Goal: Transaction & Acquisition: Purchase product/service

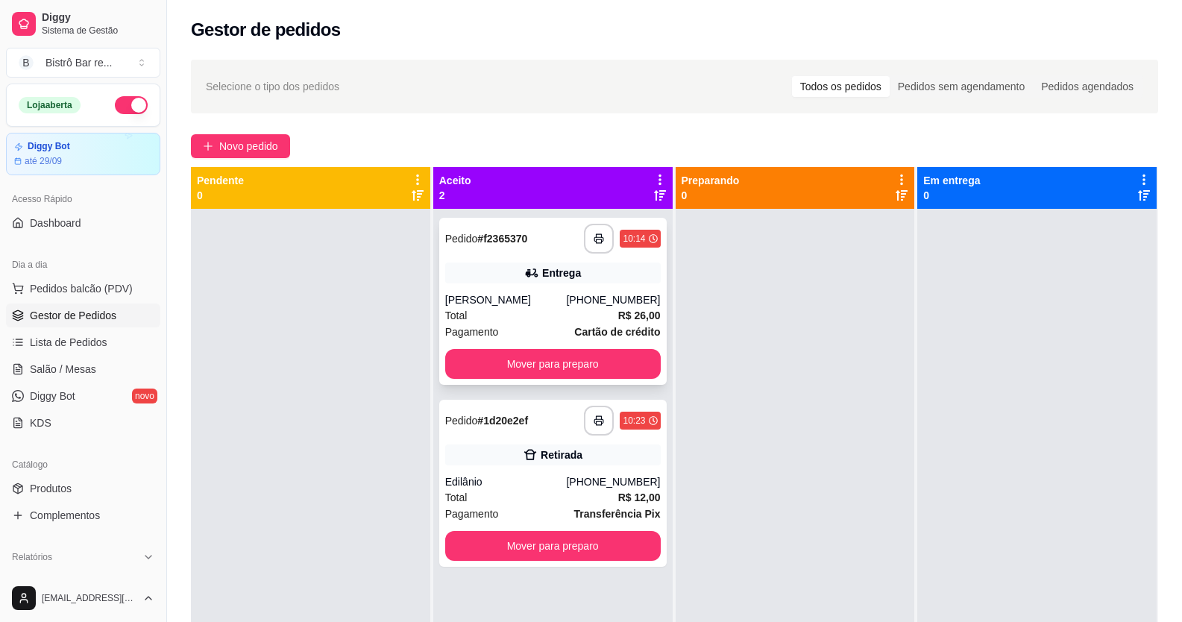
click at [508, 297] on div "[PERSON_NAME]" at bounding box center [506, 299] width 122 height 15
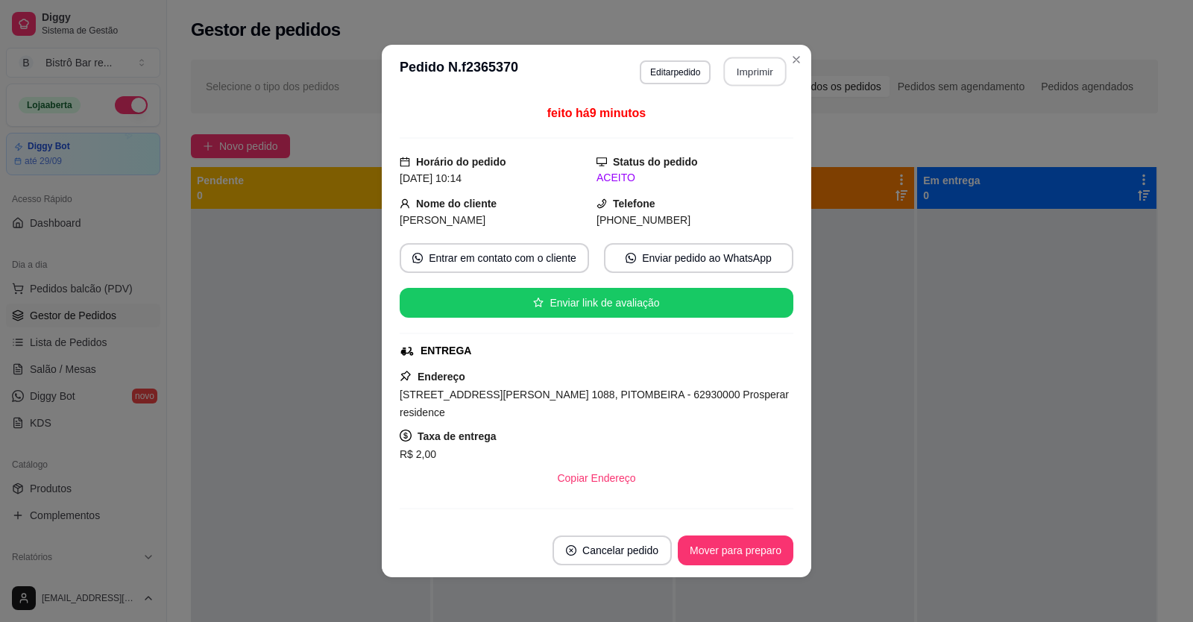
click at [746, 72] on button "Imprimir" at bounding box center [755, 71] width 63 height 29
click at [704, 549] on button "Mover para preparo" at bounding box center [735, 550] width 112 height 29
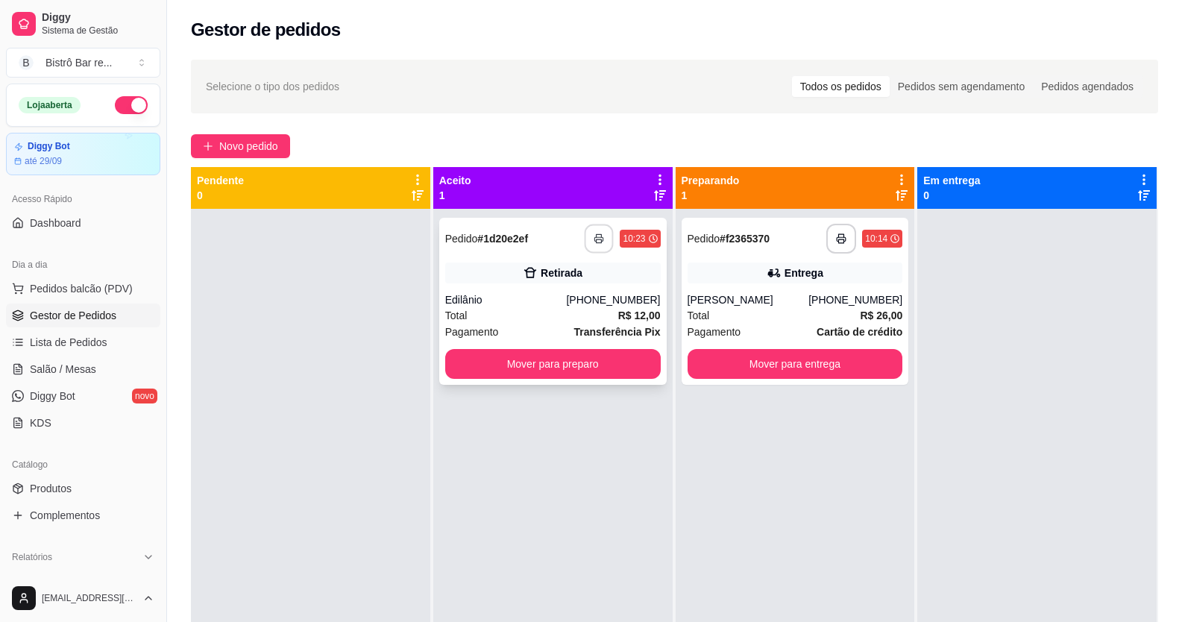
click at [597, 241] on rect "button" at bounding box center [598, 241] width 5 height 4
click at [625, 350] on button "Mover para preparo" at bounding box center [552, 364] width 215 height 30
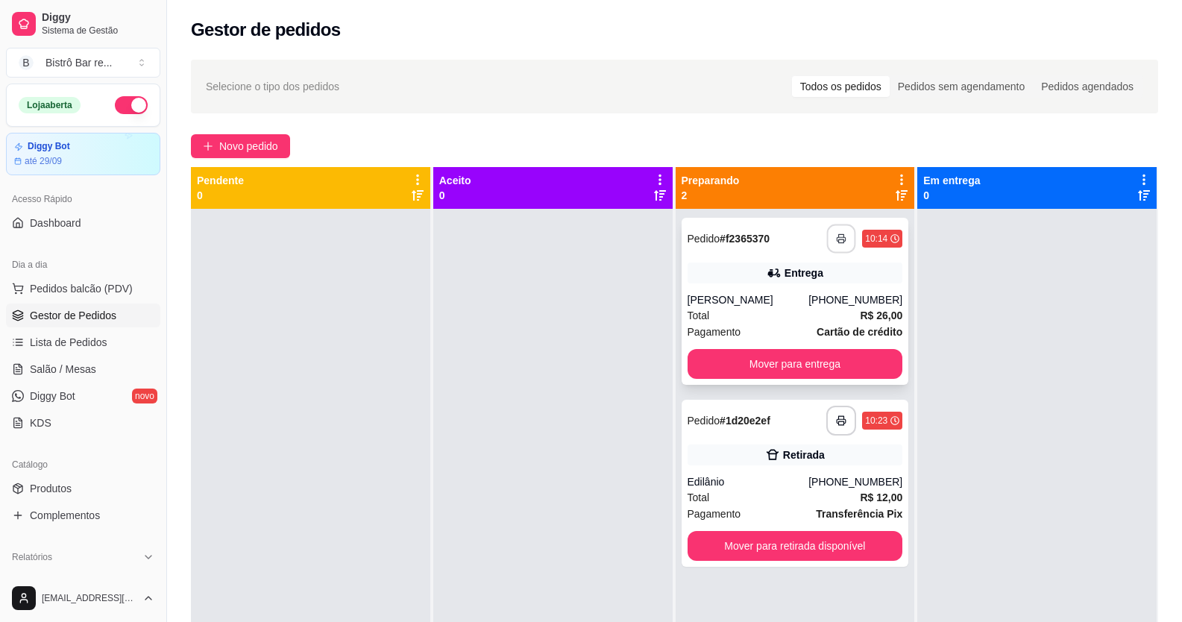
click at [836, 244] on button "button" at bounding box center [841, 238] width 29 height 29
click at [54, 286] on span "Pedidos balcão (PDV)" at bounding box center [81, 288] width 103 height 15
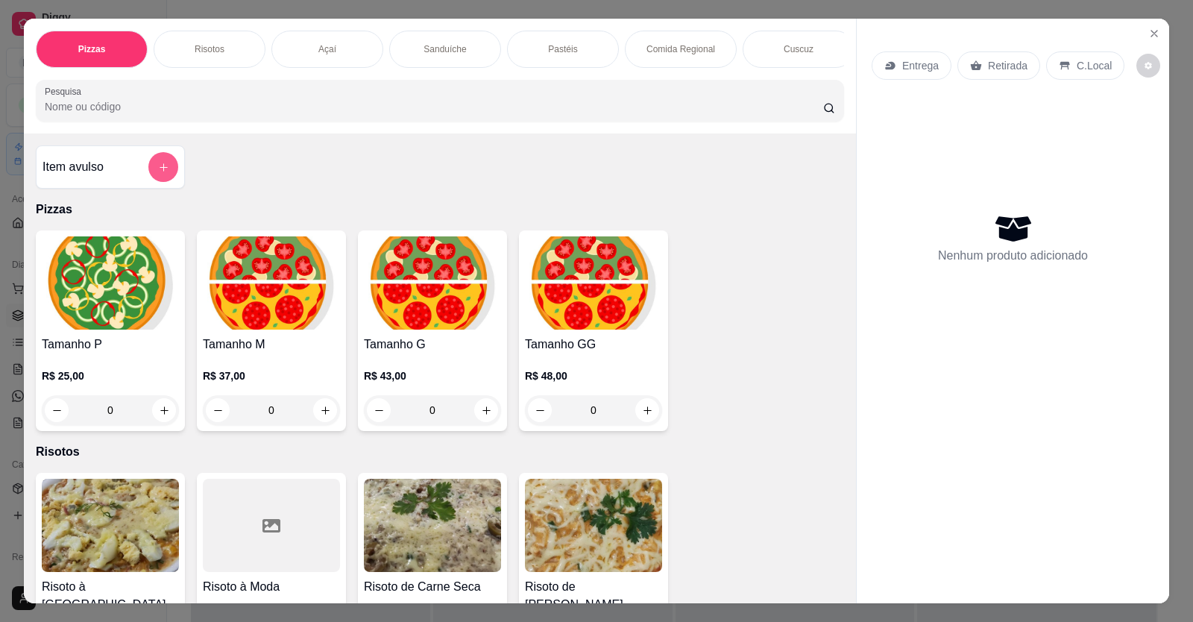
click at [158, 173] on icon "add-separate-item" at bounding box center [163, 167] width 11 height 11
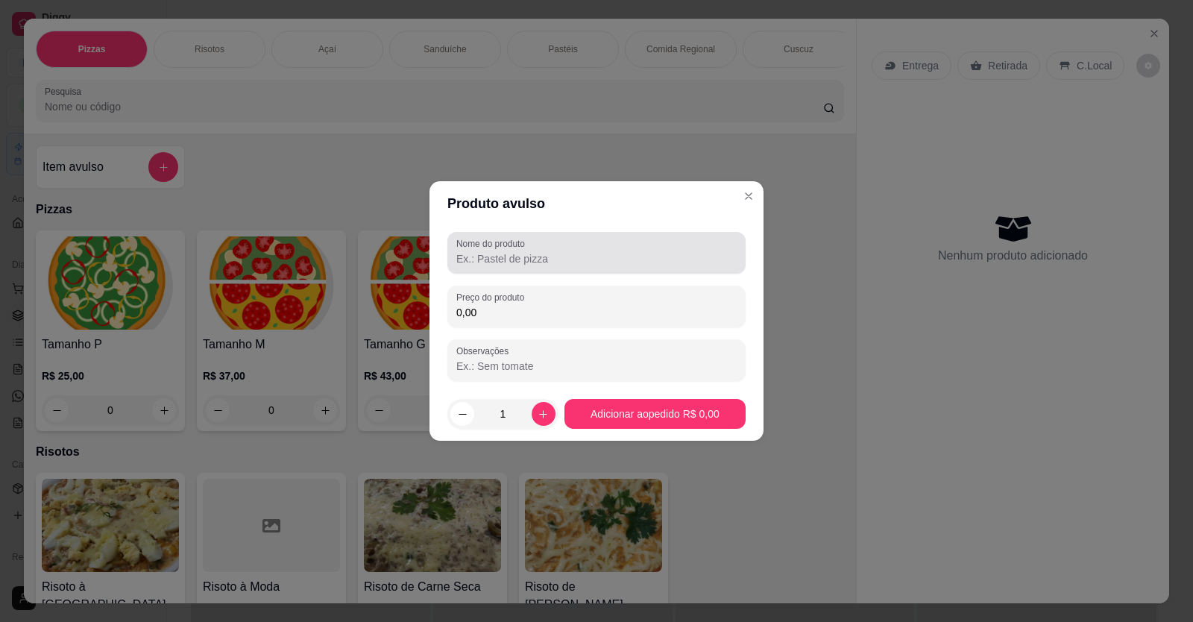
click at [488, 248] on label "Nome do produto" at bounding box center [493, 243] width 74 height 13
click at [488, 251] on input "Nome do produto" at bounding box center [596, 258] width 280 height 15
click at [524, 257] on input "1 porçao de p-anelada" at bounding box center [596, 258] width 280 height 15
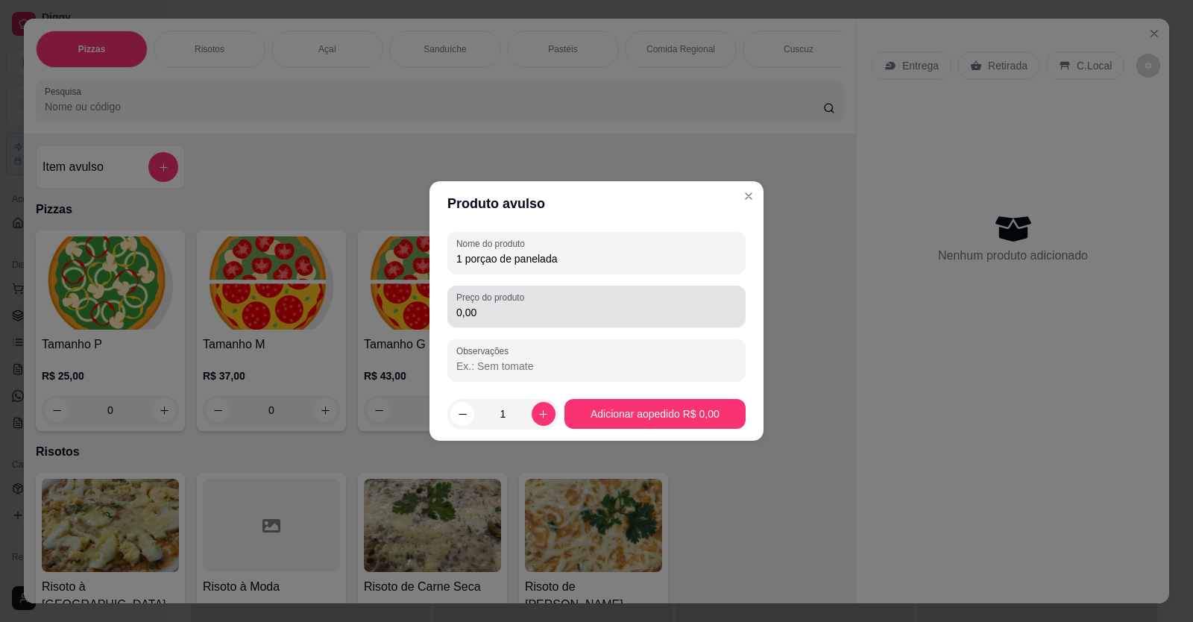
type input "1 porçao de panelada"
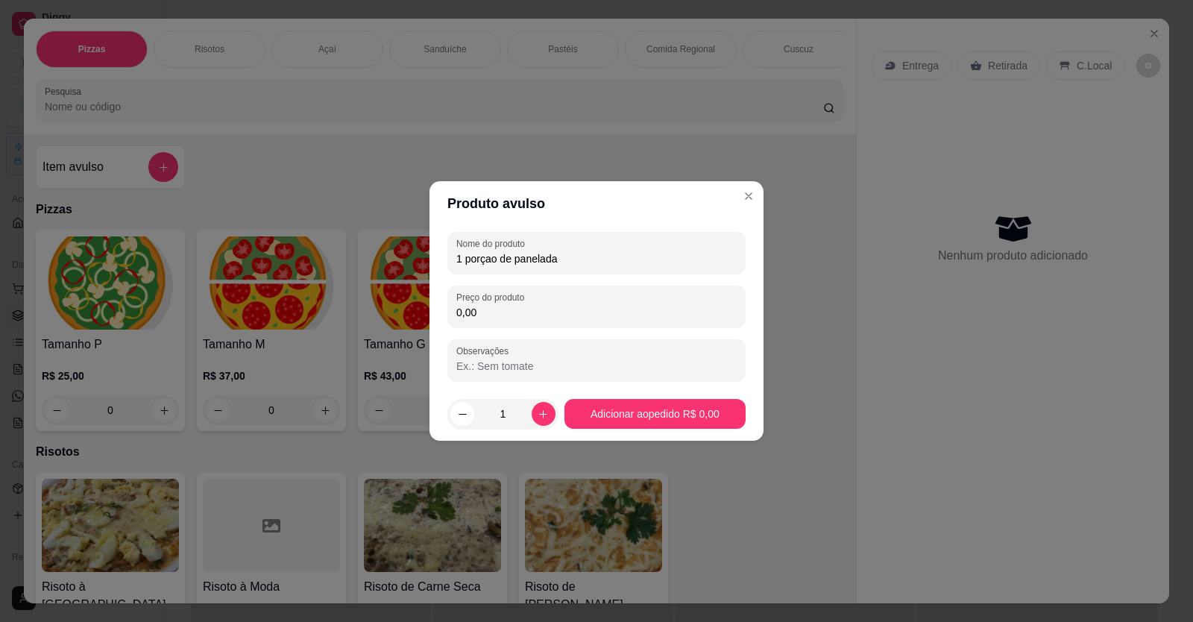
click at [483, 310] on input "0,00" at bounding box center [596, 312] width 280 height 15
type input "10,00"
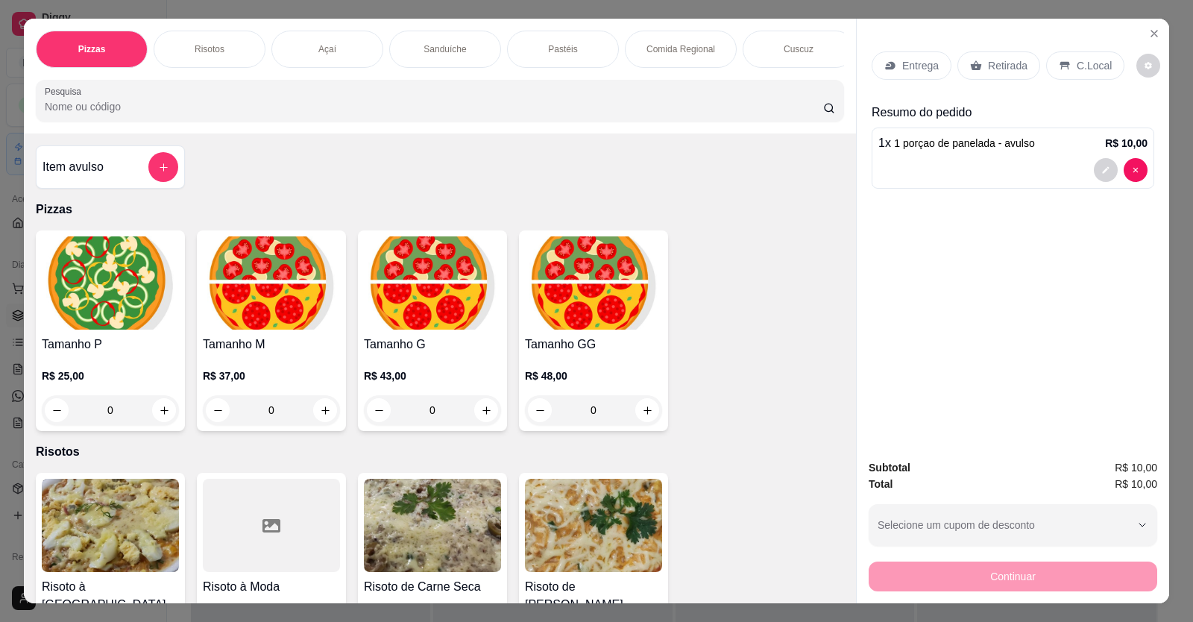
click at [999, 66] on p "Retirada" at bounding box center [1008, 65] width 40 height 15
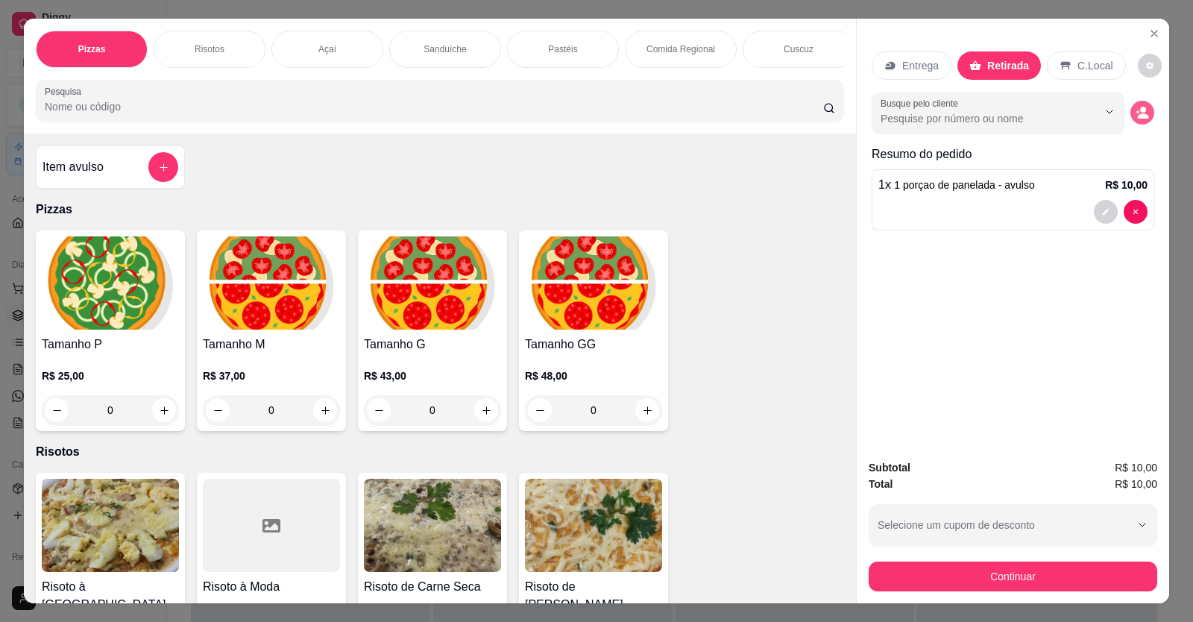
click at [1140, 112] on icon "decrease-product-quantity" at bounding box center [1141, 112] width 13 height 13
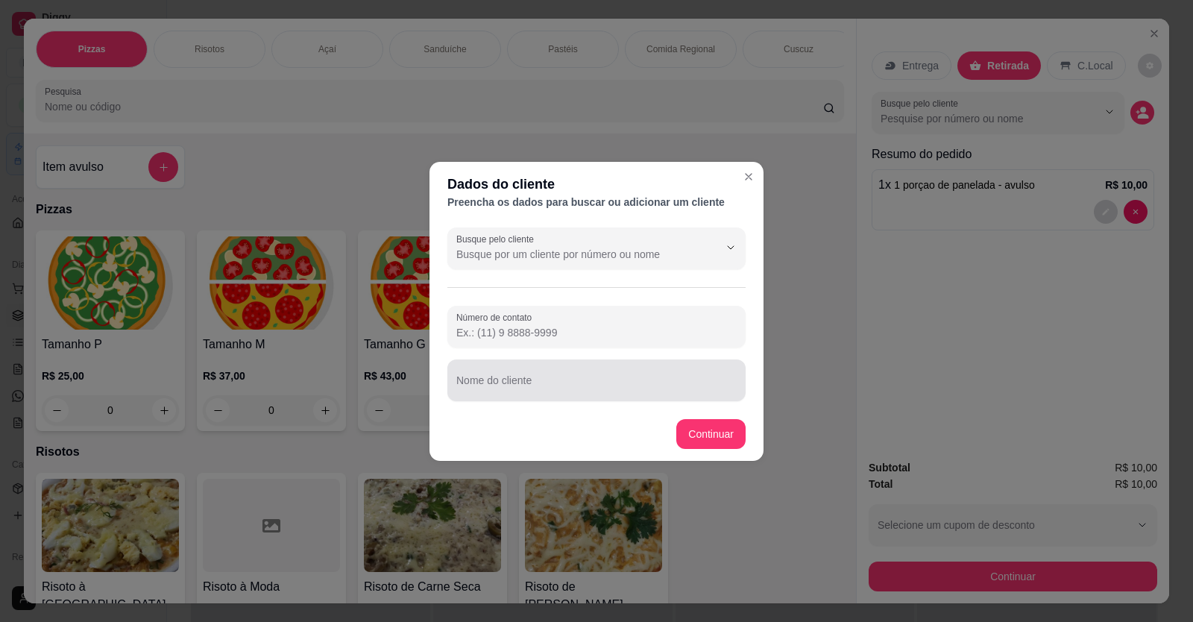
click at [470, 379] on input "Nome do cliente" at bounding box center [596, 386] width 280 height 15
type input "n"
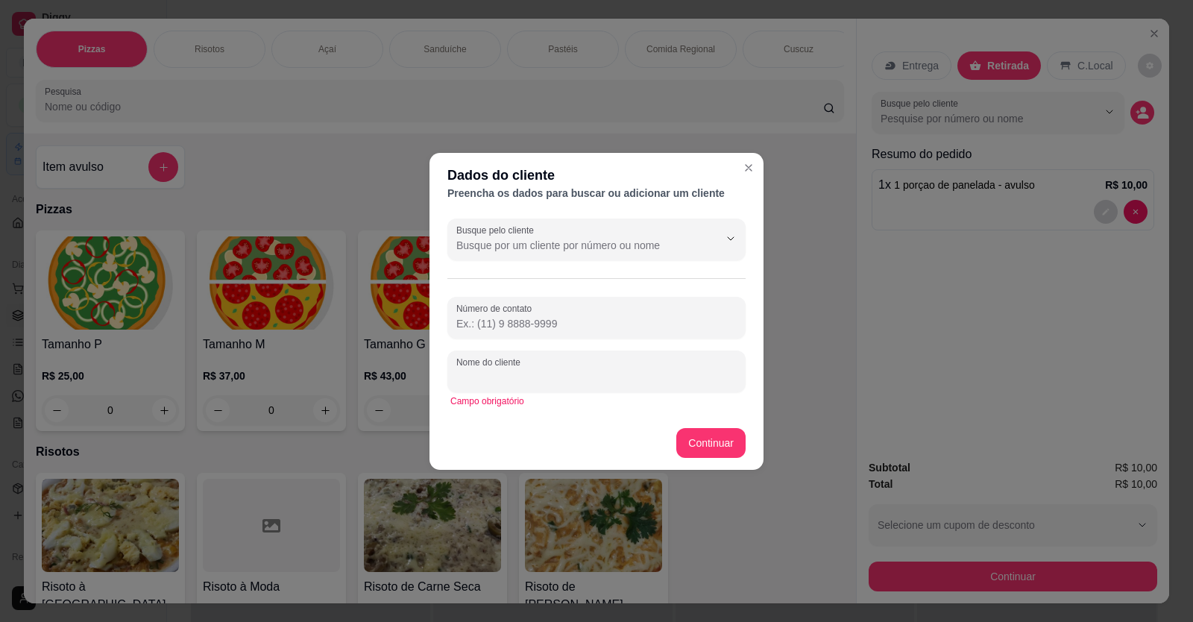
type input "M"
type input "n"
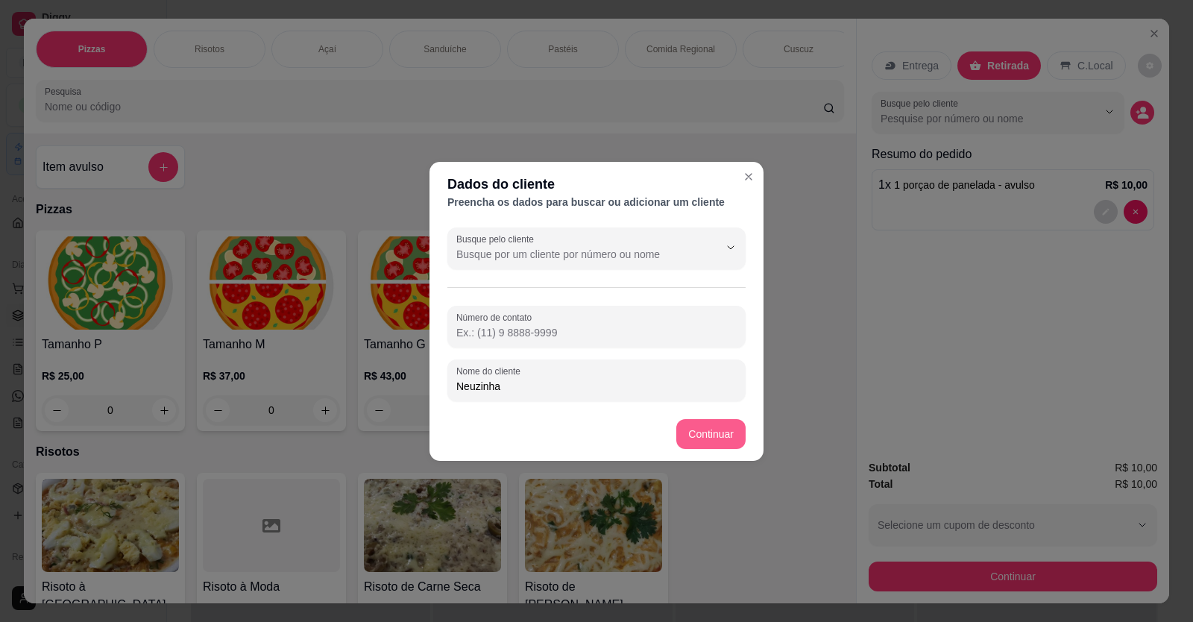
type input "Neuzinha"
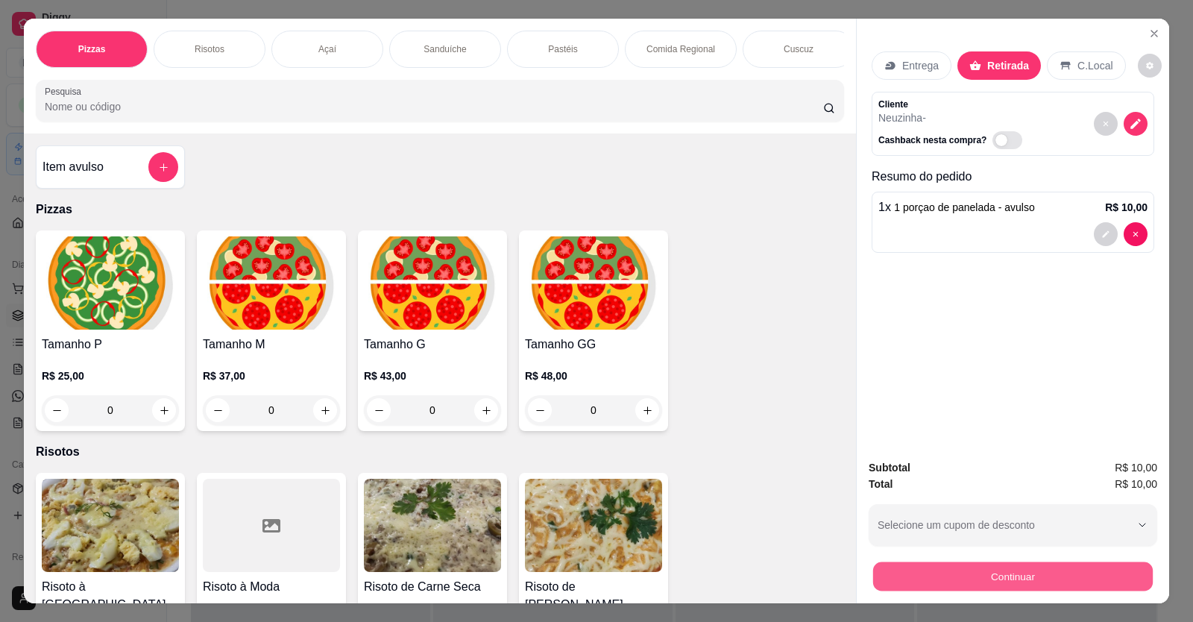
click at [1018, 579] on button "Continuar" at bounding box center [1013, 576] width 280 height 29
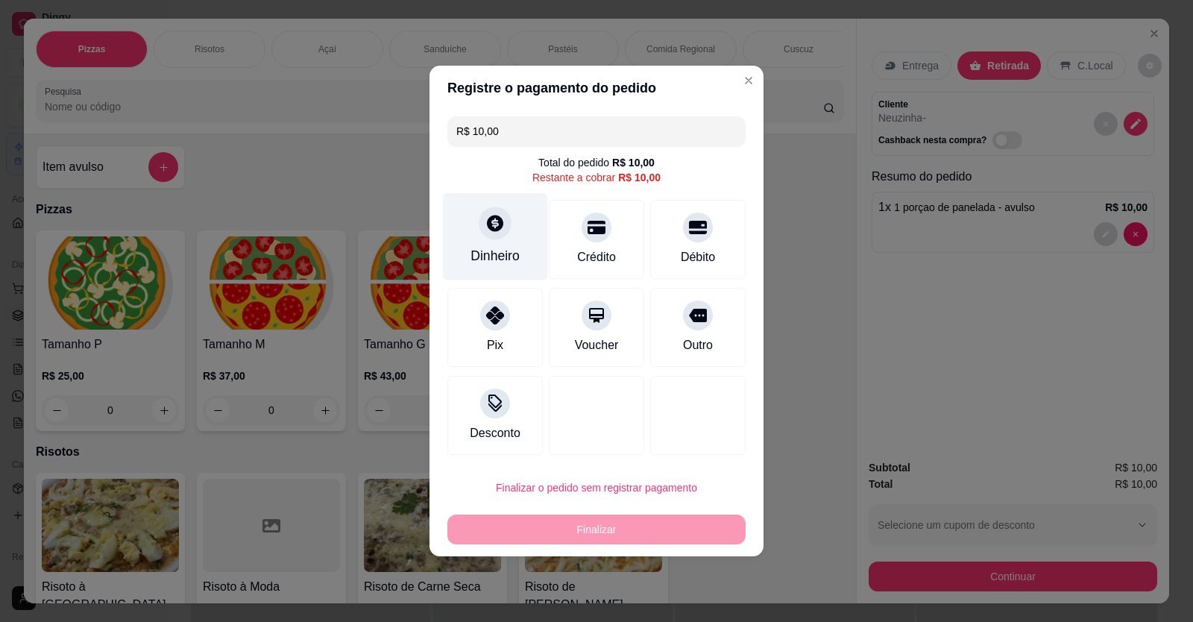
click at [504, 243] on div "Dinheiro" at bounding box center [495, 236] width 105 height 87
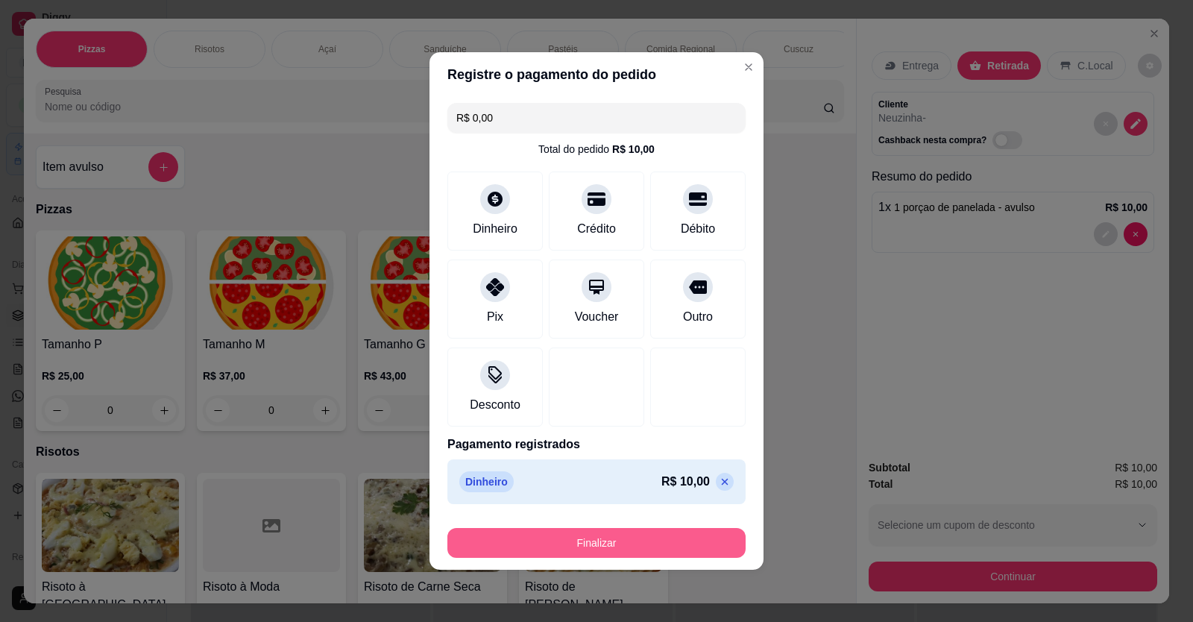
click at [645, 541] on button "Finalizar" at bounding box center [596, 543] width 298 height 30
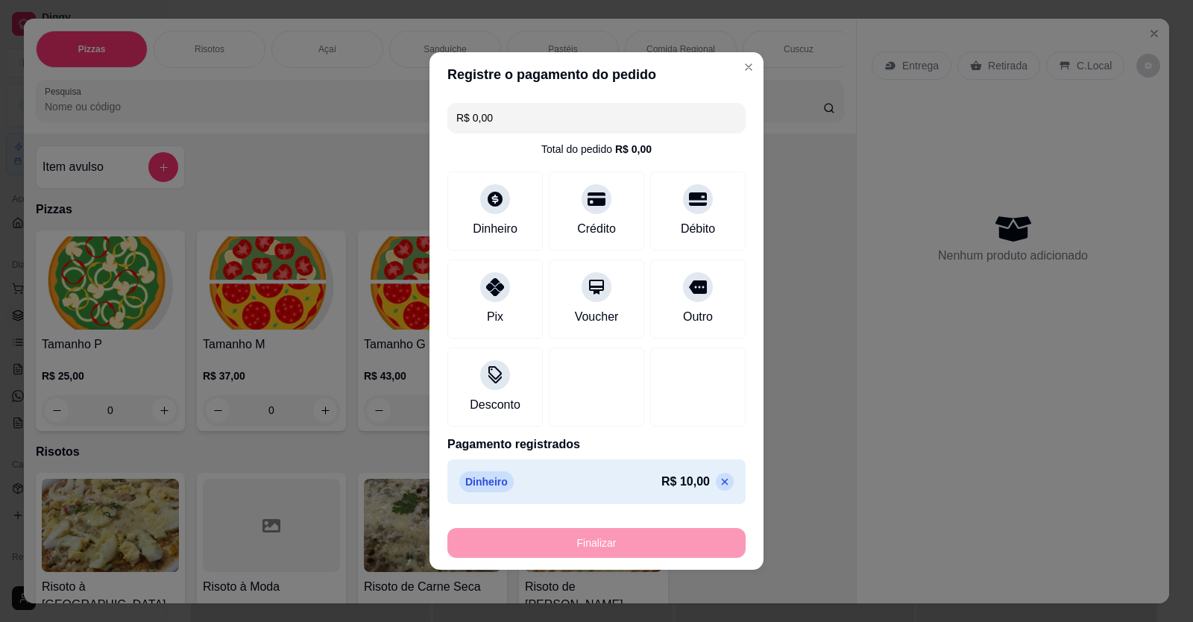
type input "-R$ 10,00"
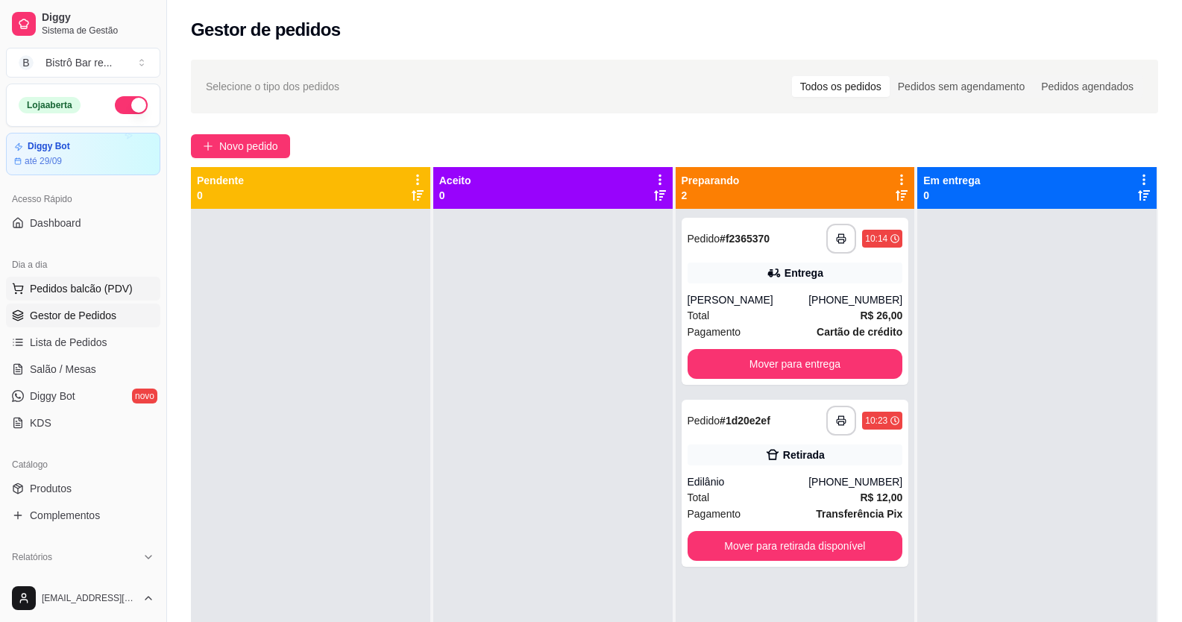
click at [119, 288] on span "Pedidos balcão (PDV)" at bounding box center [81, 288] width 103 height 15
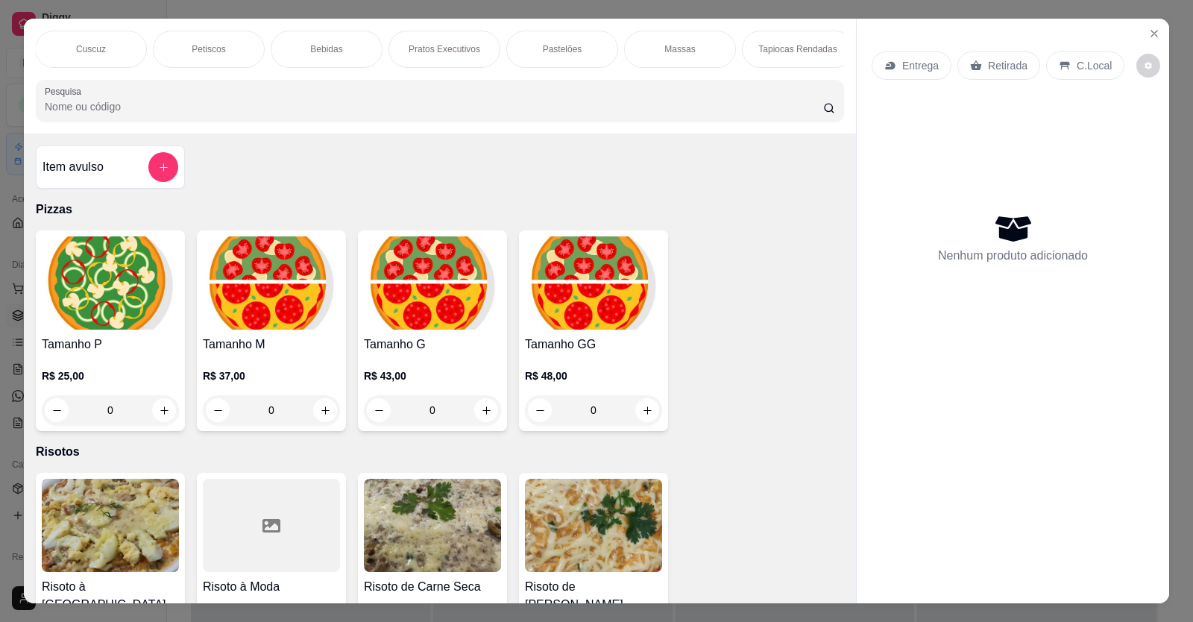
scroll to position [0, 1070]
click at [551, 42] on div "Marmita" at bounding box center [552, 49] width 112 height 37
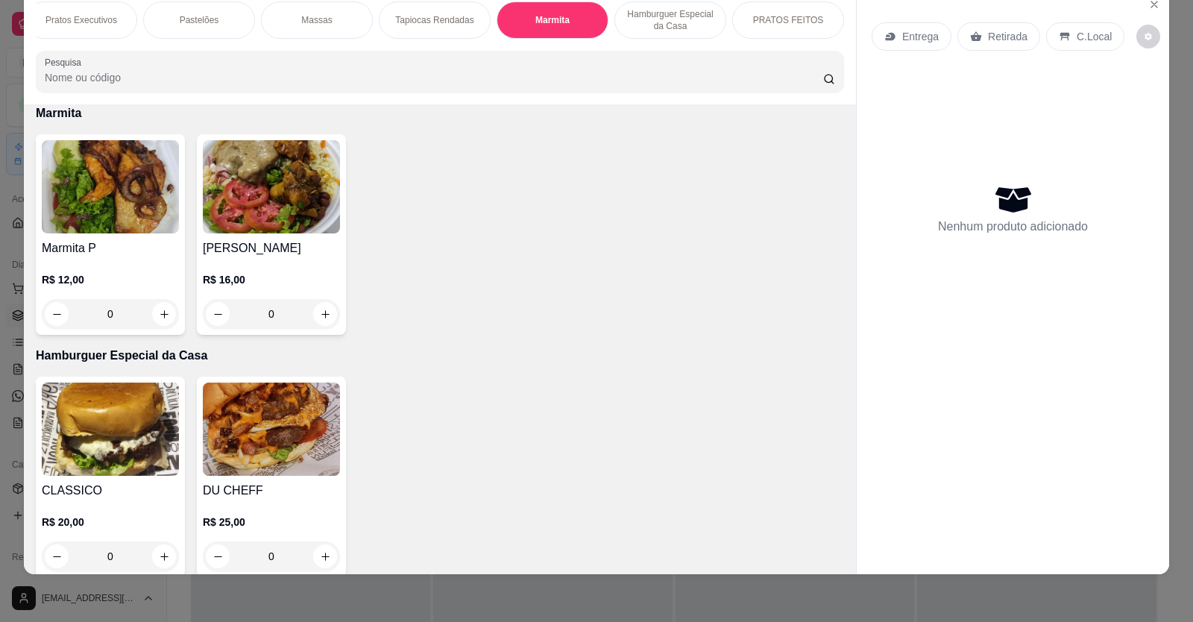
click at [154, 327] on div "0" at bounding box center [110, 314] width 137 height 30
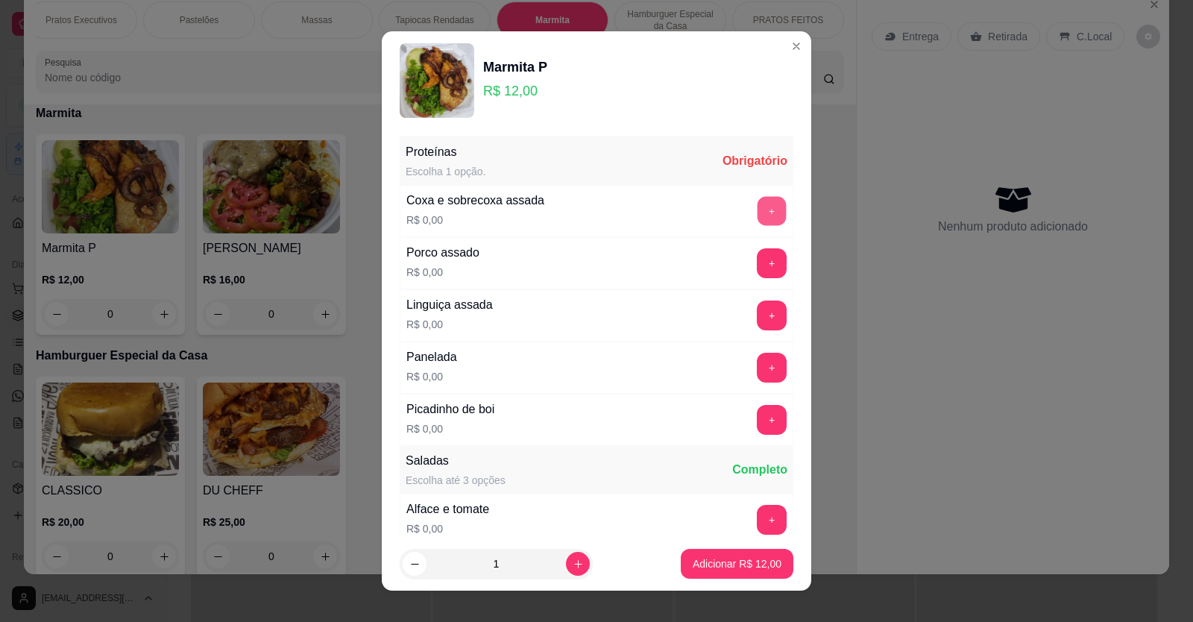
click at [757, 208] on button "+" at bounding box center [771, 210] width 29 height 29
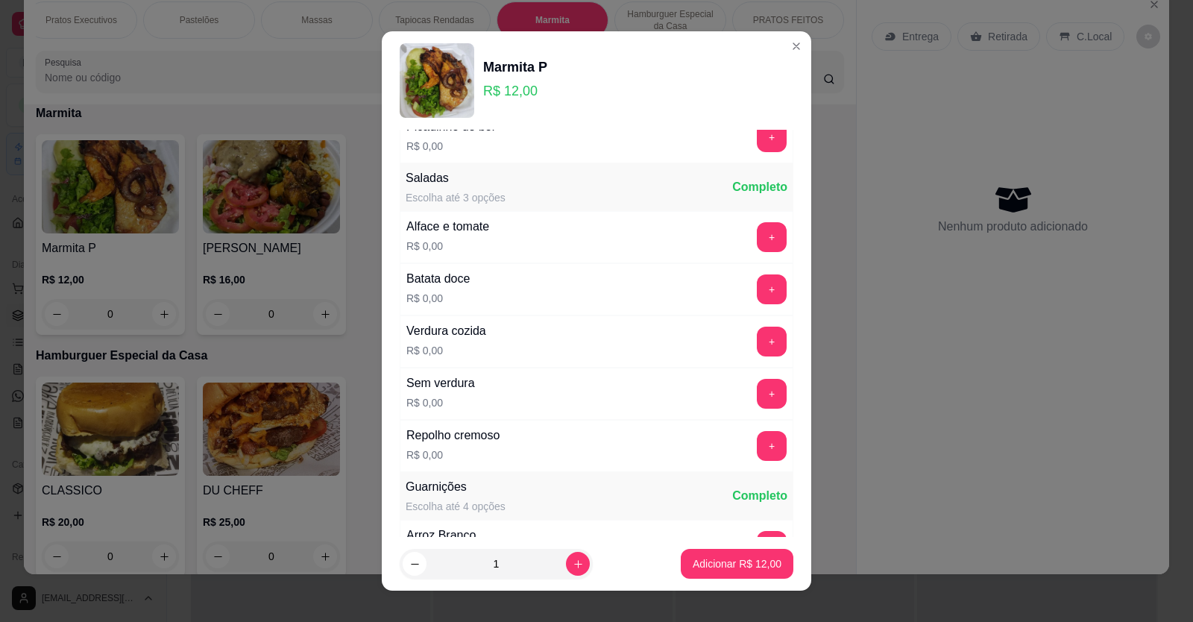
scroll to position [224, 0]
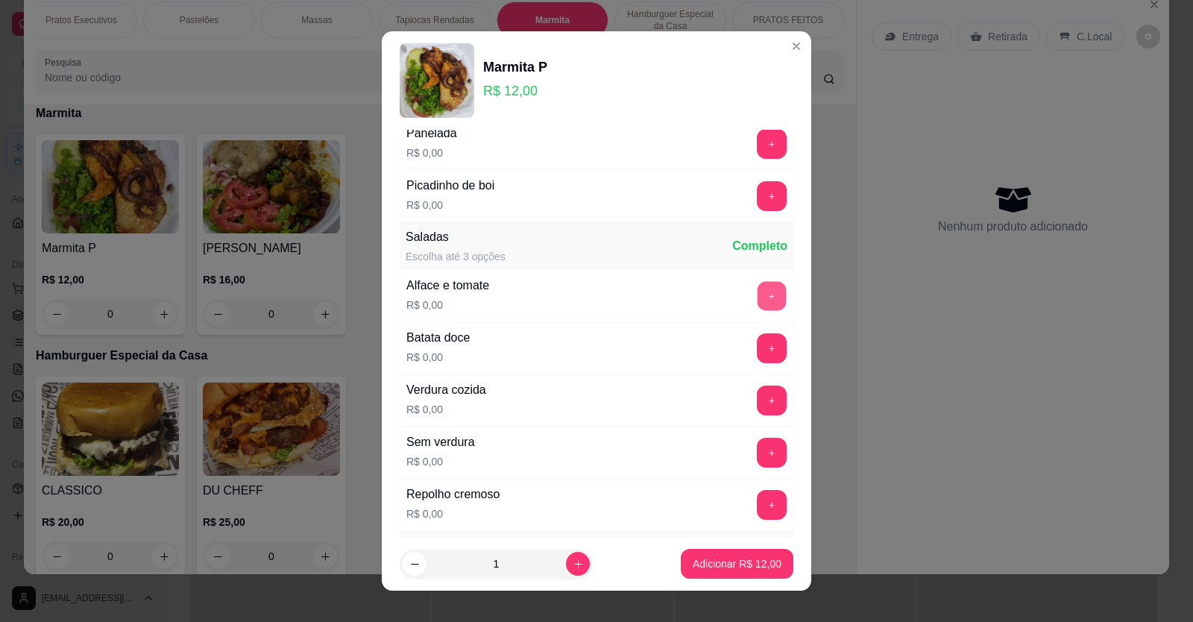
click at [757, 292] on button "+" at bounding box center [771, 295] width 29 height 29
click at [757, 347] on button "+" at bounding box center [772, 348] width 30 height 30
click at [757, 404] on button "+" at bounding box center [771, 399] width 29 height 29
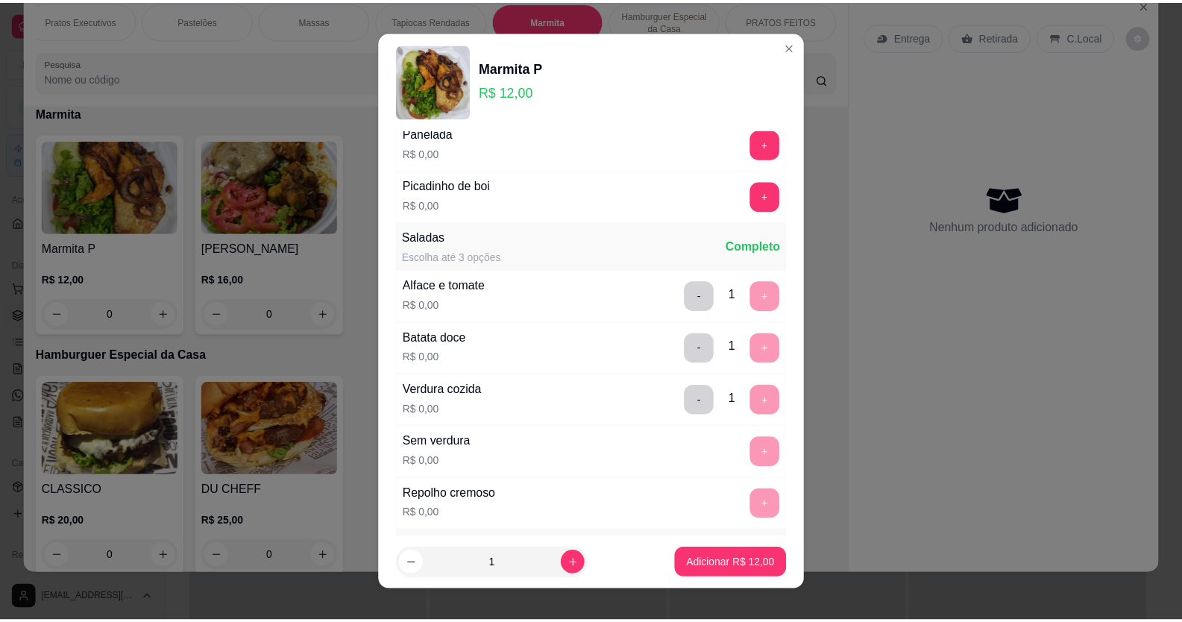
scroll to position [447, 0]
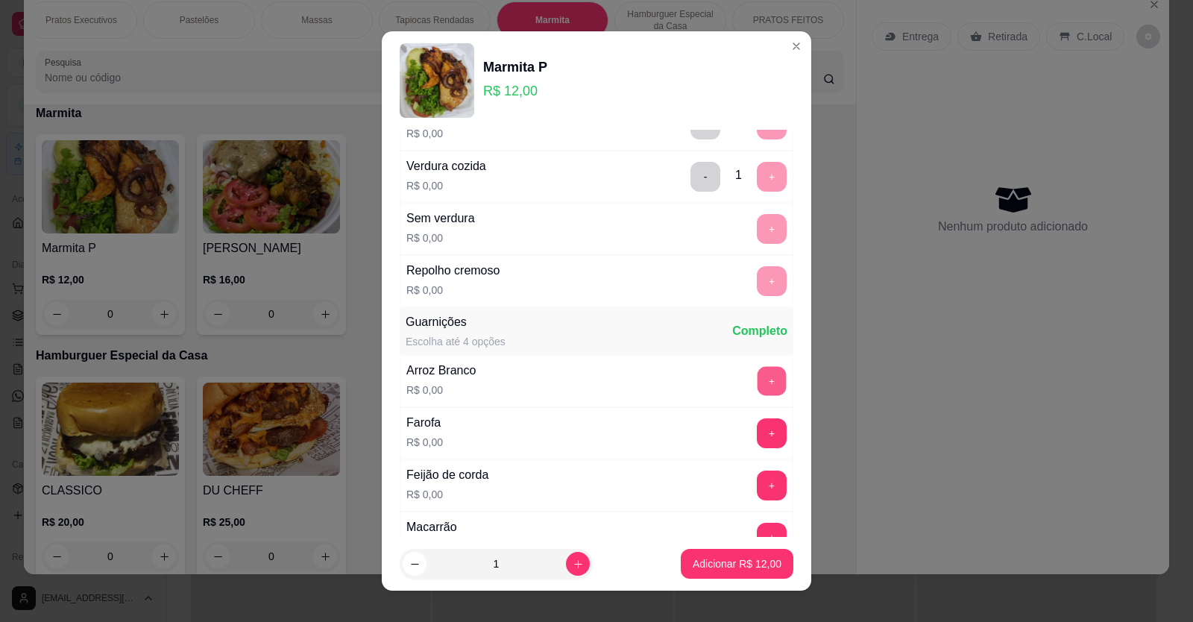
click at [757, 374] on button "+" at bounding box center [771, 380] width 29 height 29
click at [757, 487] on button "+" at bounding box center [771, 484] width 29 height 29
click at [694, 557] on p "Adicionar R$ 12,00" at bounding box center [737, 564] width 86 height 14
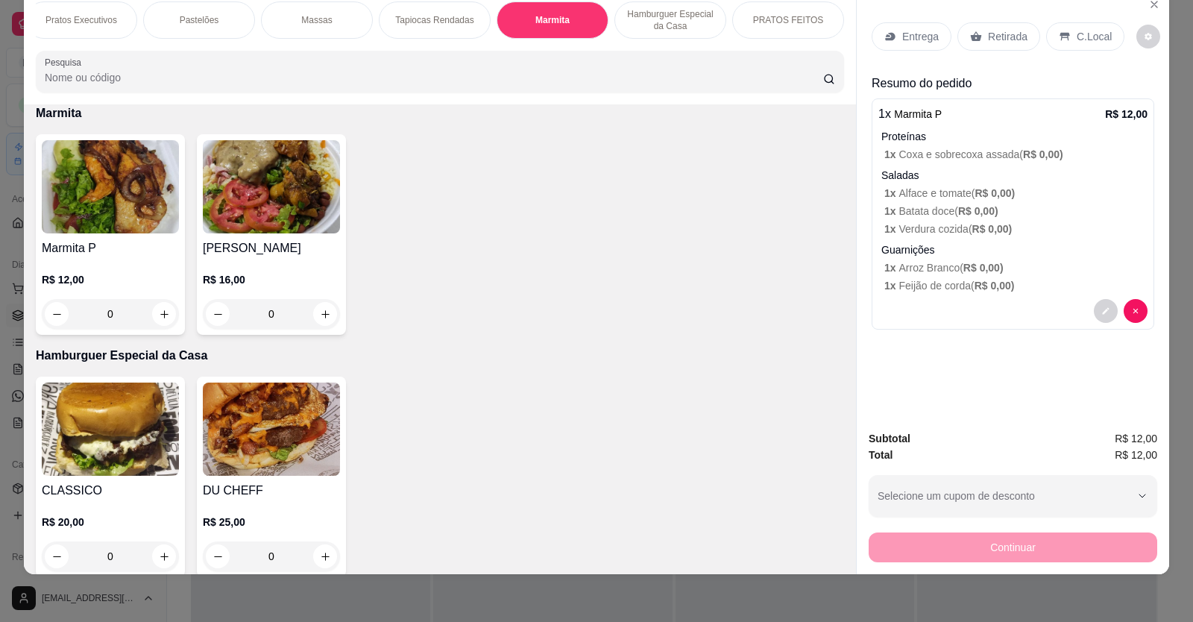
click at [912, 37] on p "Entrega" at bounding box center [920, 36] width 37 height 15
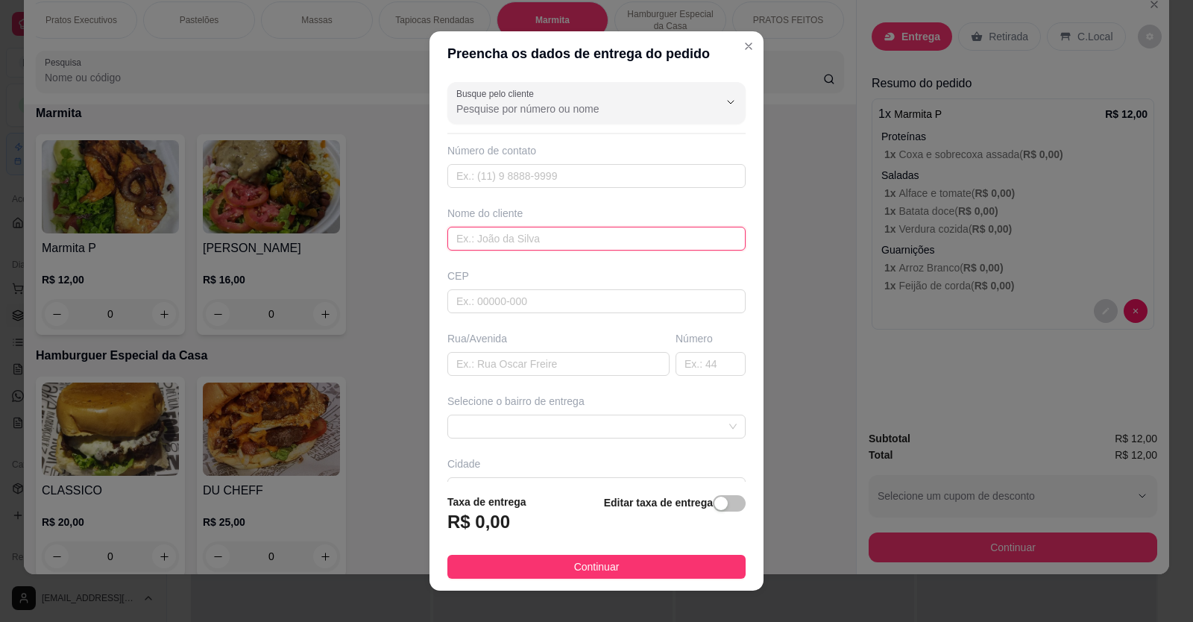
click at [455, 236] on input "text" at bounding box center [596, 239] width 298 height 24
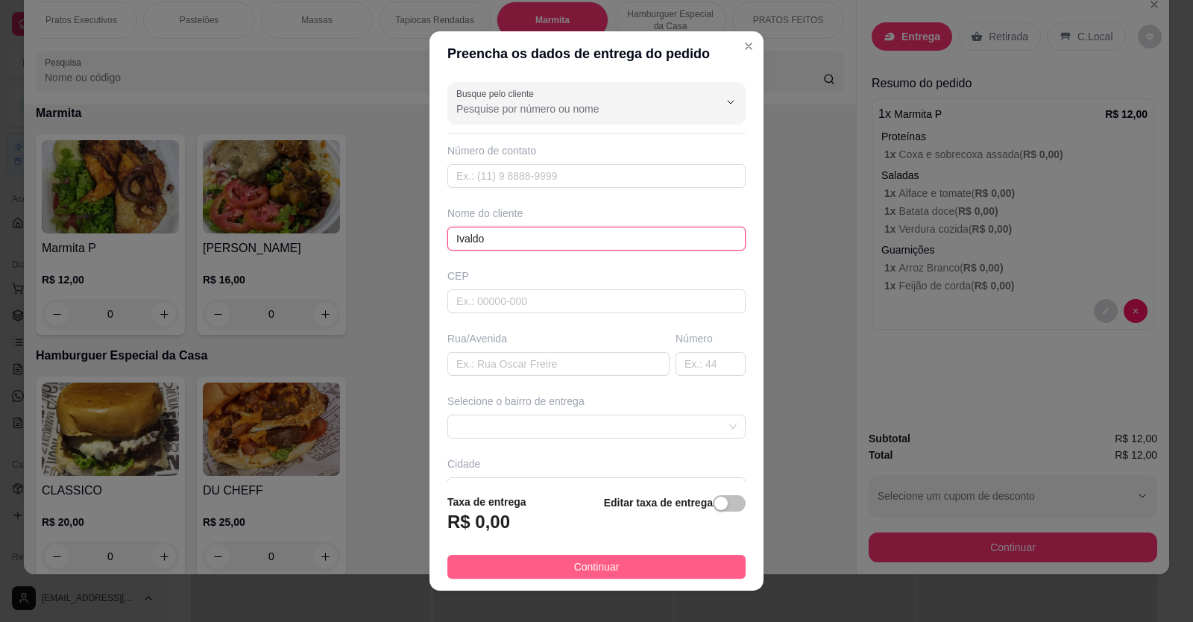
type input "Ivaldo"
click at [688, 570] on button "Continuar" at bounding box center [596, 567] width 298 height 24
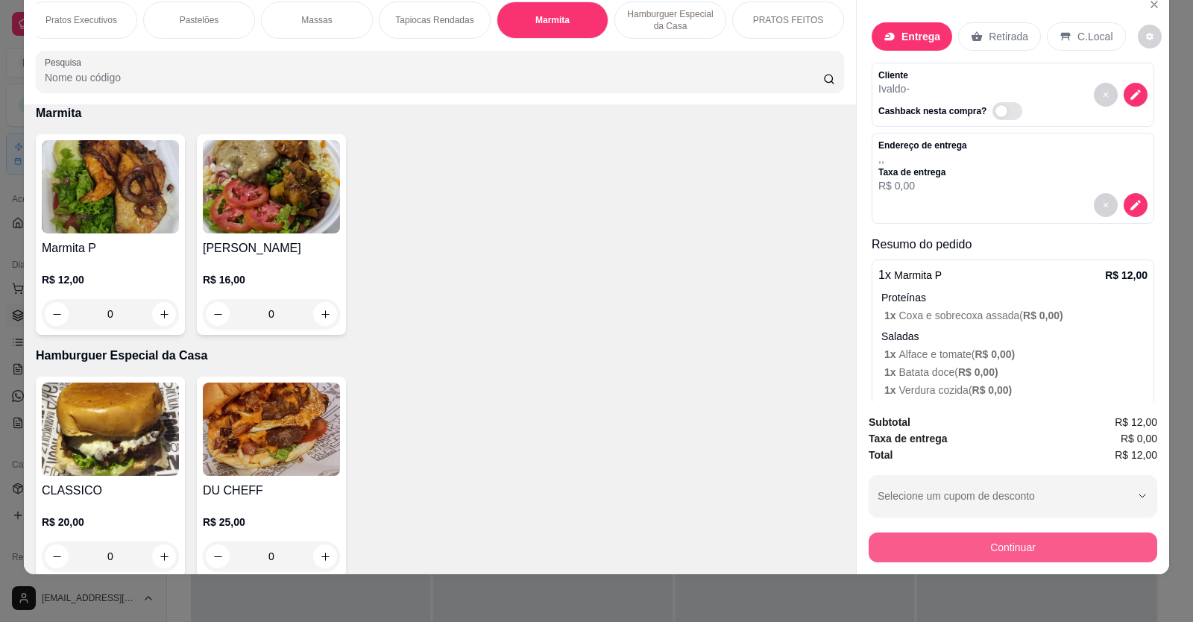
click at [951, 550] on button "Continuar" at bounding box center [1012, 547] width 288 height 30
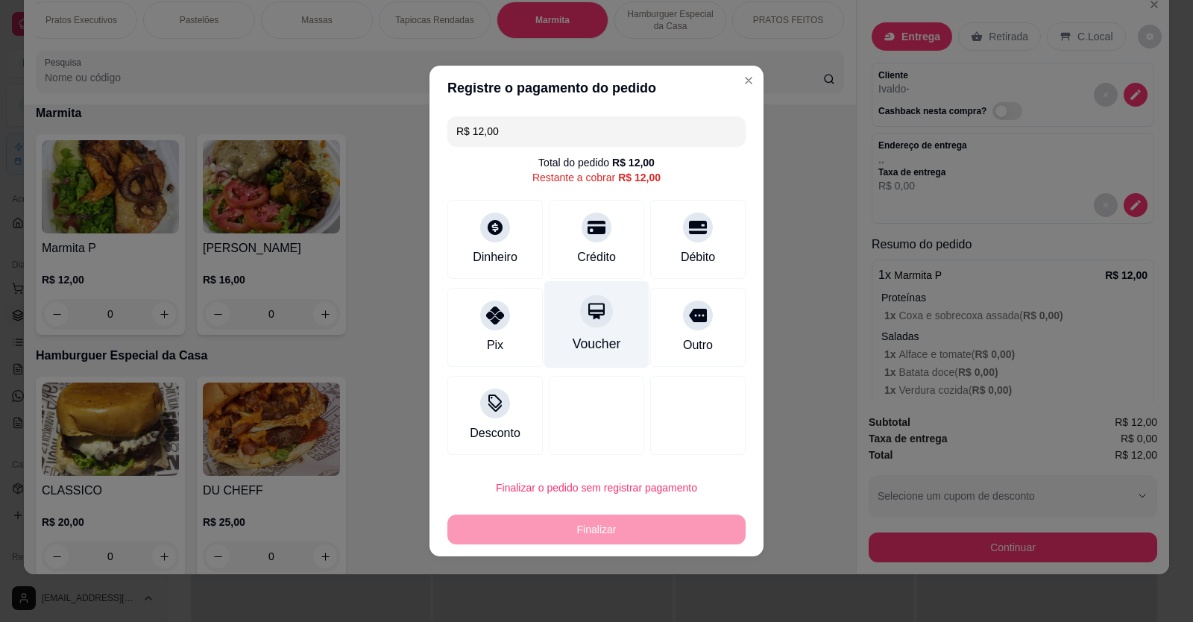
click at [570, 324] on div "Voucher" at bounding box center [596, 324] width 105 height 87
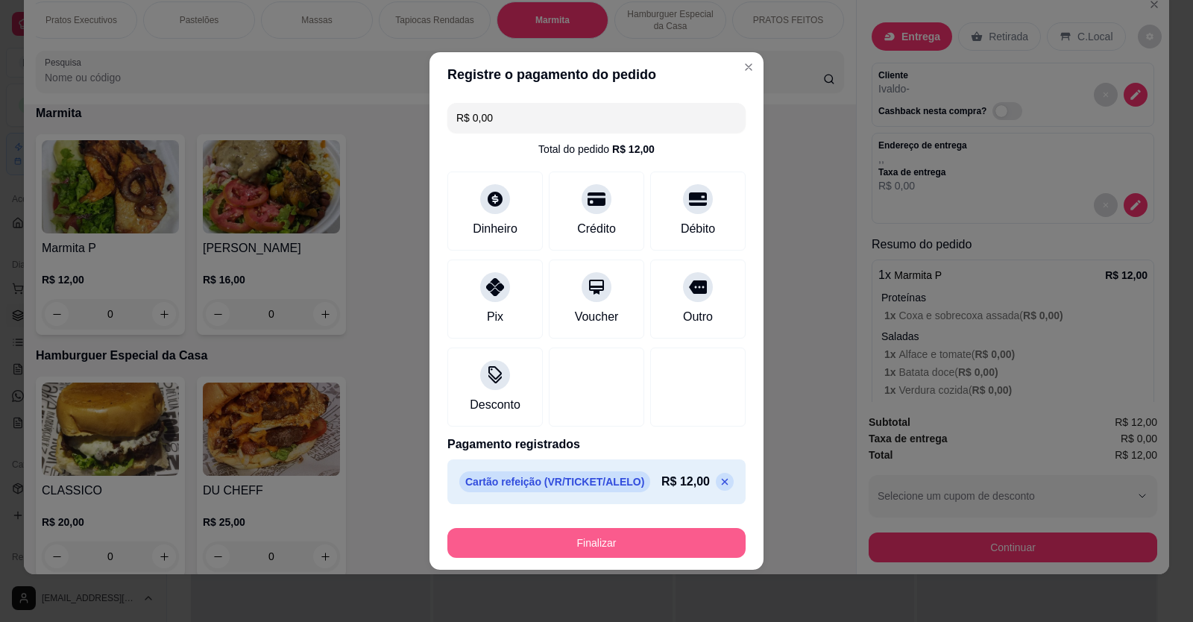
click at [616, 534] on button "Finalizar" at bounding box center [596, 543] width 298 height 30
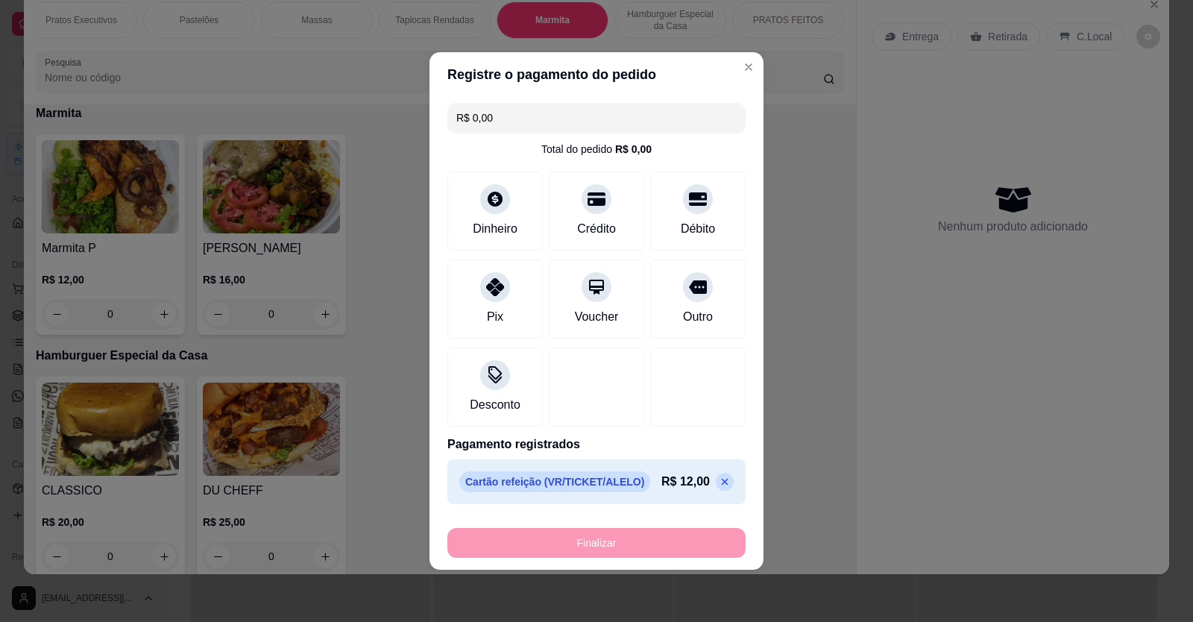
type input "-R$ 12,00"
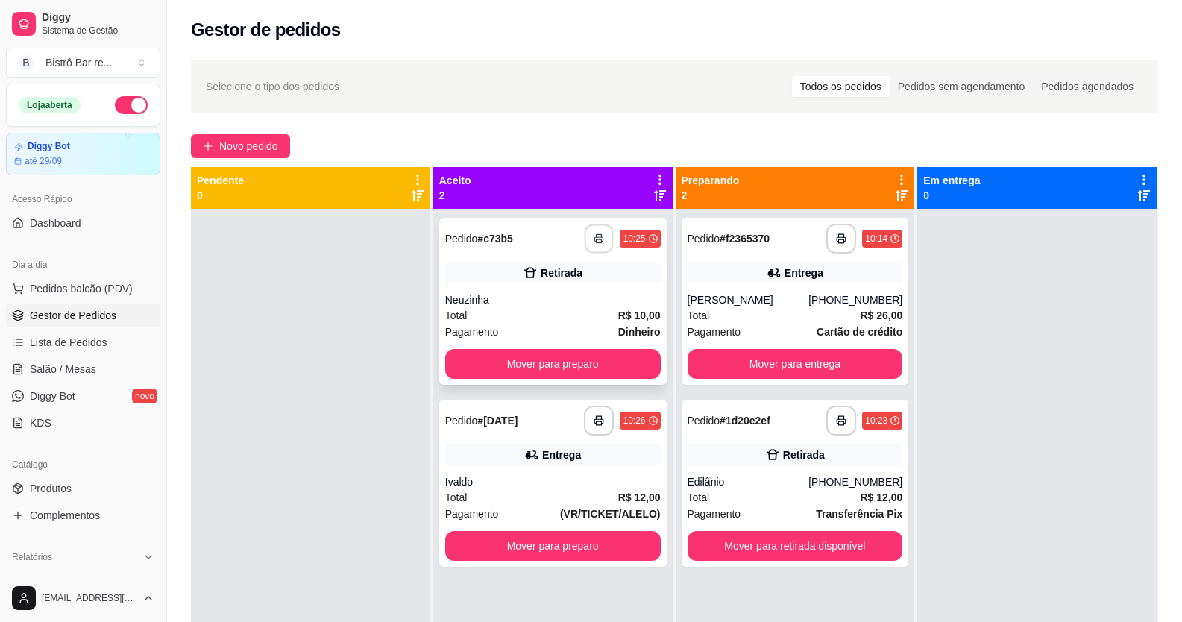
click at [599, 242] on icon "button" at bounding box center [599, 238] width 10 height 10
click at [588, 414] on button "button" at bounding box center [598, 420] width 29 height 29
click at [625, 363] on button "Mover para preparo" at bounding box center [552, 364] width 215 height 30
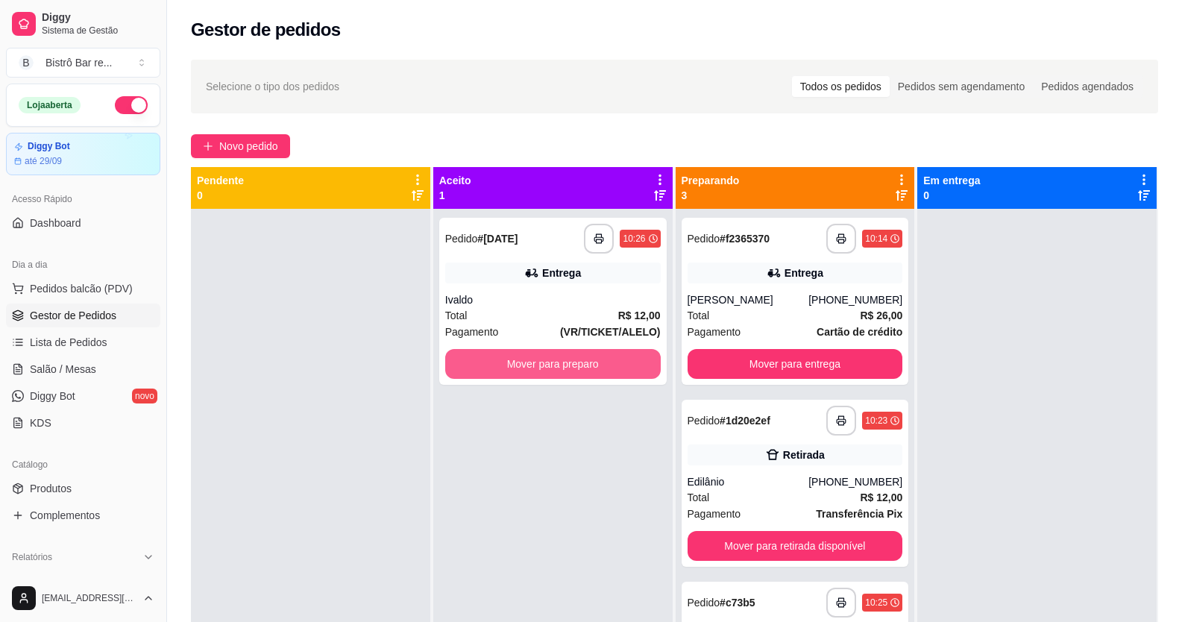
click at [625, 361] on button "Mover para preparo" at bounding box center [552, 364] width 215 height 30
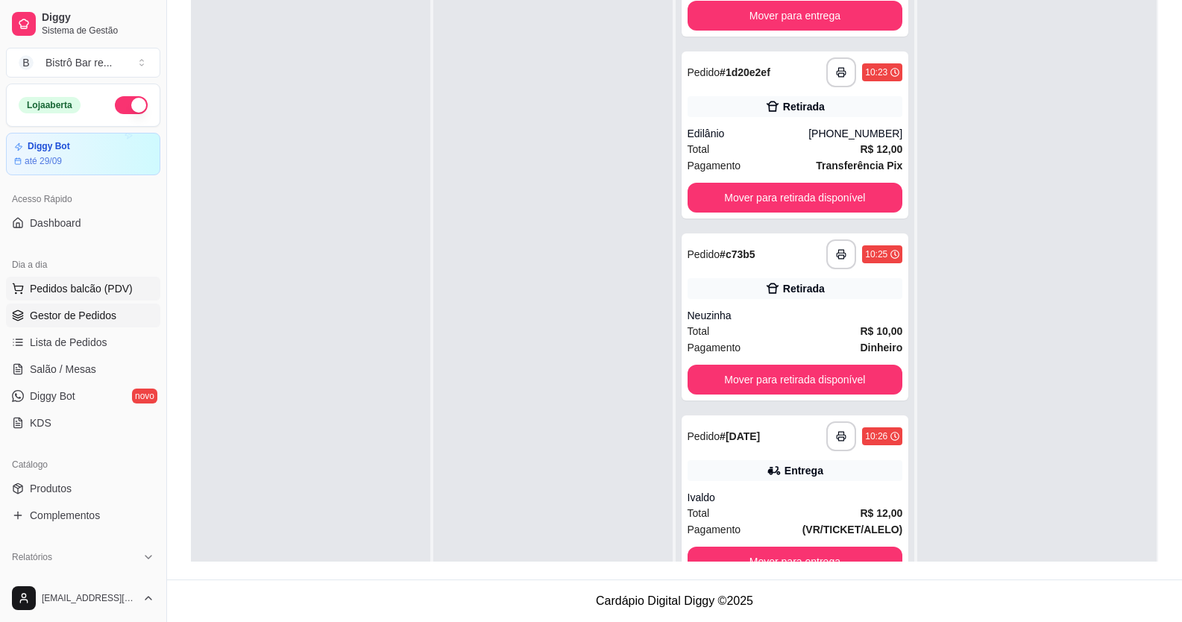
click at [54, 287] on span "Pedidos balcão (PDV)" at bounding box center [81, 288] width 103 height 15
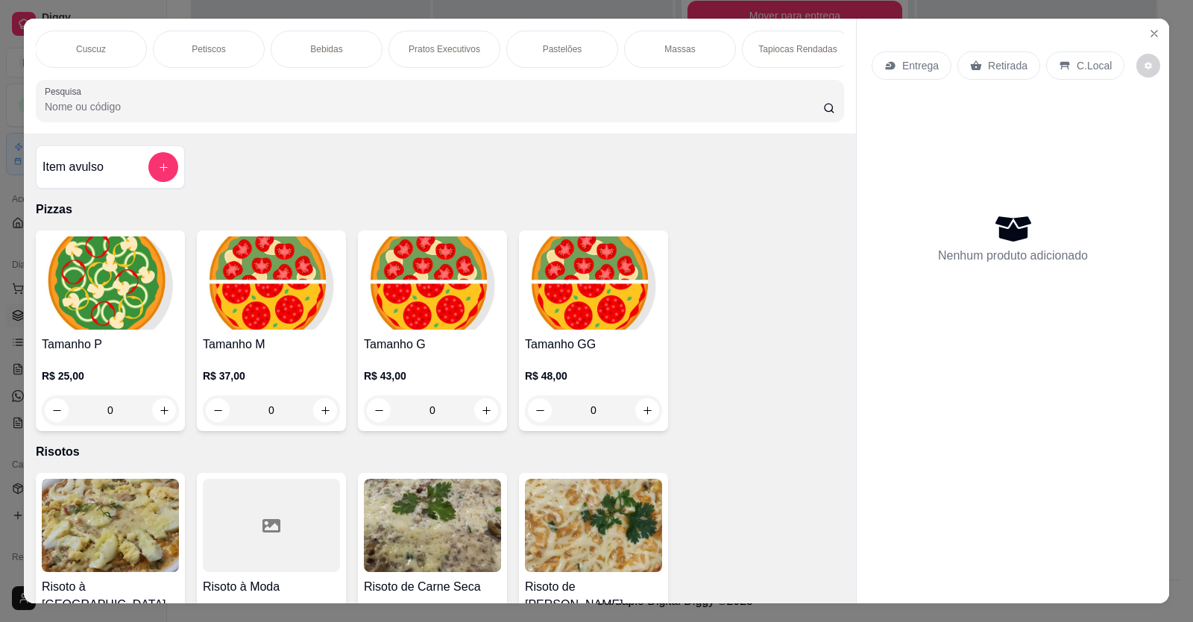
scroll to position [0, 1070]
click at [559, 51] on p "Marmita" at bounding box center [552, 49] width 32 height 12
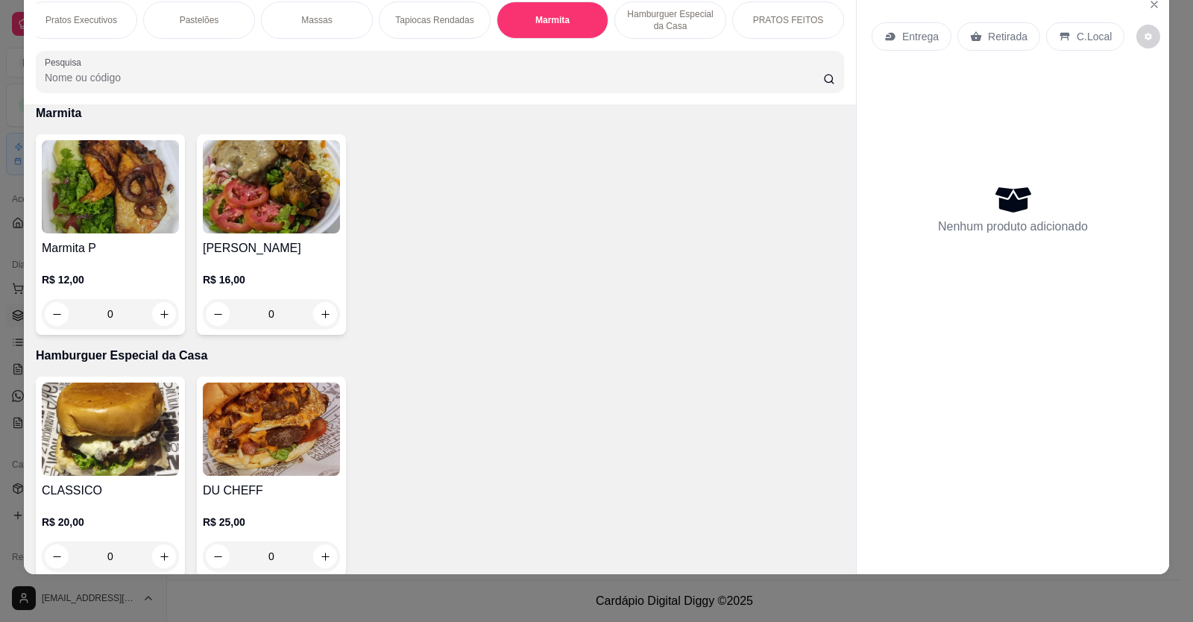
click at [160, 321] on div "0" at bounding box center [110, 314] width 137 height 30
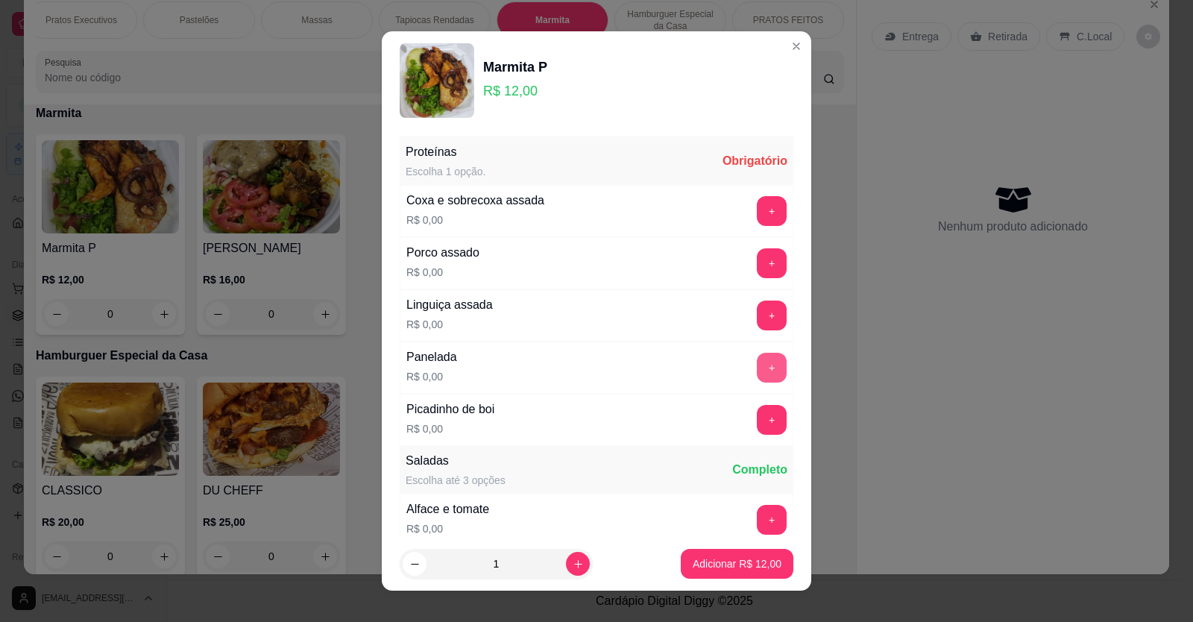
click at [757, 363] on button "+" at bounding box center [772, 368] width 30 height 30
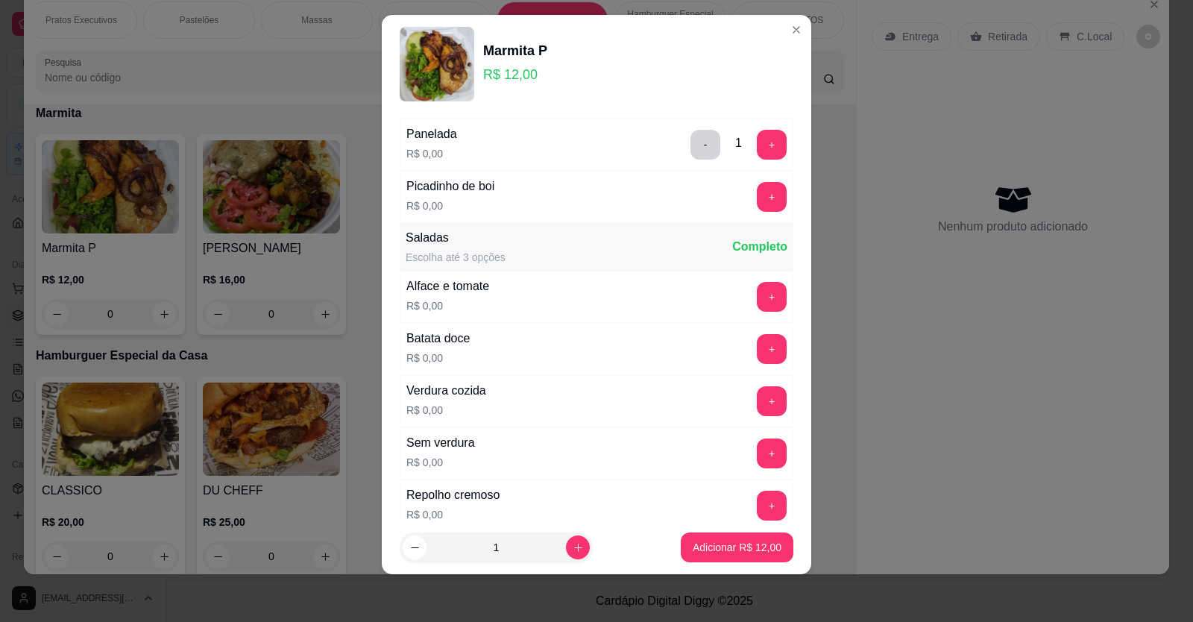
scroll to position [224, 0]
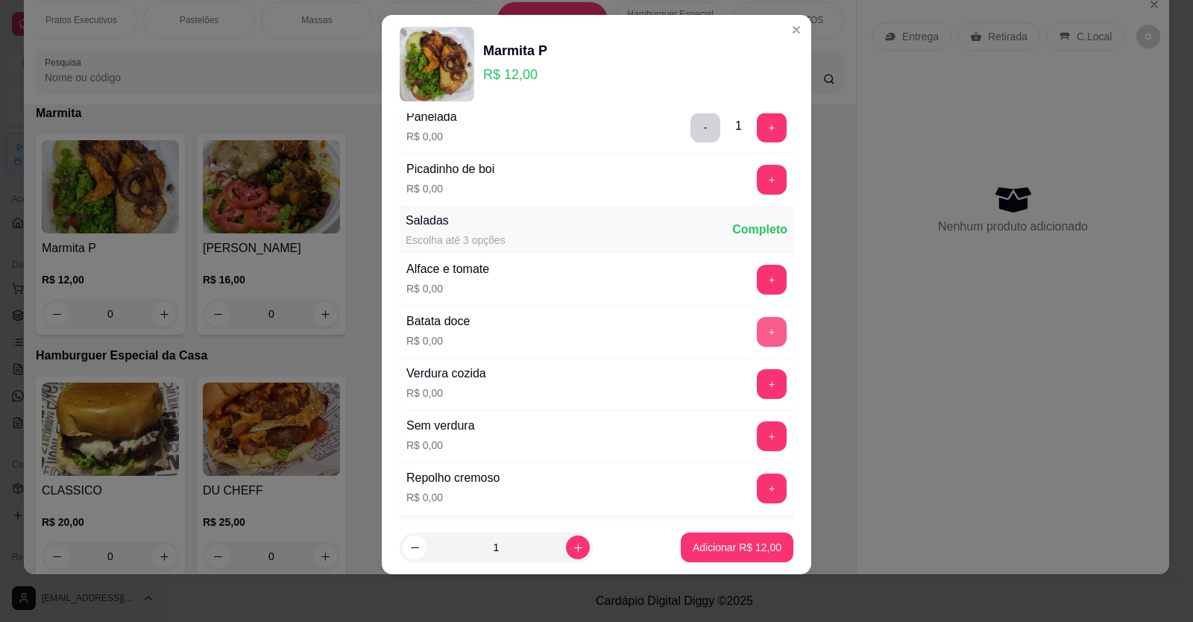
click at [757, 337] on button "+" at bounding box center [772, 332] width 30 height 30
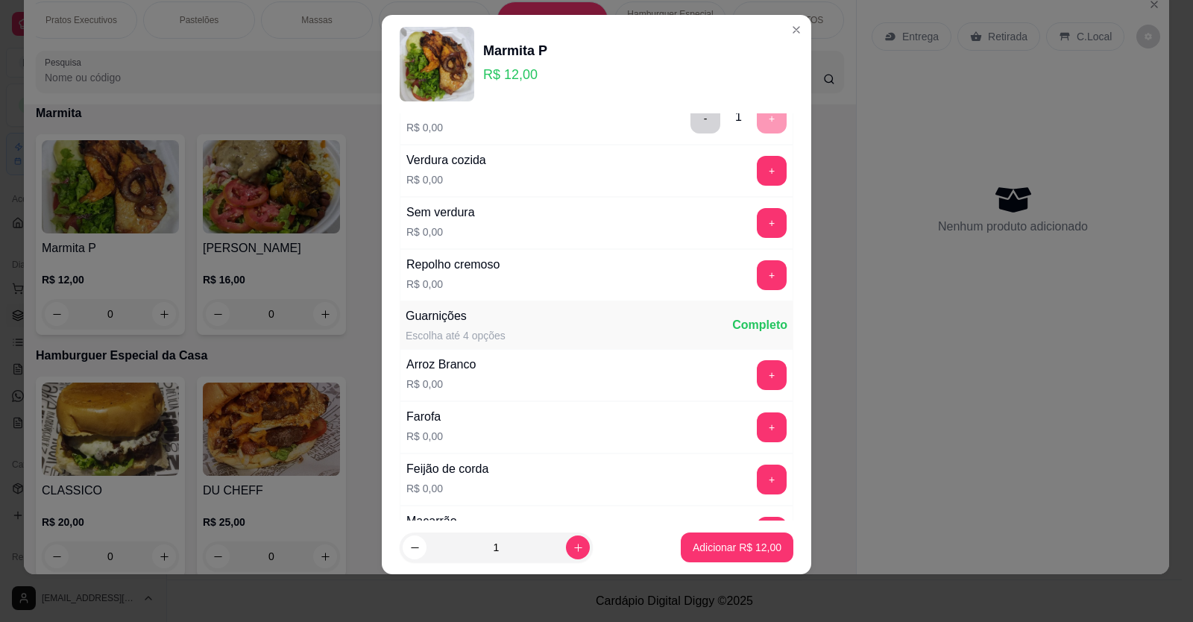
scroll to position [447, 0]
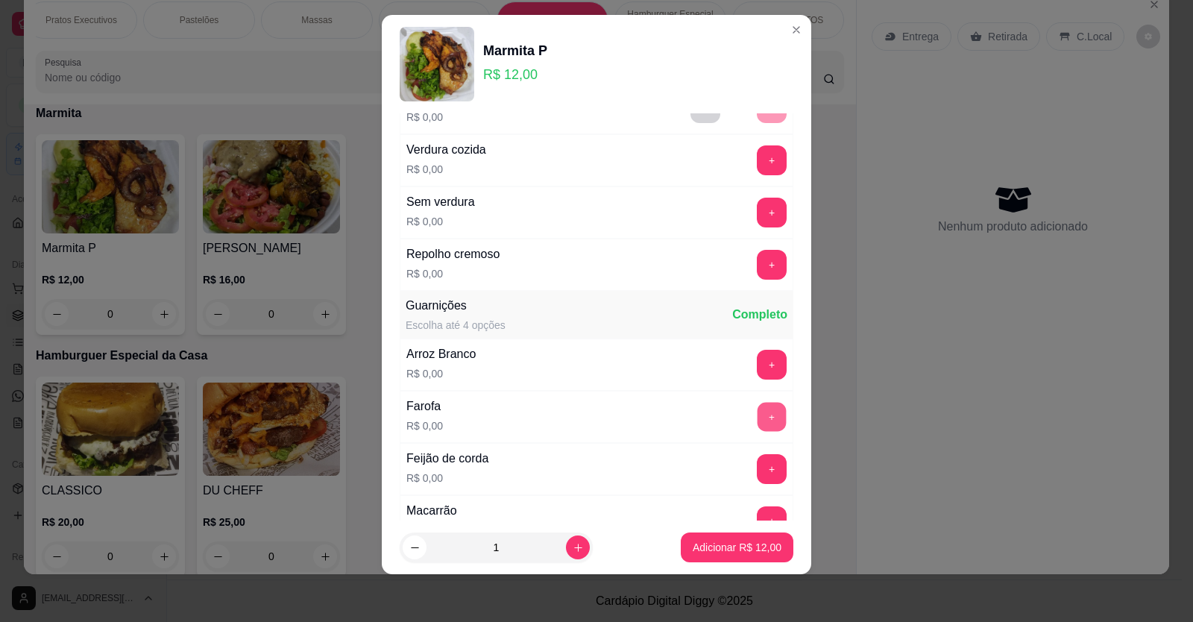
click at [757, 417] on button "+" at bounding box center [771, 416] width 29 height 29
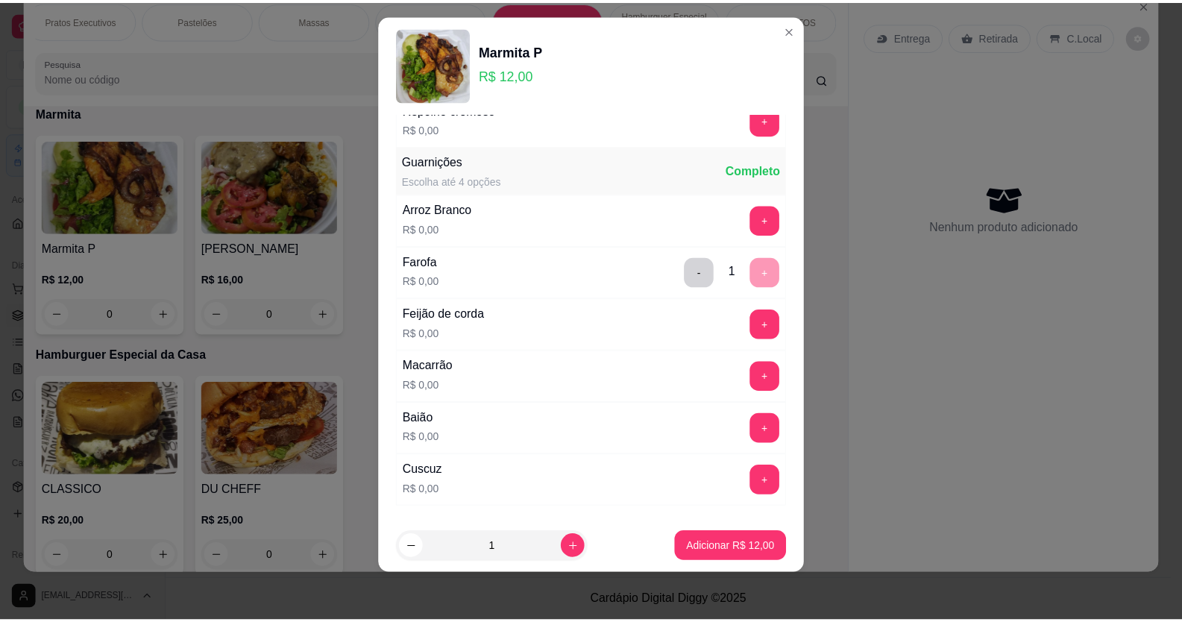
scroll to position [596, 0]
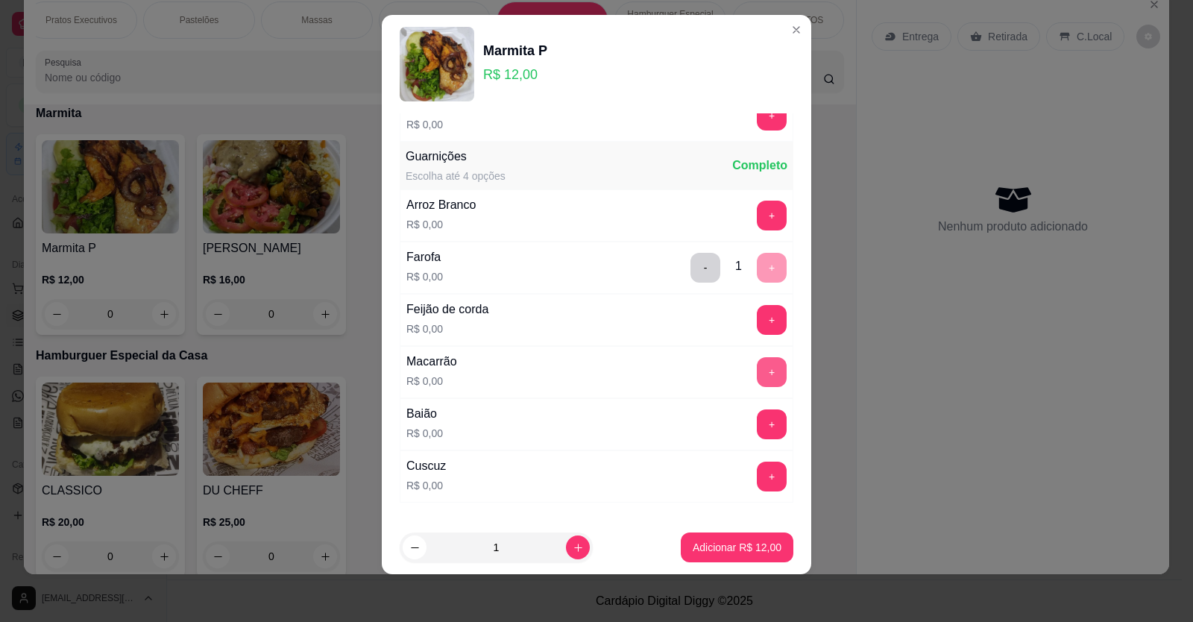
click at [757, 369] on button "+" at bounding box center [772, 372] width 30 height 30
click at [757, 422] on button "+" at bounding box center [771, 423] width 29 height 29
click at [707, 552] on p "Adicionar R$ 12,00" at bounding box center [737, 547] width 86 height 14
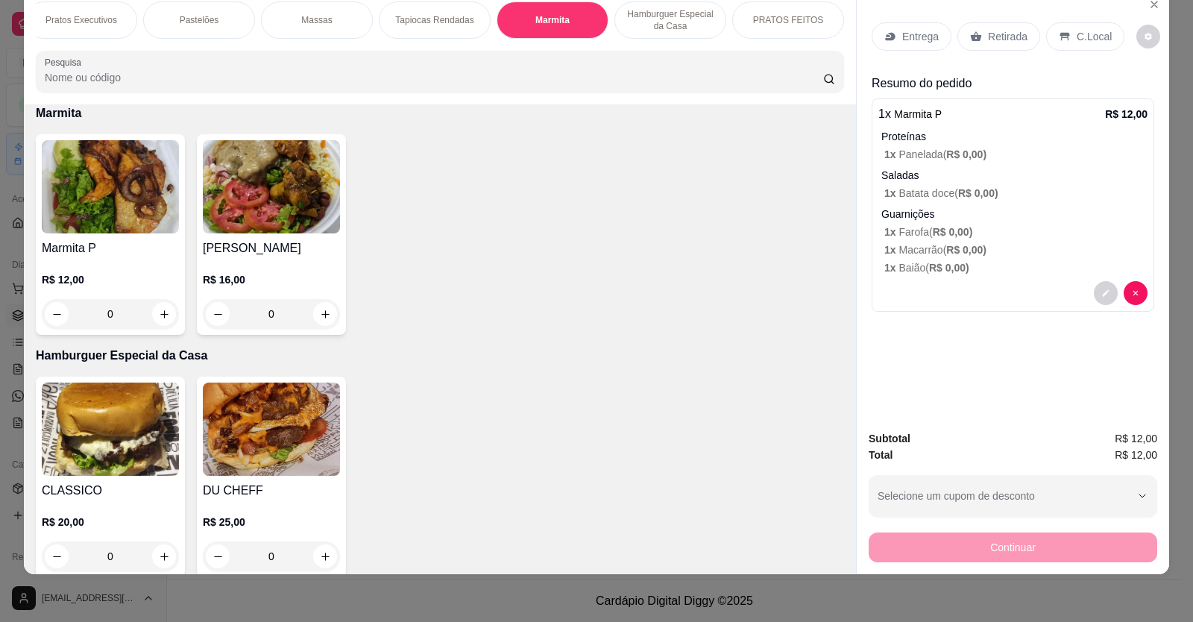
click at [1012, 36] on p "Retirada" at bounding box center [1008, 36] width 40 height 15
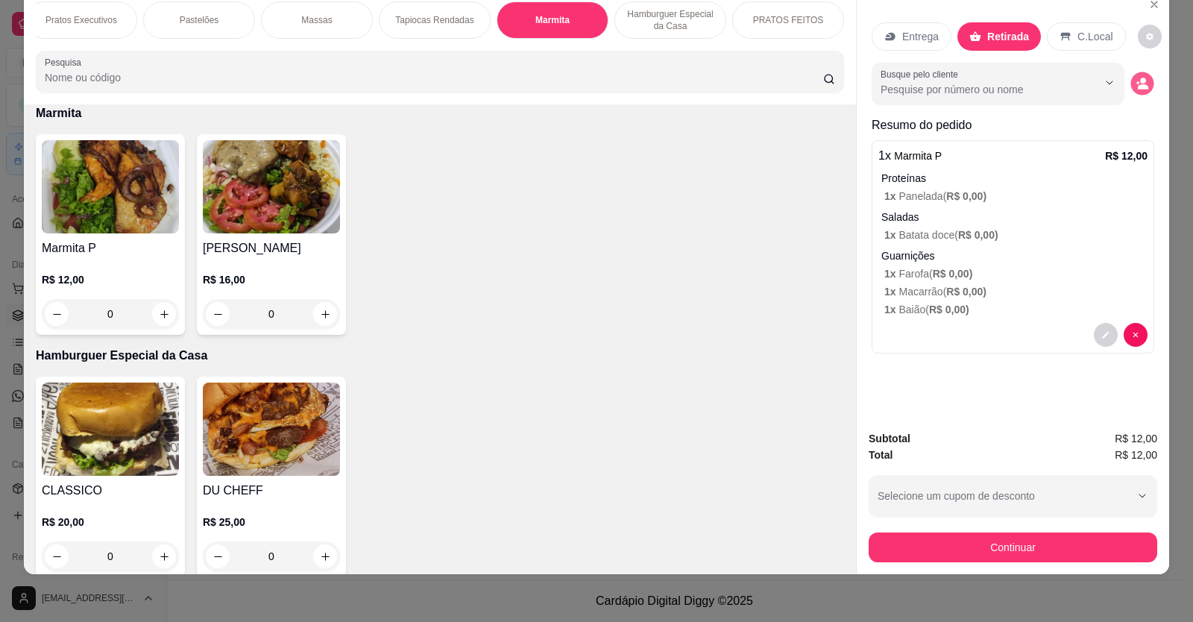
click at [1137, 84] on icon "decrease-product-quantity" at bounding box center [1141, 83] width 13 height 13
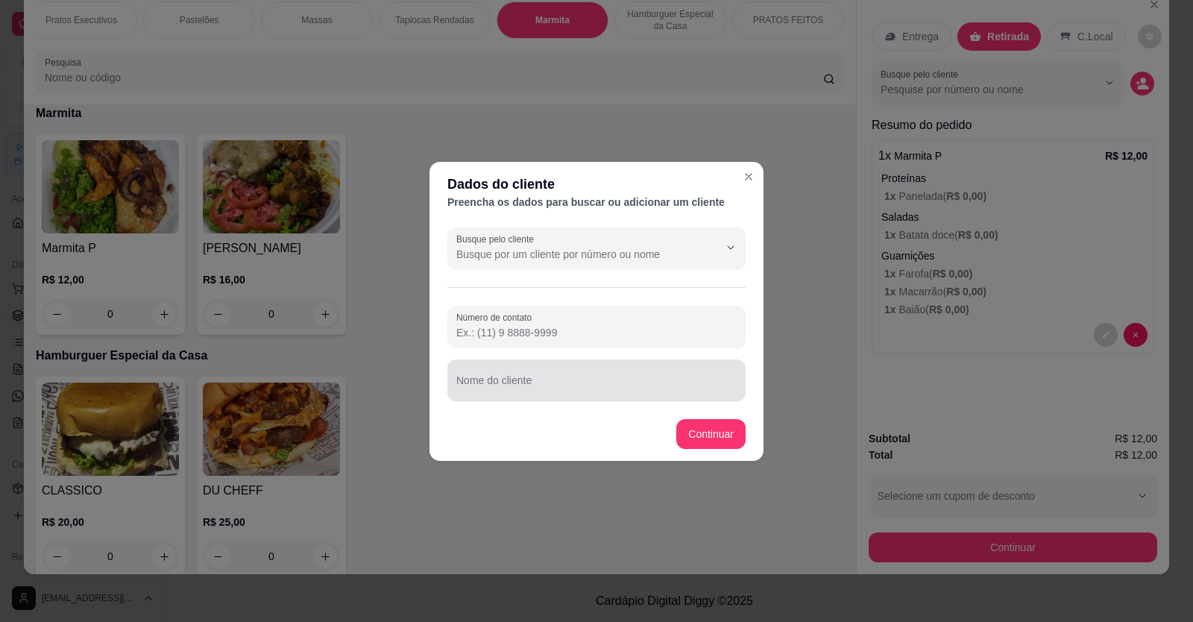
click at [456, 382] on input "Nome do cliente" at bounding box center [596, 386] width 280 height 15
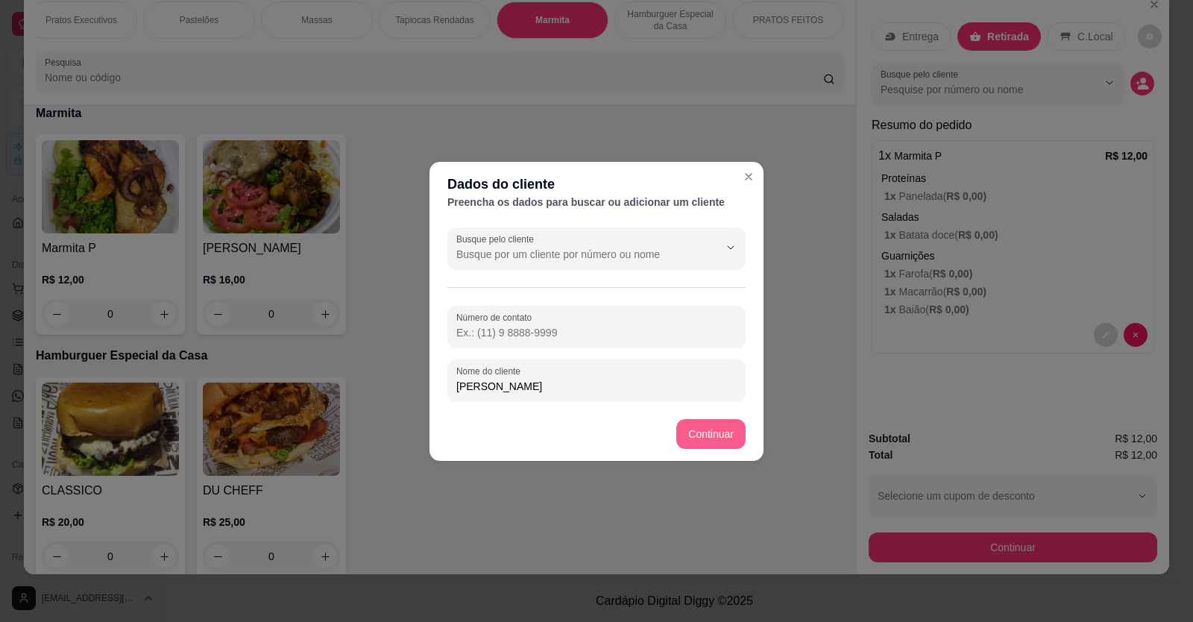
type input "[PERSON_NAME]"
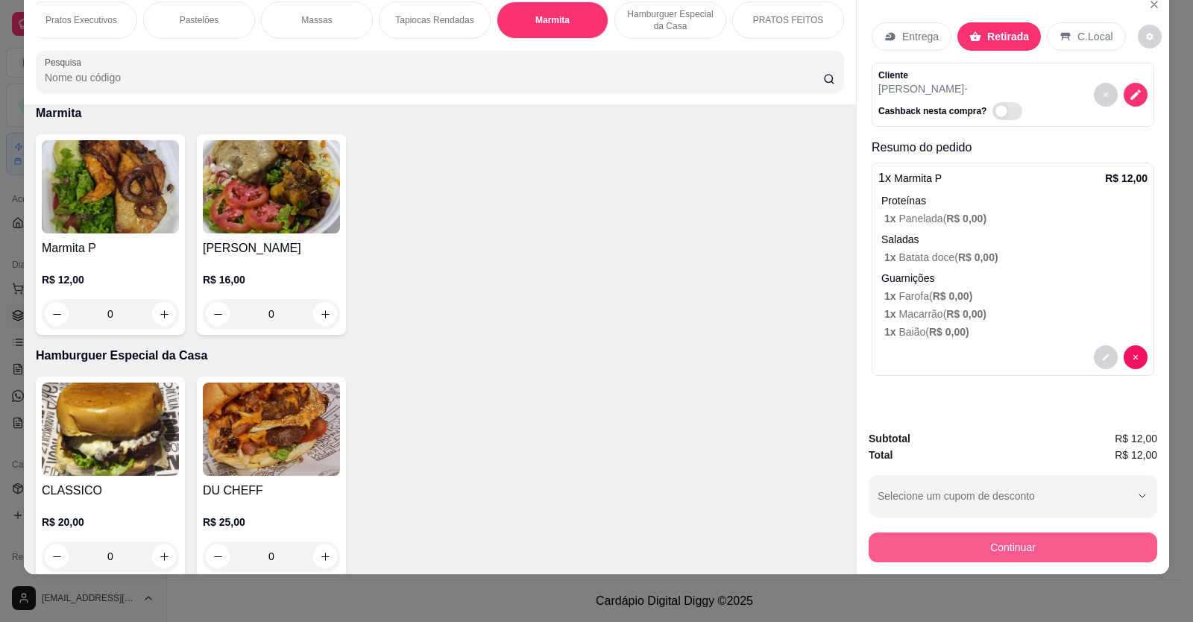
click at [1054, 543] on button "Continuar" at bounding box center [1012, 547] width 288 height 30
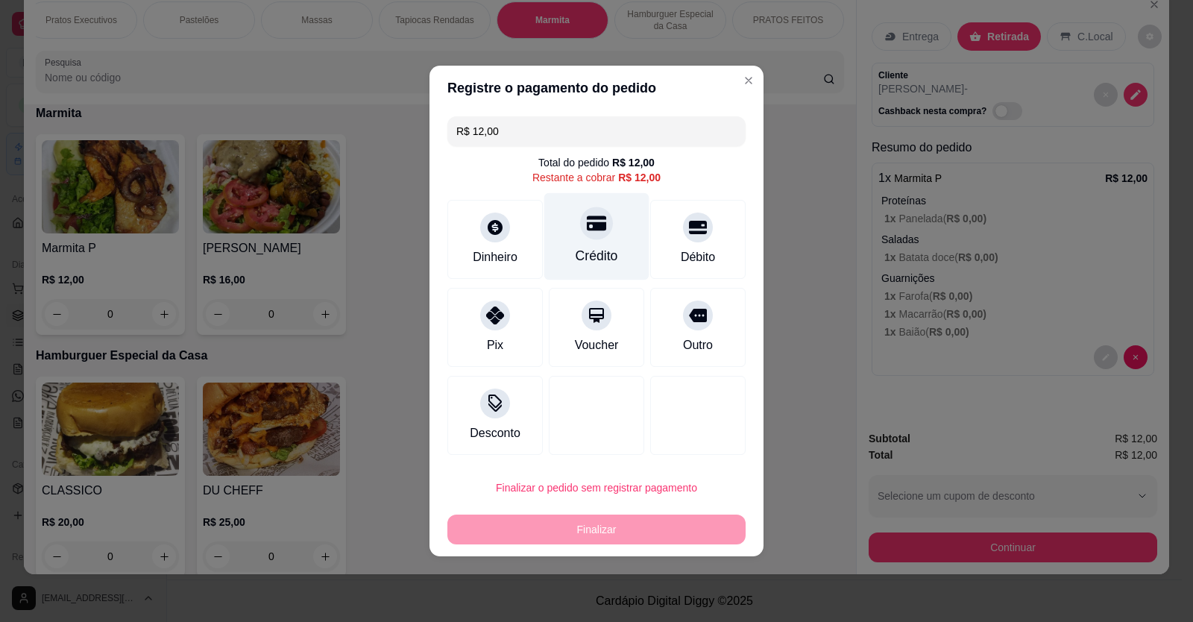
click at [572, 242] on div "Crédito" at bounding box center [596, 236] width 105 height 87
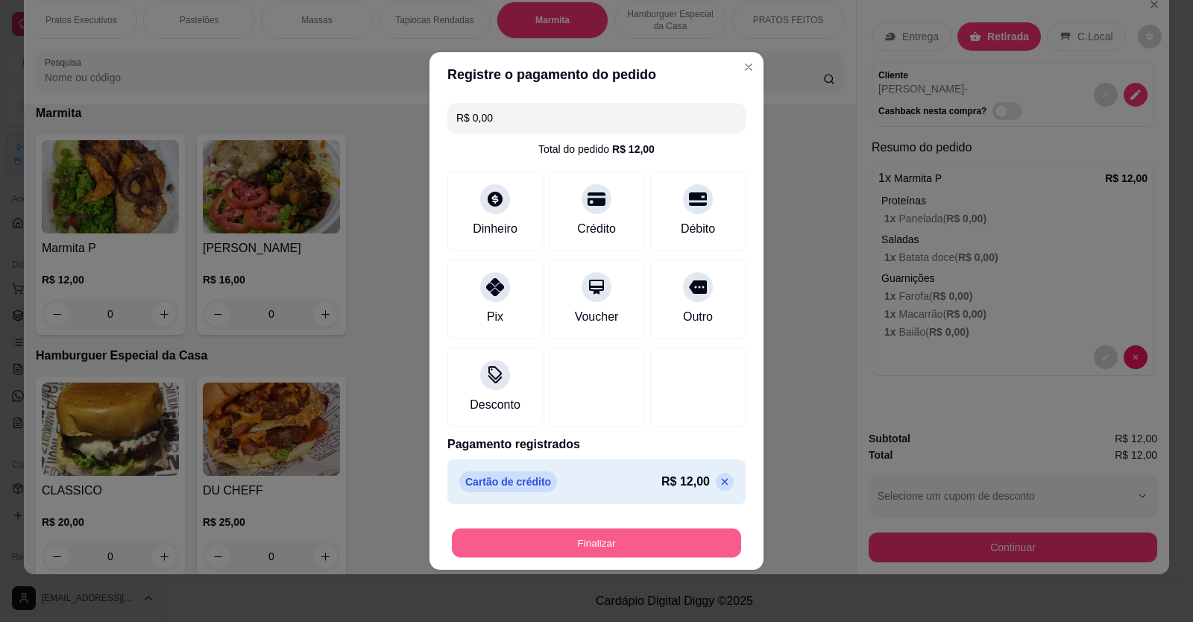
click at [626, 537] on button "Finalizar" at bounding box center [596, 543] width 289 height 29
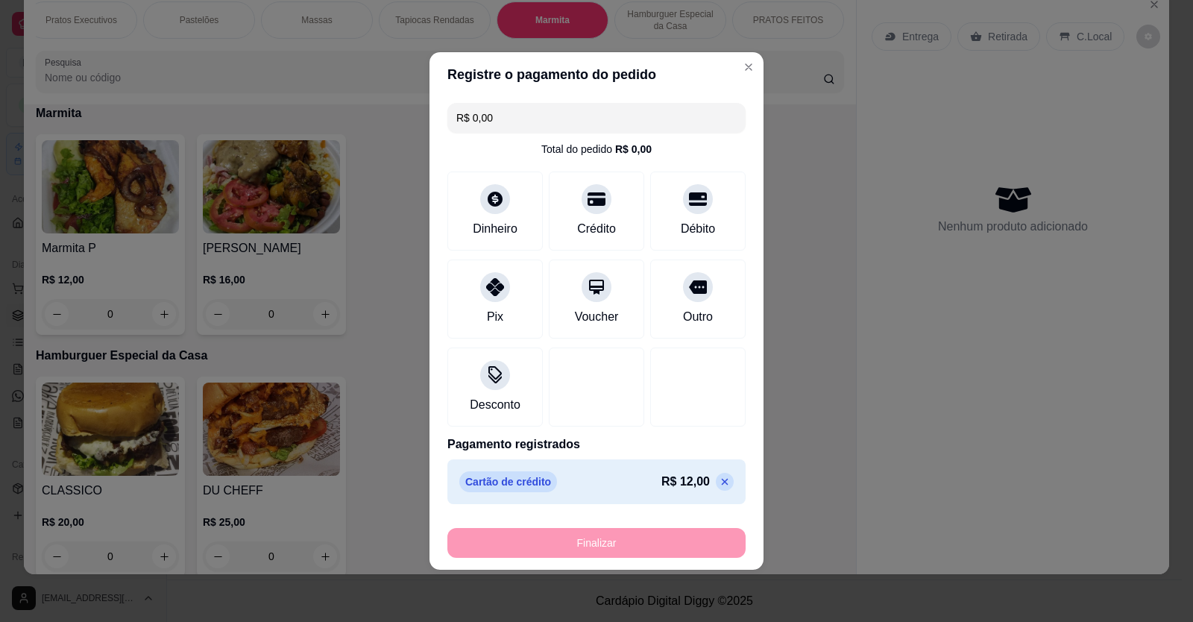
type input "-R$ 12,00"
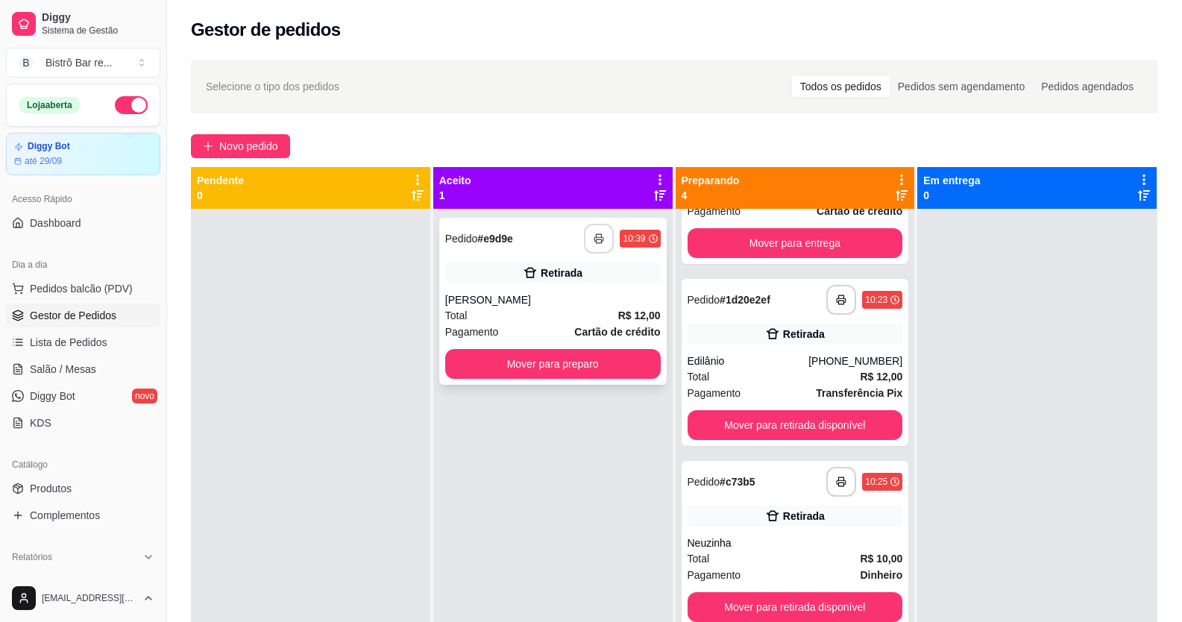
click at [589, 231] on button "button" at bounding box center [599, 239] width 30 height 30
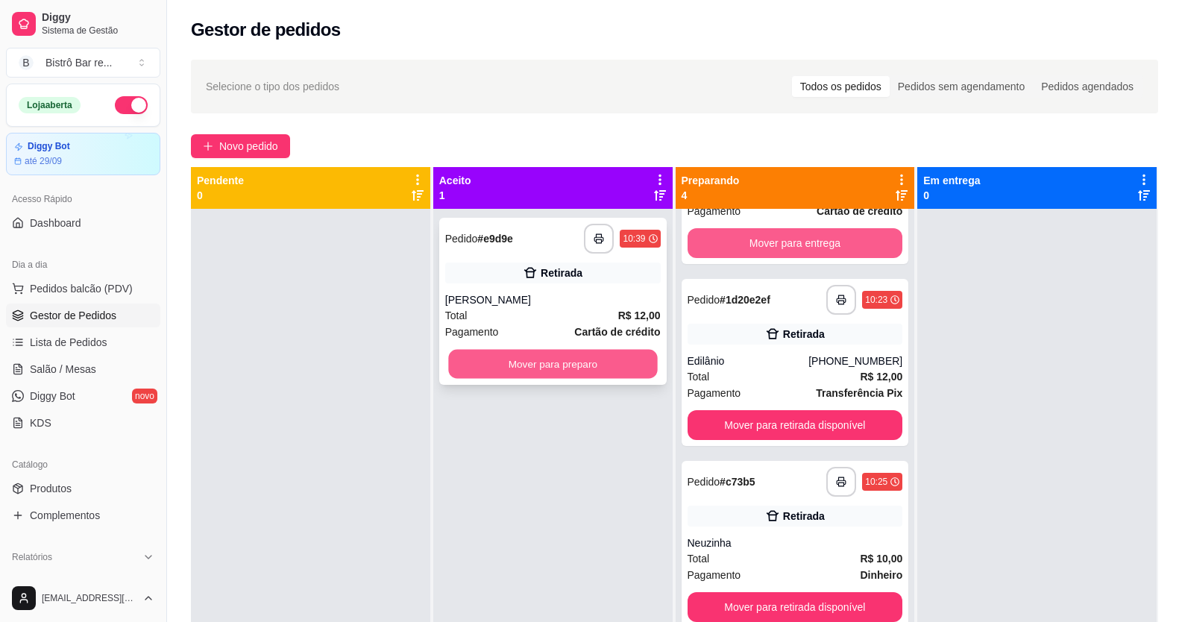
click at [555, 359] on button "Mover para preparo" at bounding box center [552, 364] width 209 height 29
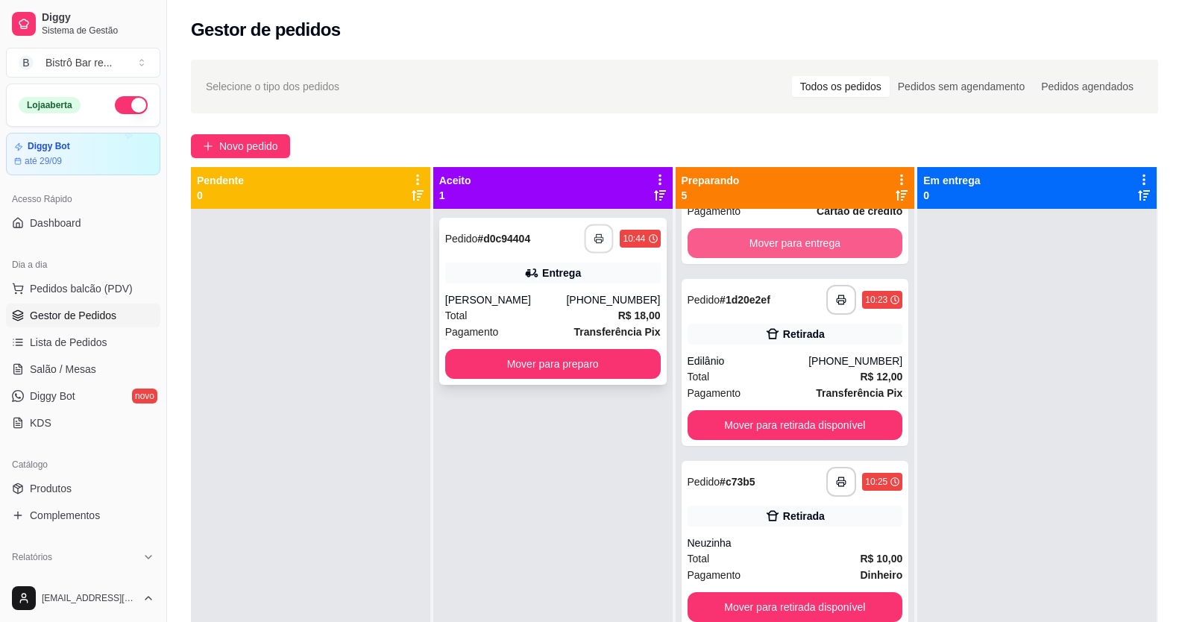
click at [594, 239] on icon "button" at bounding box center [599, 238] width 10 height 10
click at [605, 379] on button "Mover para preparo" at bounding box center [552, 364] width 215 height 30
click at [584, 236] on button "button" at bounding box center [599, 239] width 30 height 30
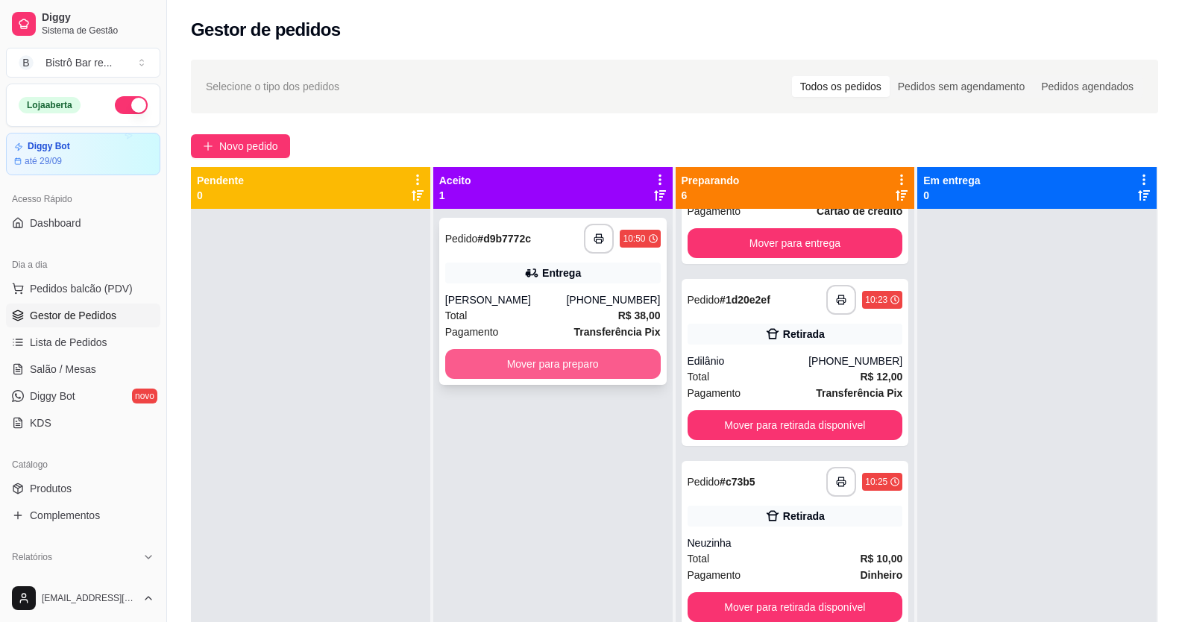
click at [518, 363] on button "Mover para preparo" at bounding box center [552, 364] width 215 height 30
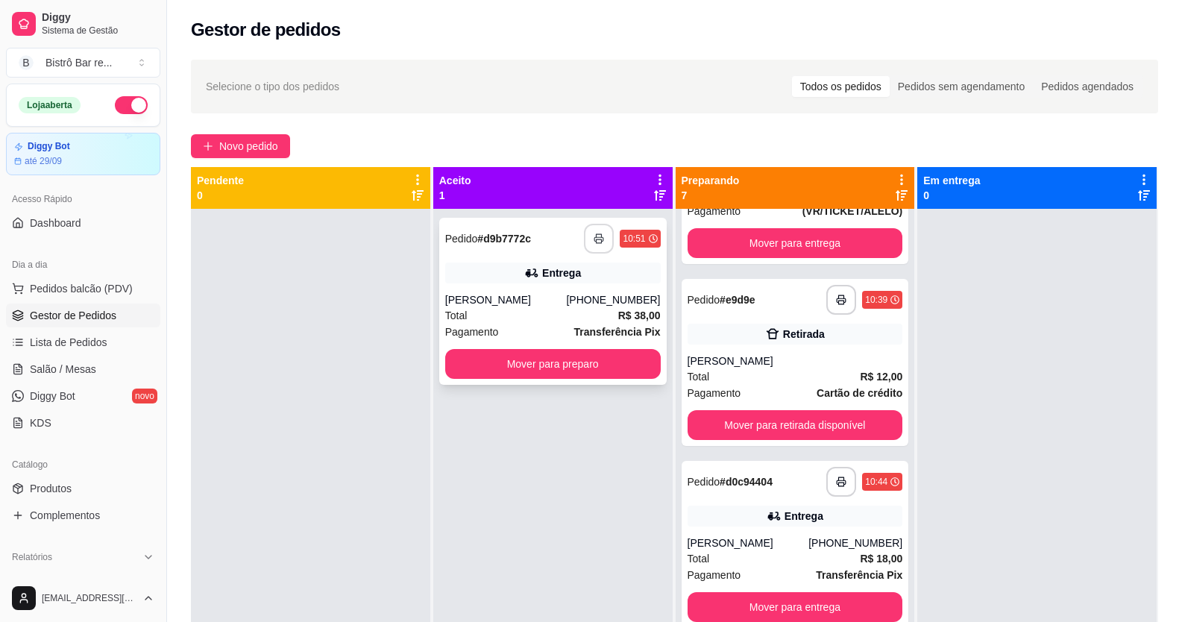
click at [596, 234] on polyline "button" at bounding box center [598, 235] width 5 height 3
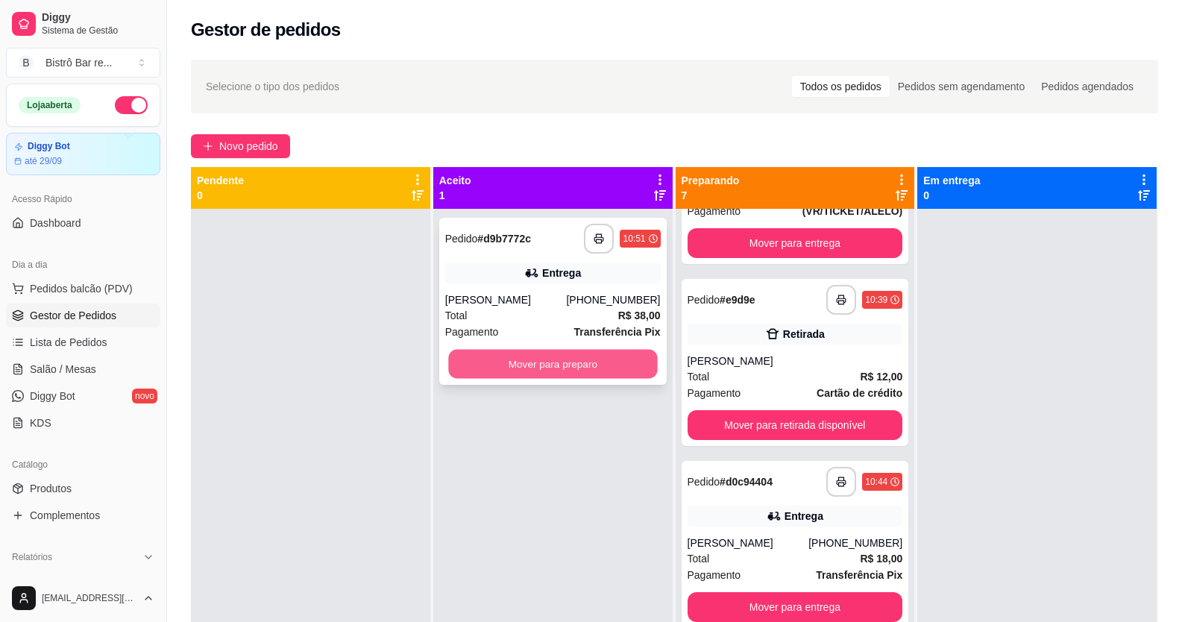
click at [611, 362] on button "Mover para preparo" at bounding box center [552, 364] width 209 height 29
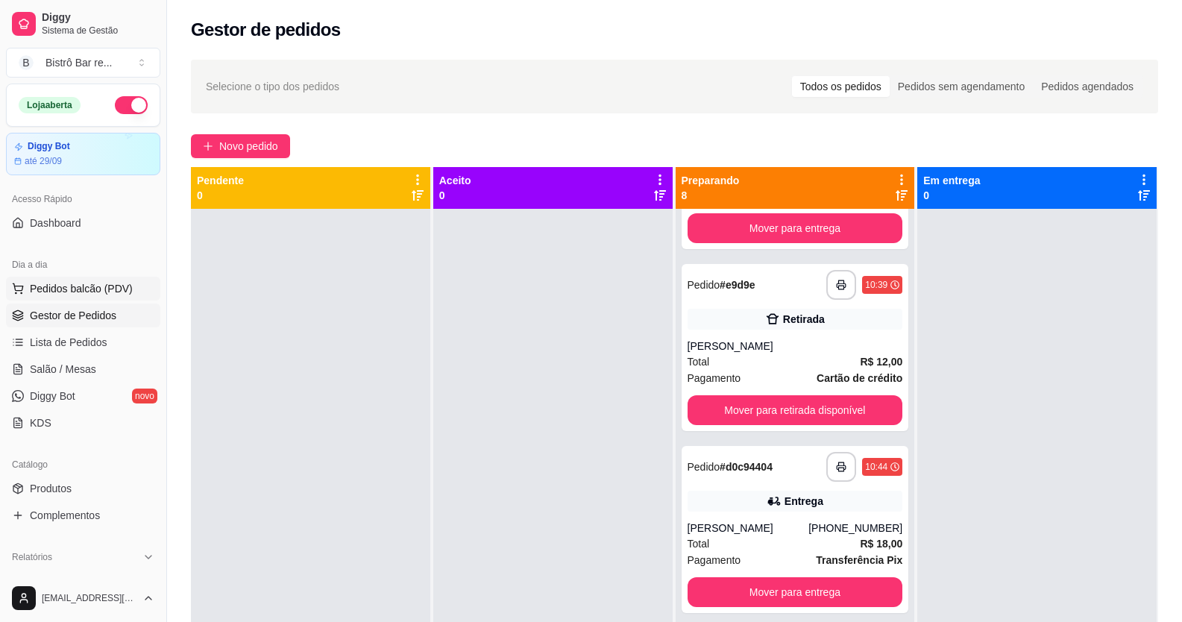
click at [95, 283] on span "Pedidos balcão (PDV)" at bounding box center [81, 288] width 103 height 15
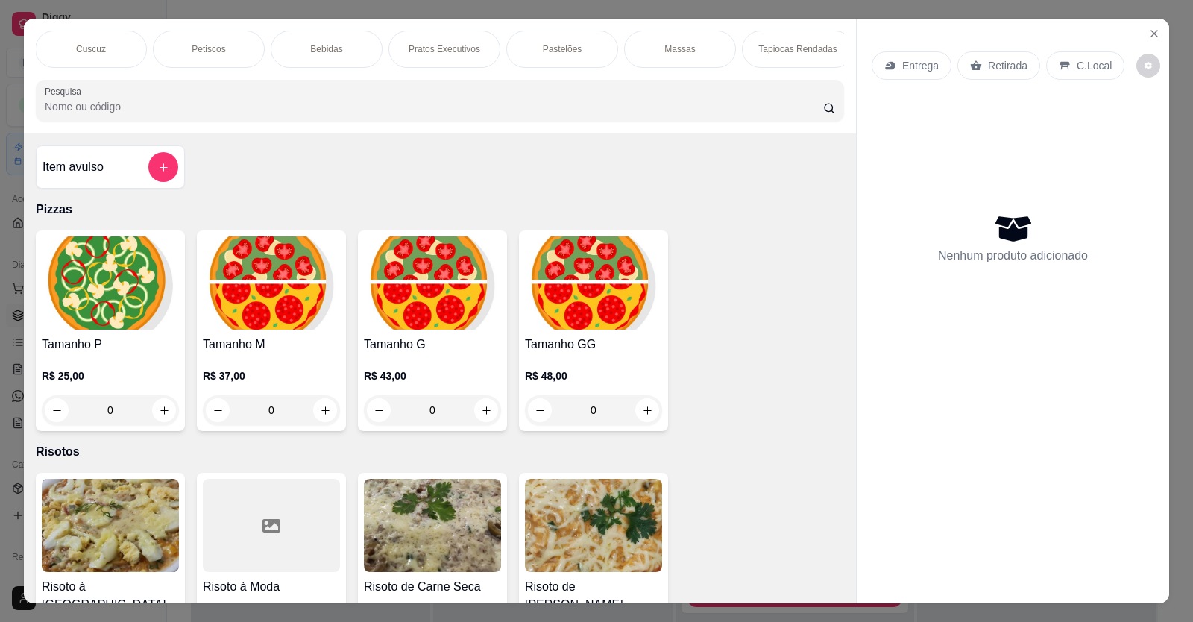
scroll to position [0, 1070]
drag, startPoint x: 519, startPoint y: 45, endPoint x: 532, endPoint y: 45, distance: 12.7
click at [520, 45] on div "Marmita" at bounding box center [552, 49] width 112 height 37
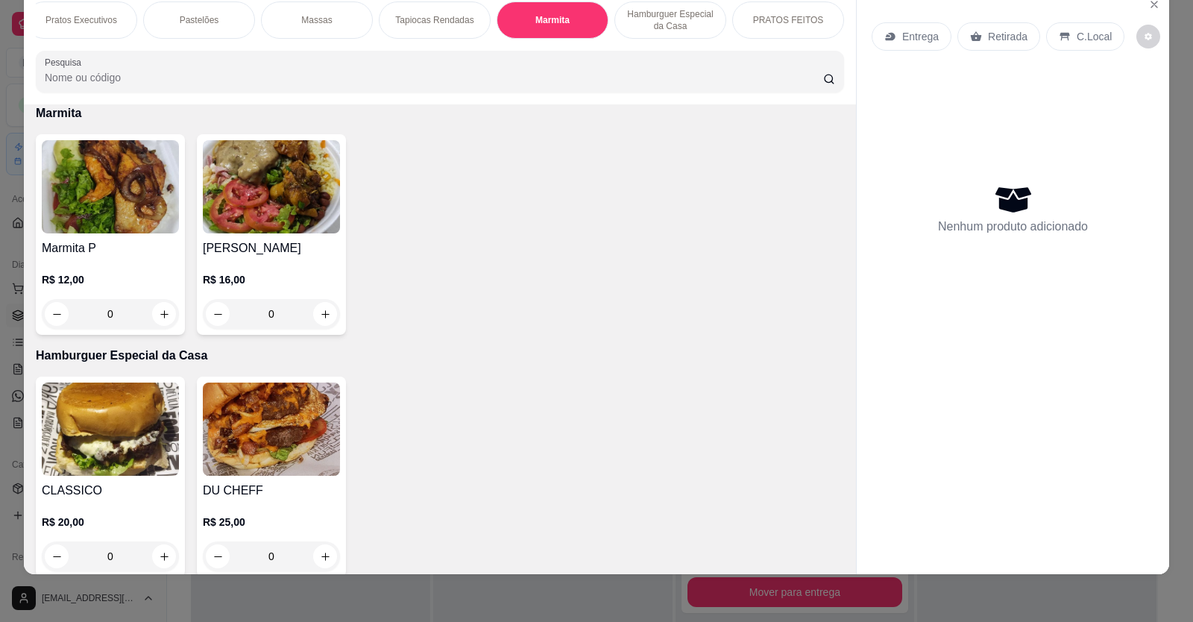
click at [162, 323] on div "0" at bounding box center [110, 314] width 137 height 30
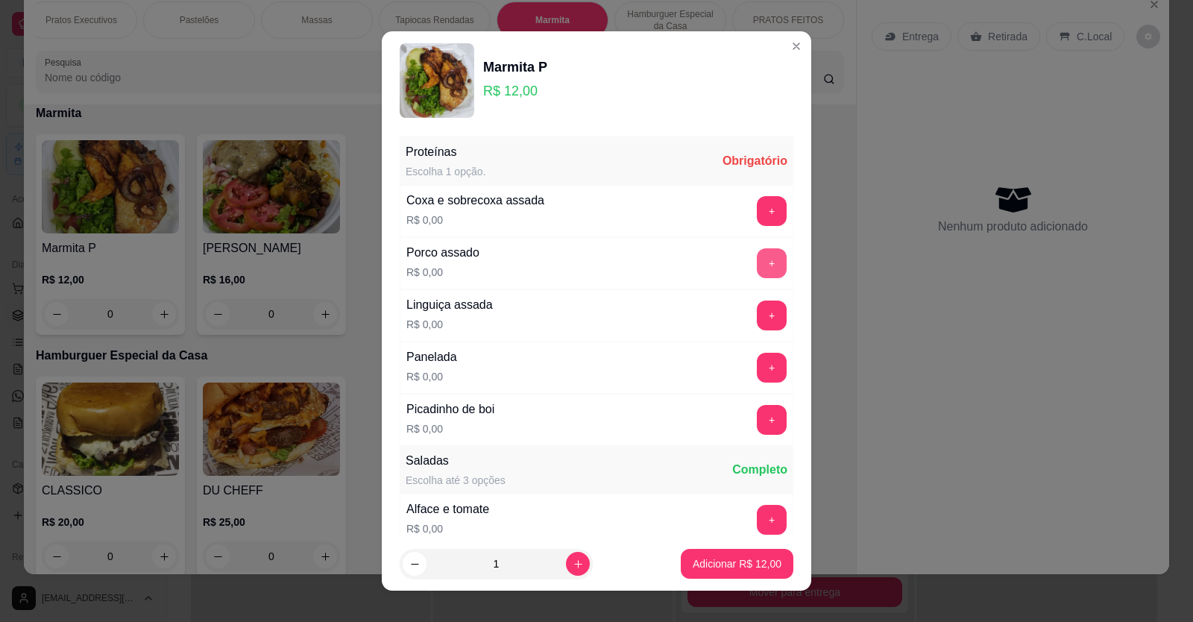
click at [757, 266] on button "+" at bounding box center [772, 263] width 30 height 30
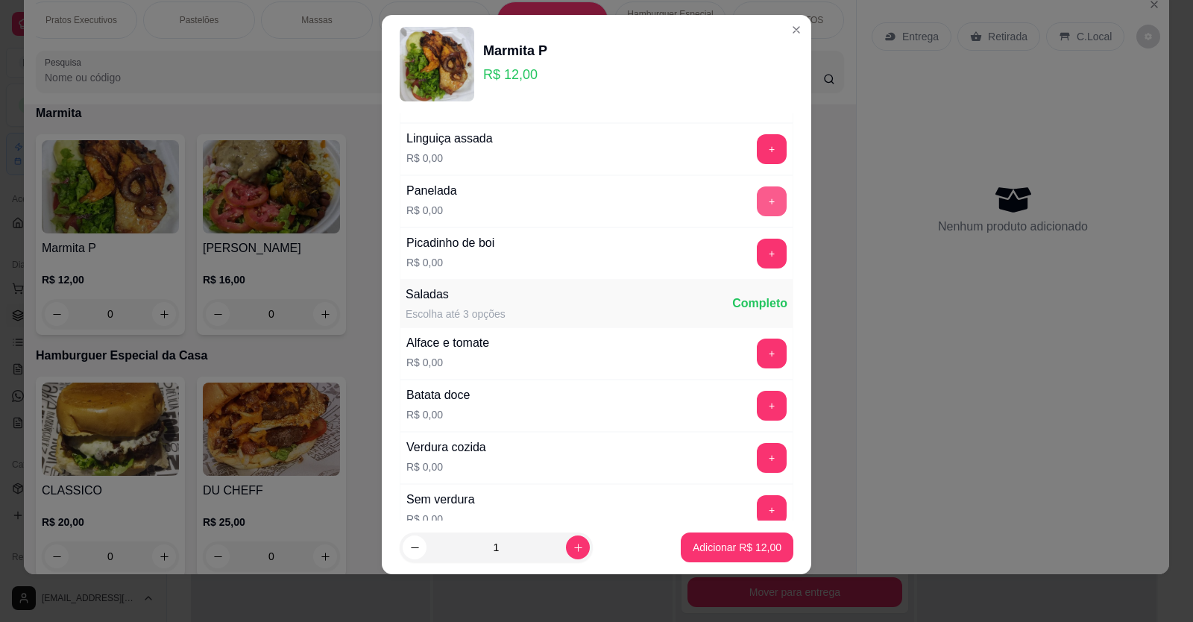
scroll to position [224, 0]
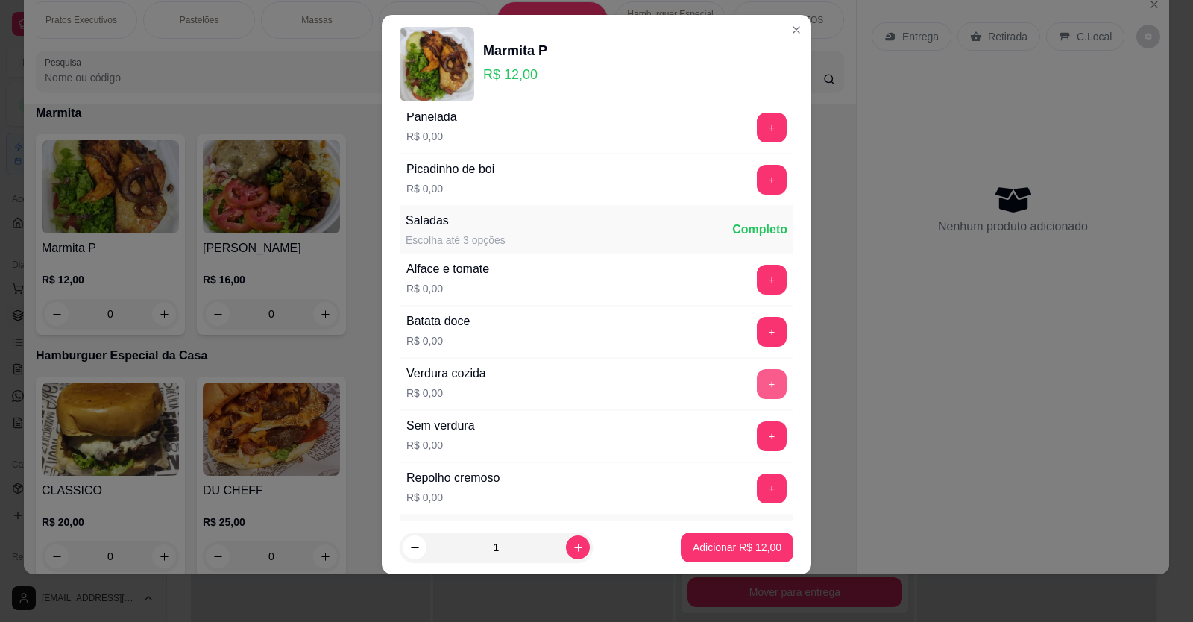
click at [757, 379] on button "+" at bounding box center [772, 384] width 30 height 30
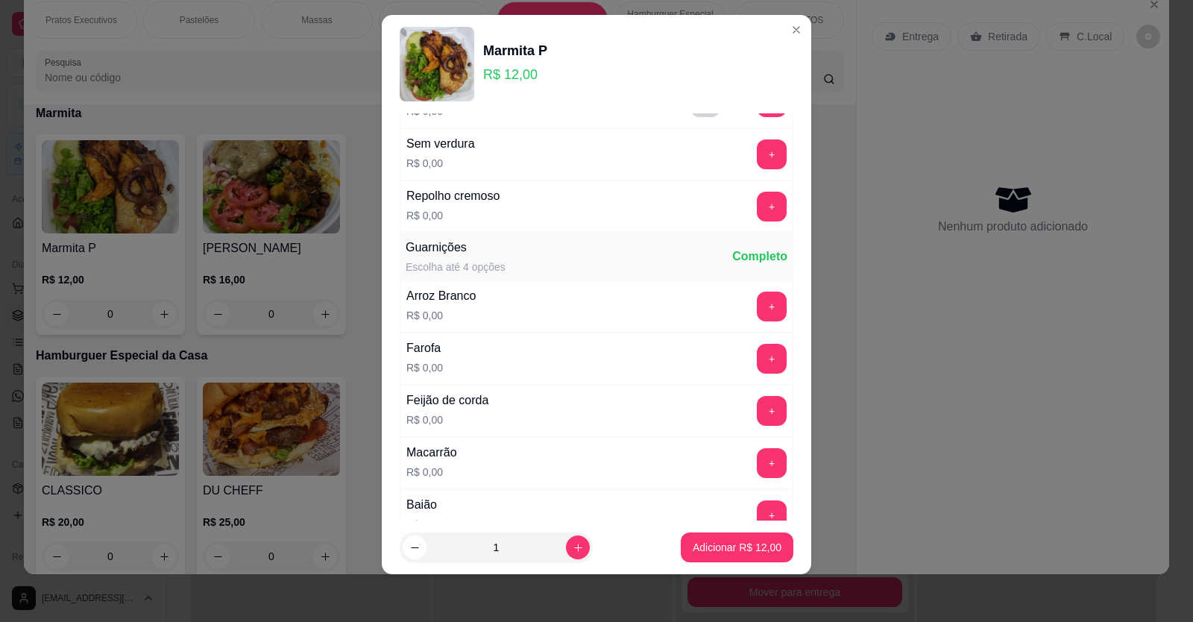
scroll to position [522, 0]
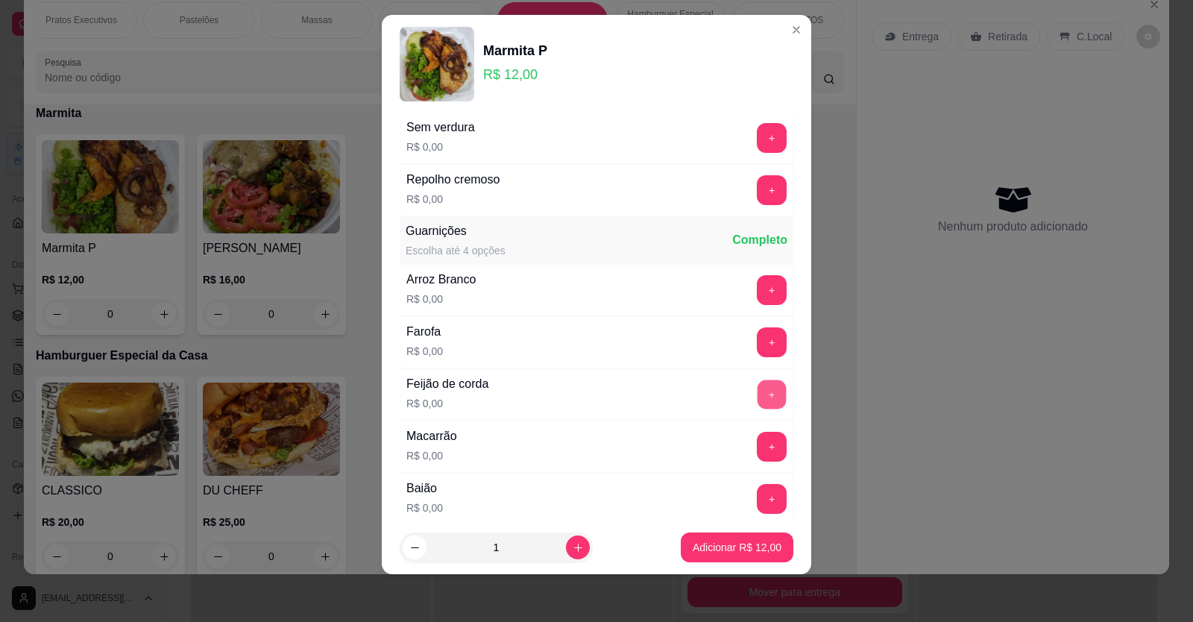
click at [757, 388] on button "+" at bounding box center [771, 393] width 29 height 29
click at [757, 283] on button "+" at bounding box center [772, 290] width 30 height 30
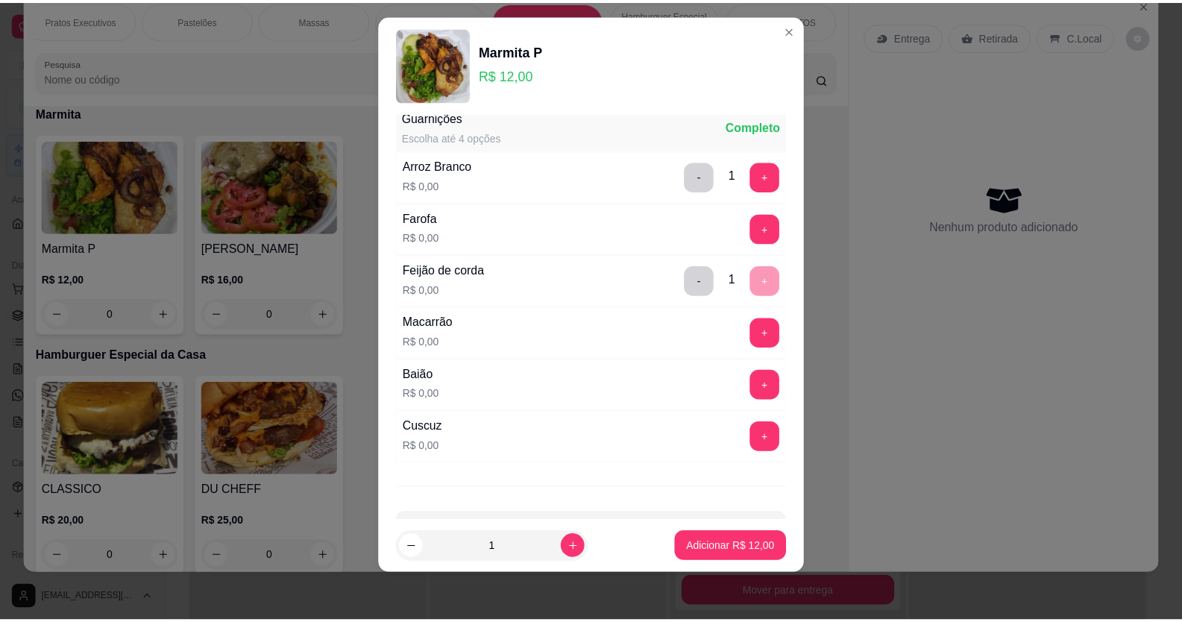
scroll to position [671, 0]
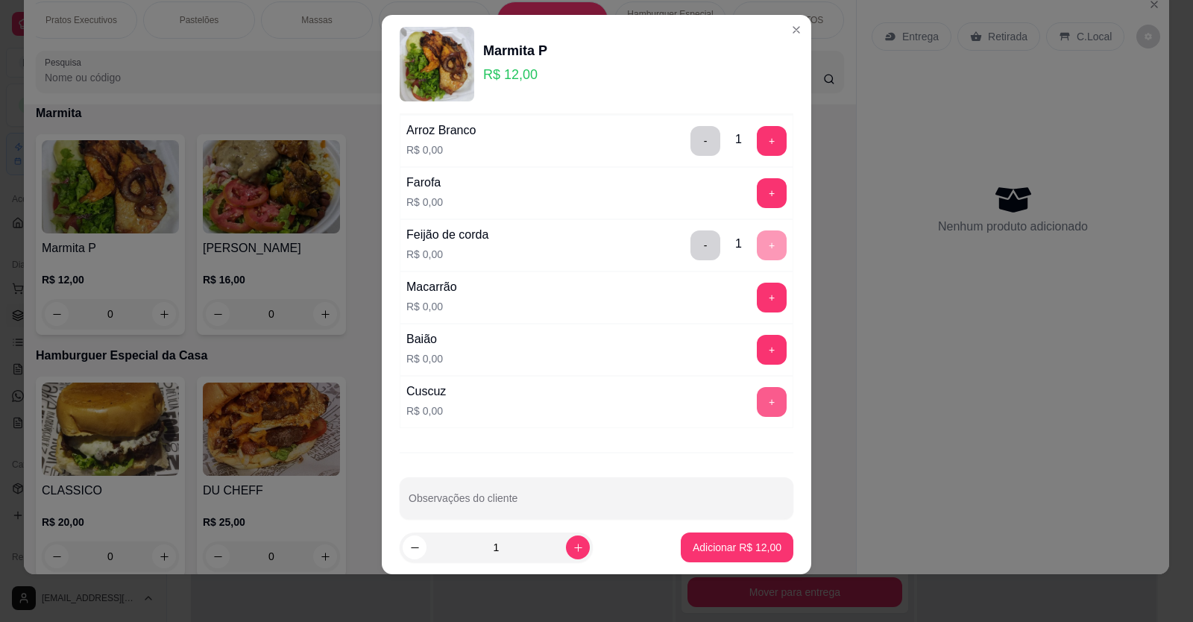
click at [757, 411] on button "+" at bounding box center [772, 402] width 30 height 30
click at [716, 539] on button "Adicionar R$ 12,00" at bounding box center [737, 547] width 113 height 30
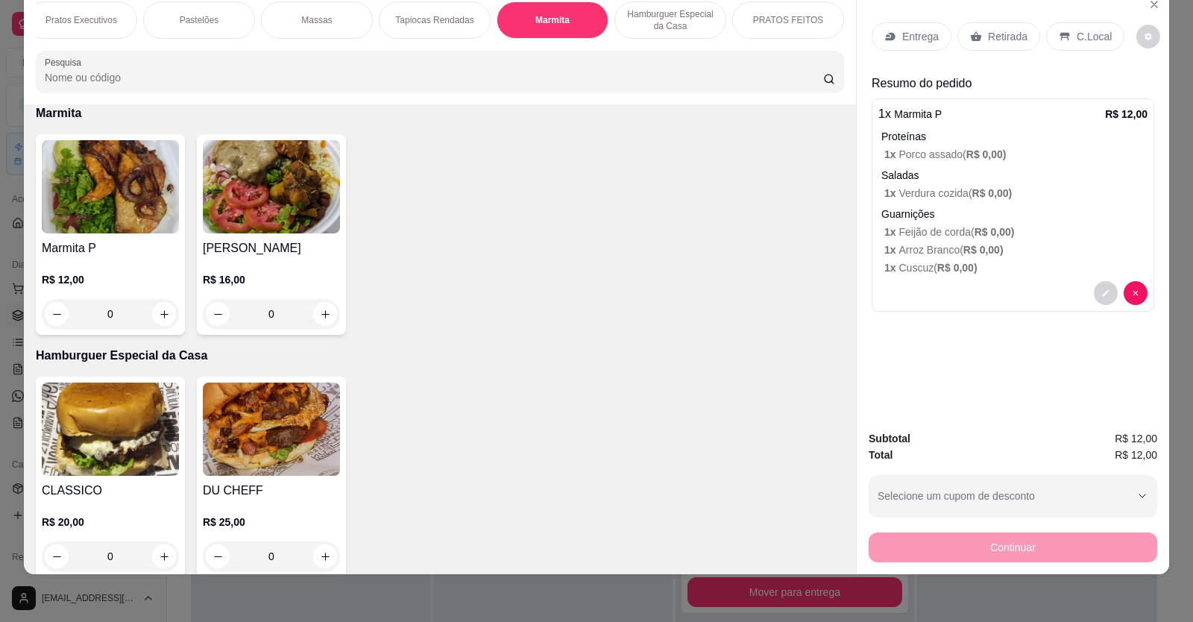
click at [918, 40] on p "Entrega" at bounding box center [920, 36] width 37 height 15
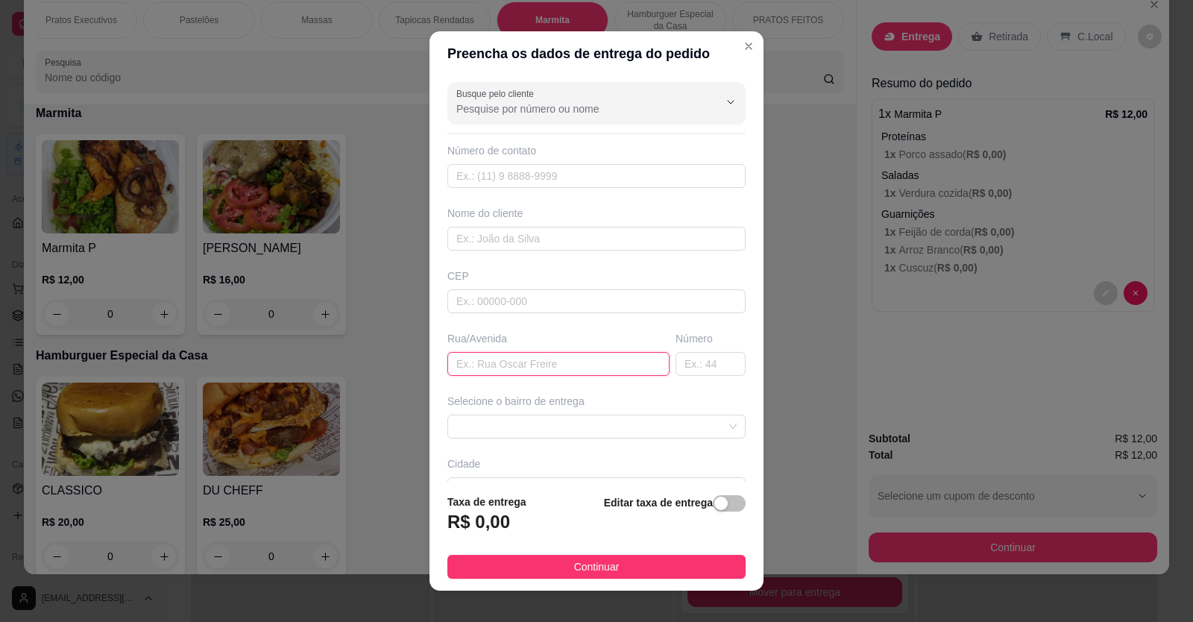
click at [447, 367] on input "text" at bounding box center [558, 364] width 222 height 24
type input "Entregar no quartel"
click at [720, 508] on span "button" at bounding box center [729, 503] width 33 height 16
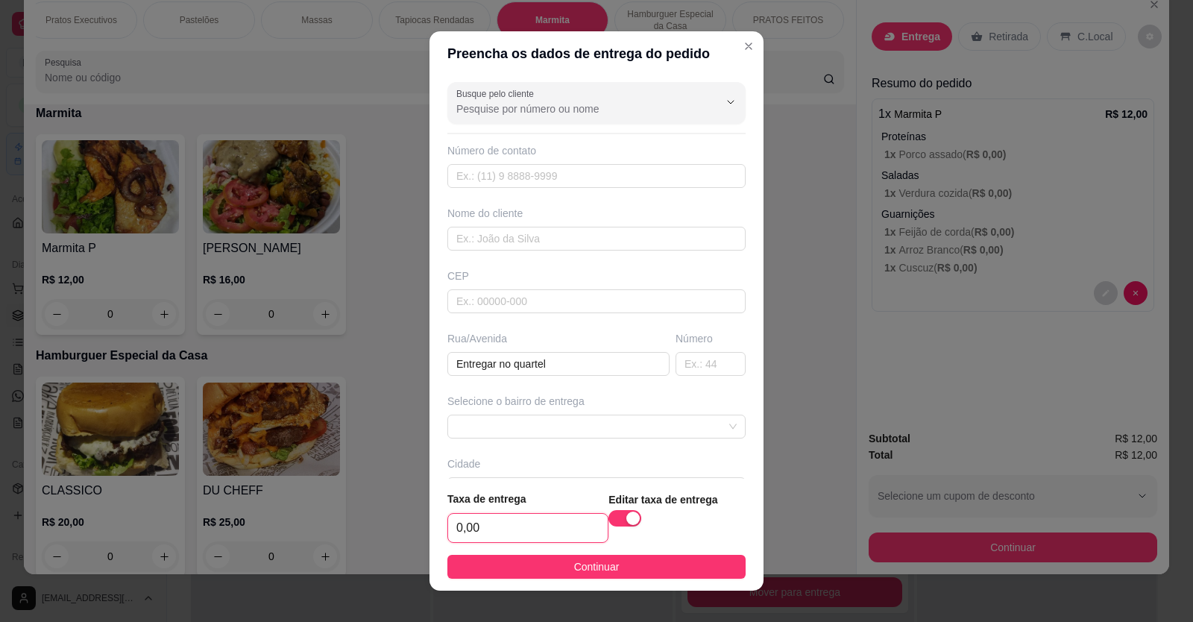
click at [457, 525] on input "0,00" at bounding box center [528, 528] width 160 height 28
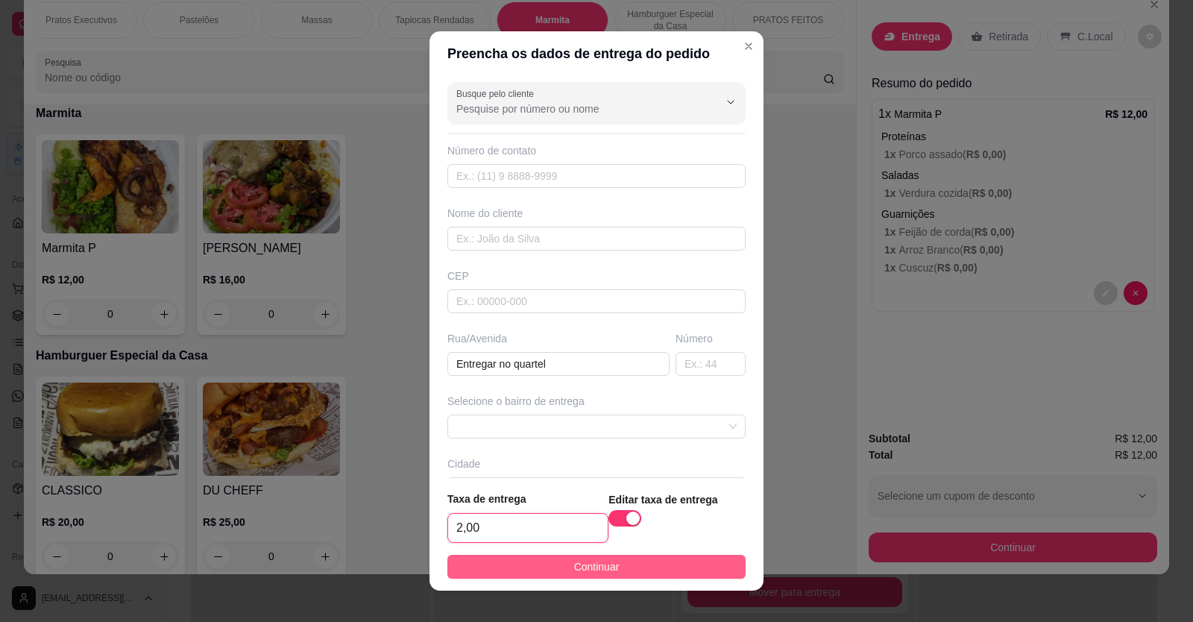
type input "2,00"
click at [683, 562] on button "Continuar" at bounding box center [596, 567] width 298 height 24
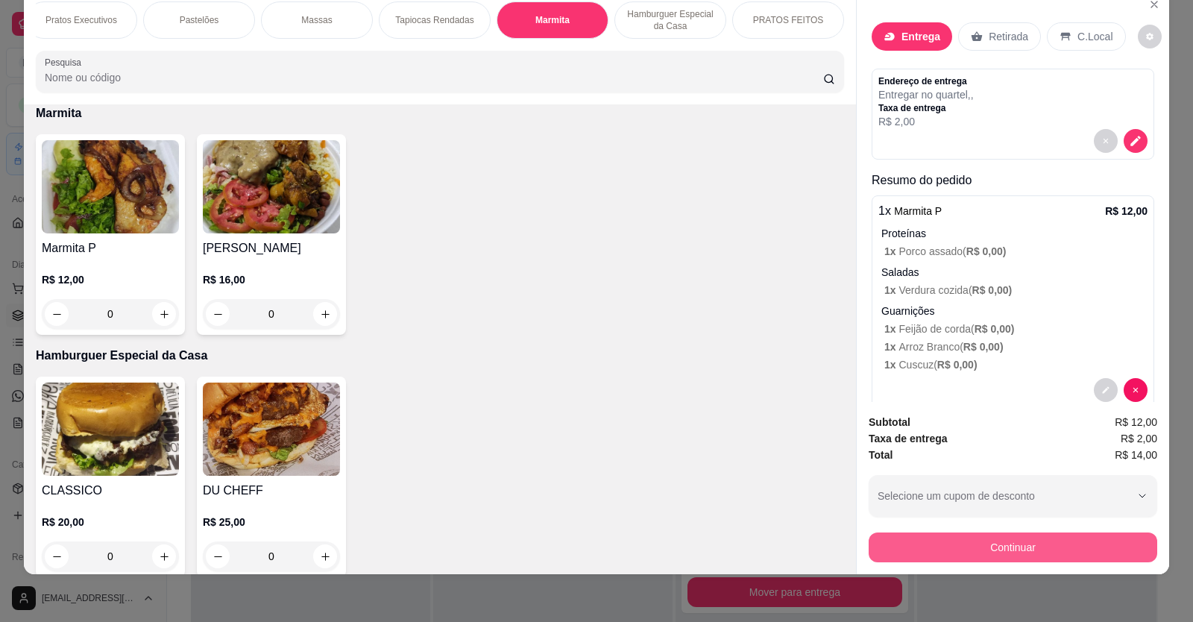
click at [986, 547] on button "Continuar" at bounding box center [1012, 547] width 288 height 30
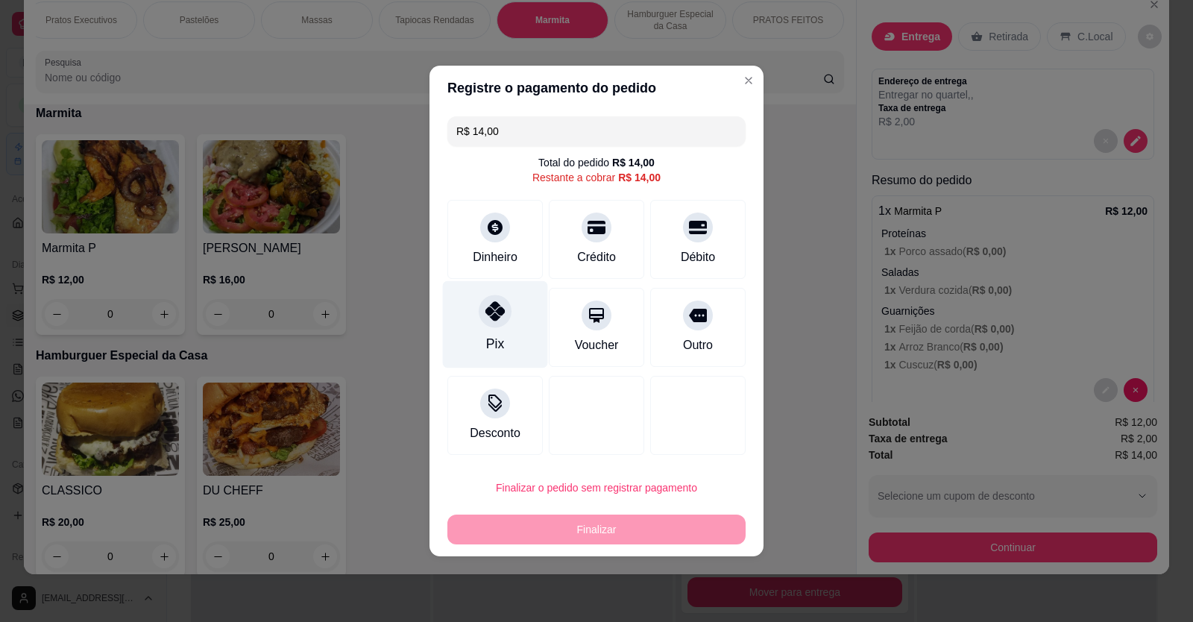
click at [502, 324] on div at bounding box center [495, 310] width 33 height 33
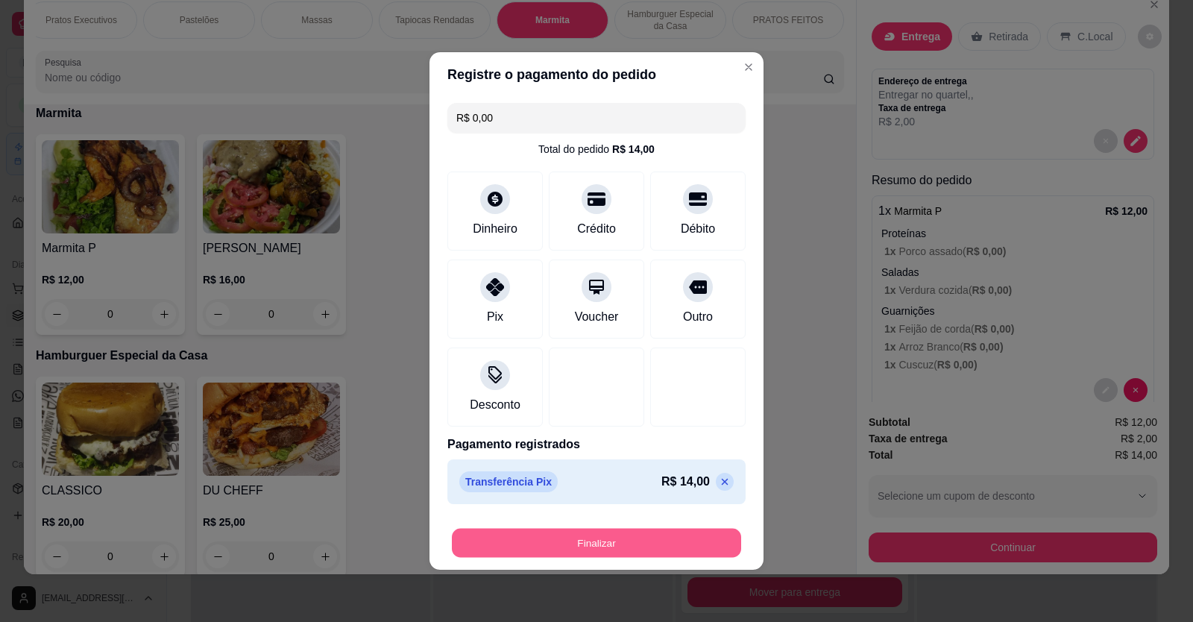
click at [643, 545] on button "Finalizar" at bounding box center [596, 543] width 289 height 29
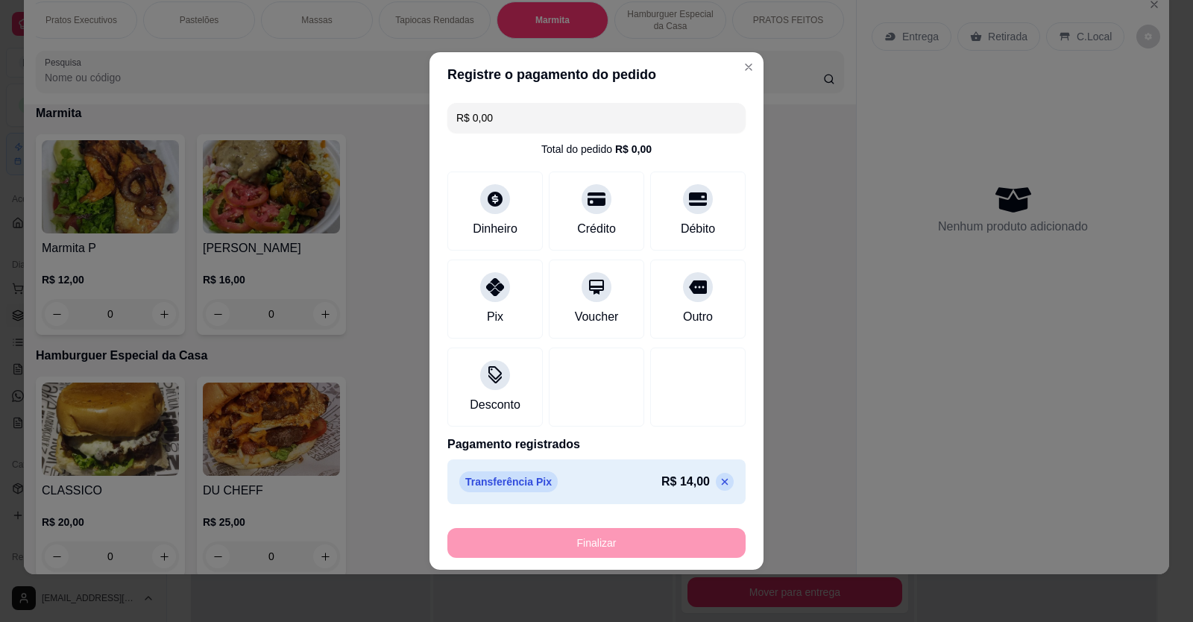
type input "-R$ 14,00"
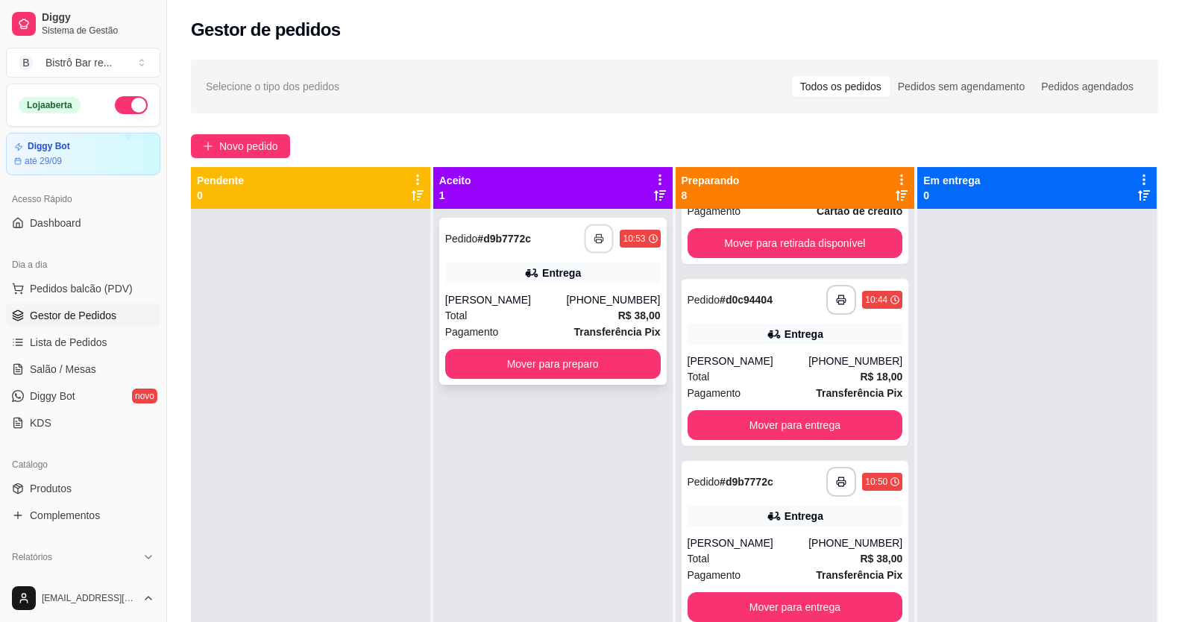
click at [594, 236] on icon "button" at bounding box center [599, 238] width 10 height 10
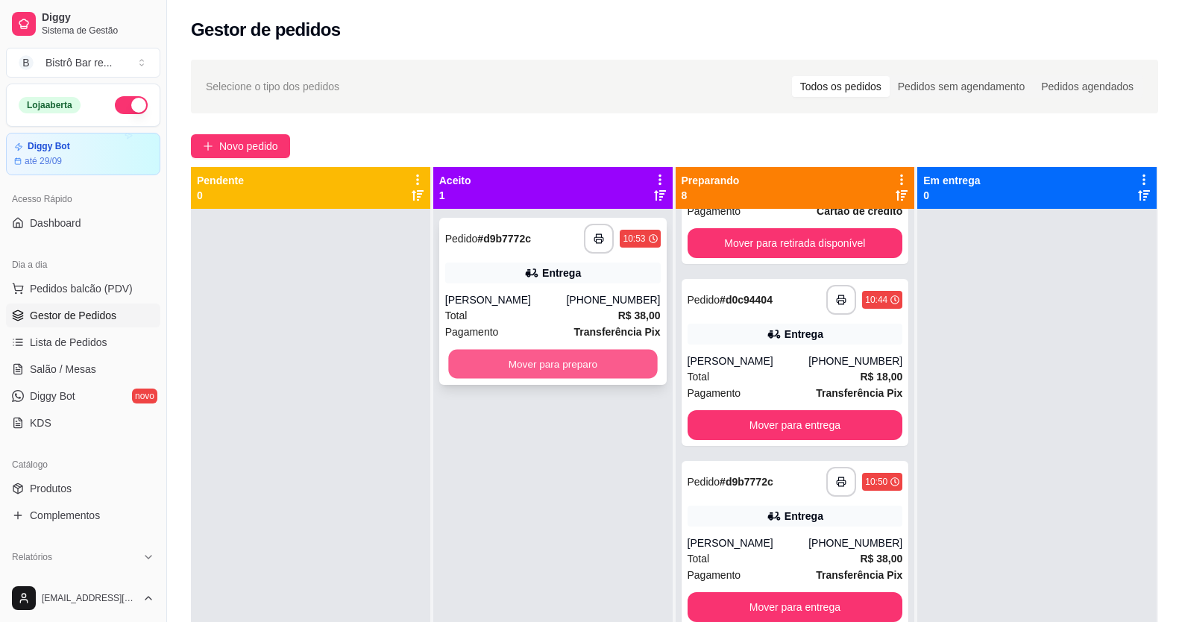
click at [585, 357] on button "Mover para preparo" at bounding box center [552, 364] width 209 height 29
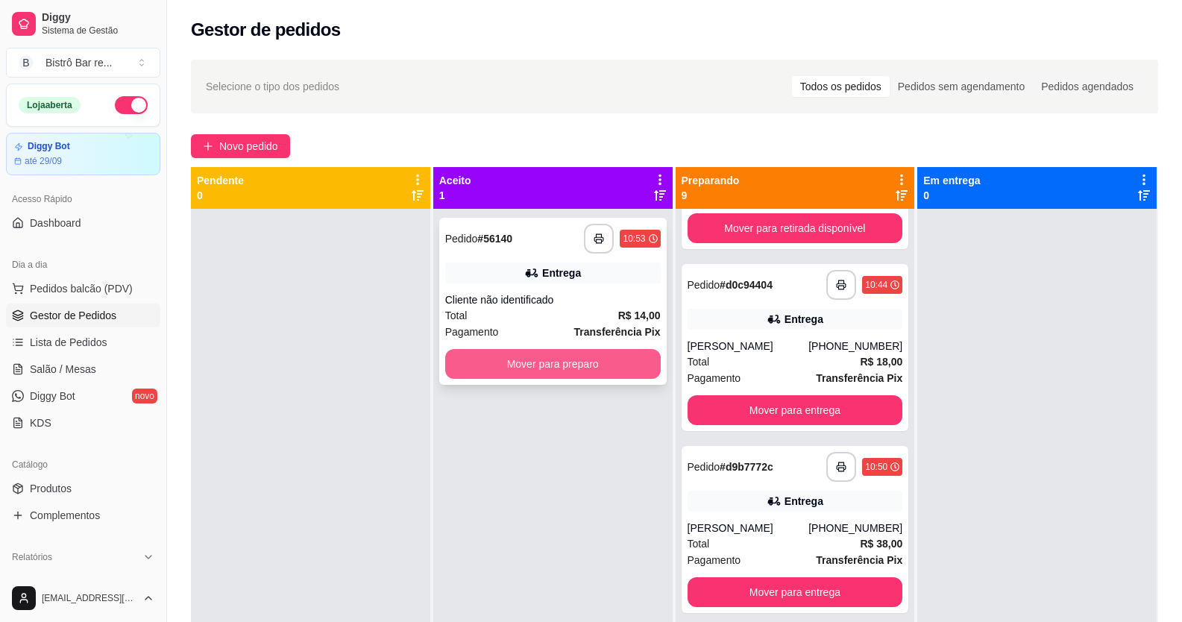
click at [592, 367] on button "Mover para preparo" at bounding box center [552, 364] width 215 height 30
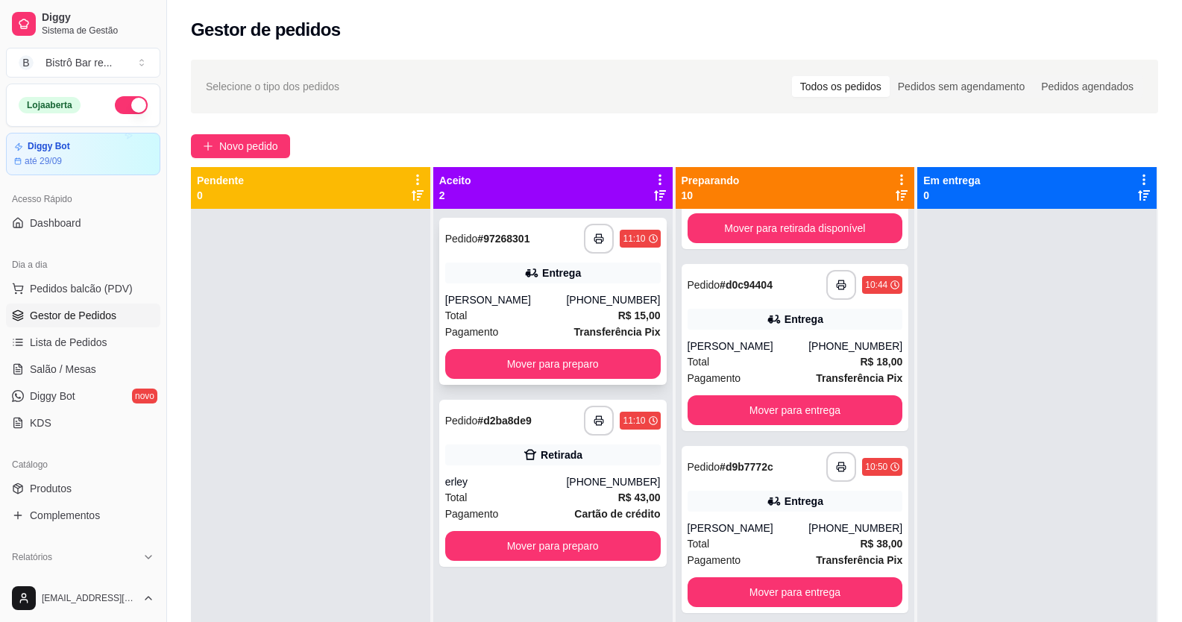
click at [541, 312] on div "Total R$ 15,00" at bounding box center [552, 315] width 215 height 16
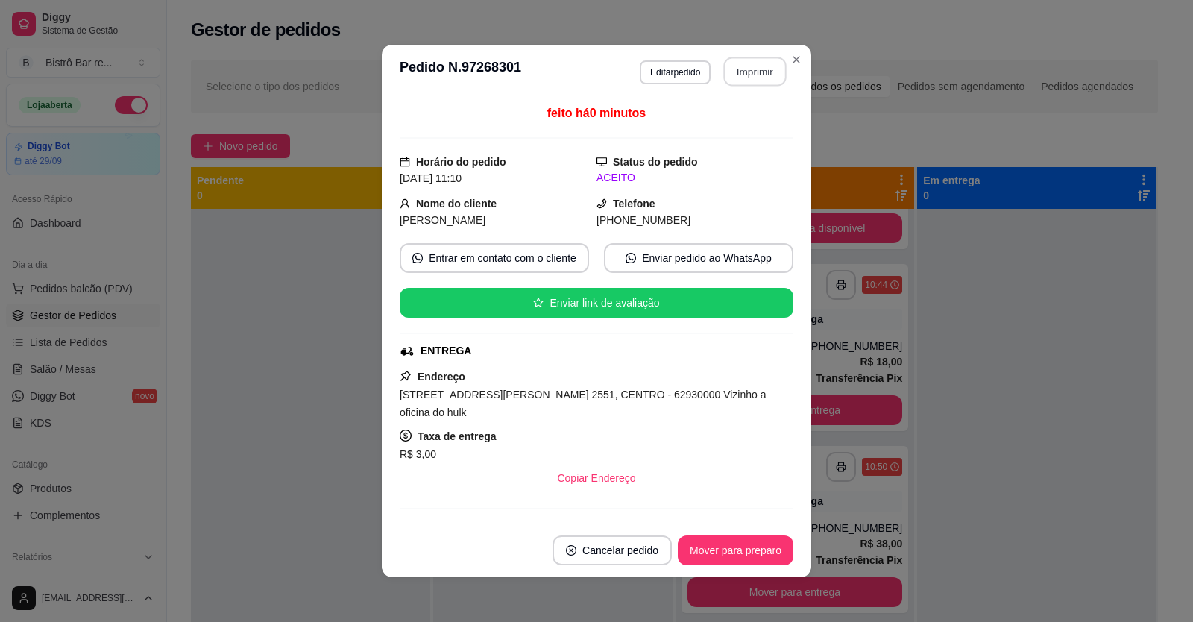
click at [757, 71] on button "Imprimir" at bounding box center [755, 71] width 63 height 29
click at [734, 550] on button "Mover para preparo" at bounding box center [736, 550] width 116 height 30
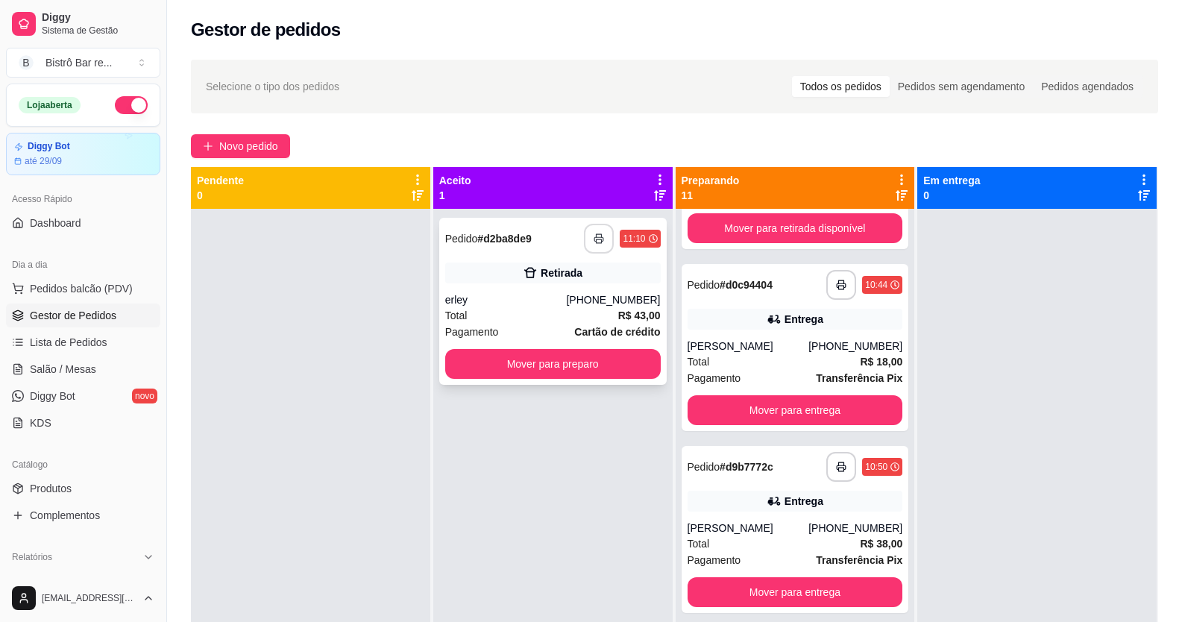
click at [596, 230] on button "button" at bounding box center [599, 239] width 30 height 30
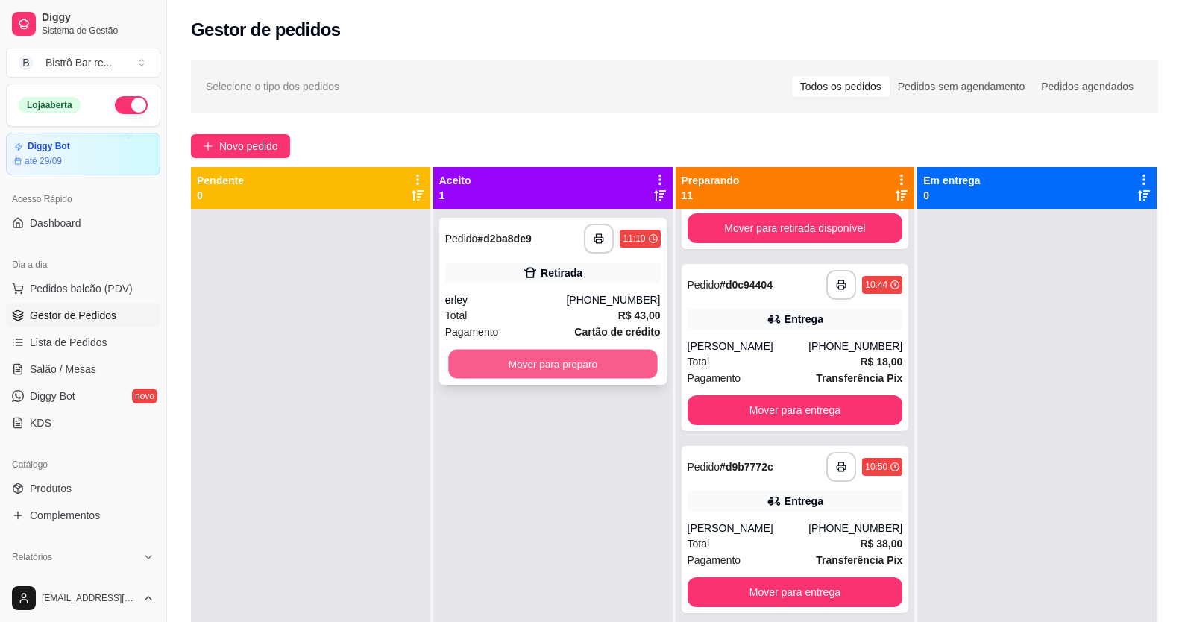
click at [567, 356] on button "Mover para preparo" at bounding box center [552, 364] width 209 height 29
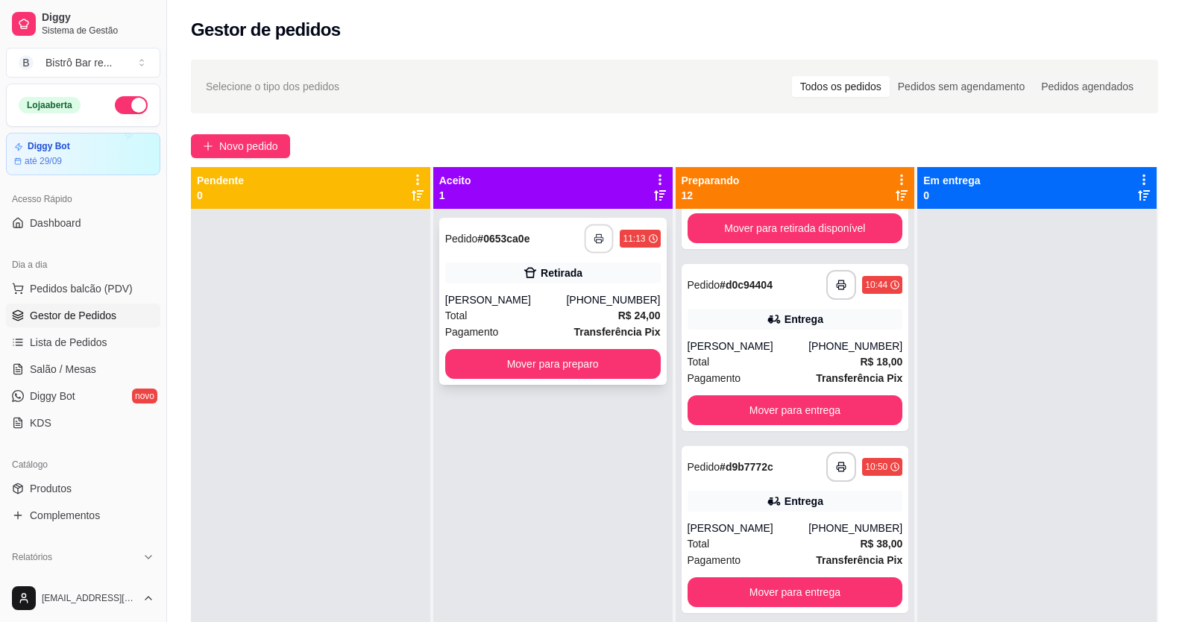
click at [594, 241] on icon "button" at bounding box center [599, 238] width 10 height 10
click at [552, 372] on button "Mover para preparo" at bounding box center [552, 364] width 215 height 30
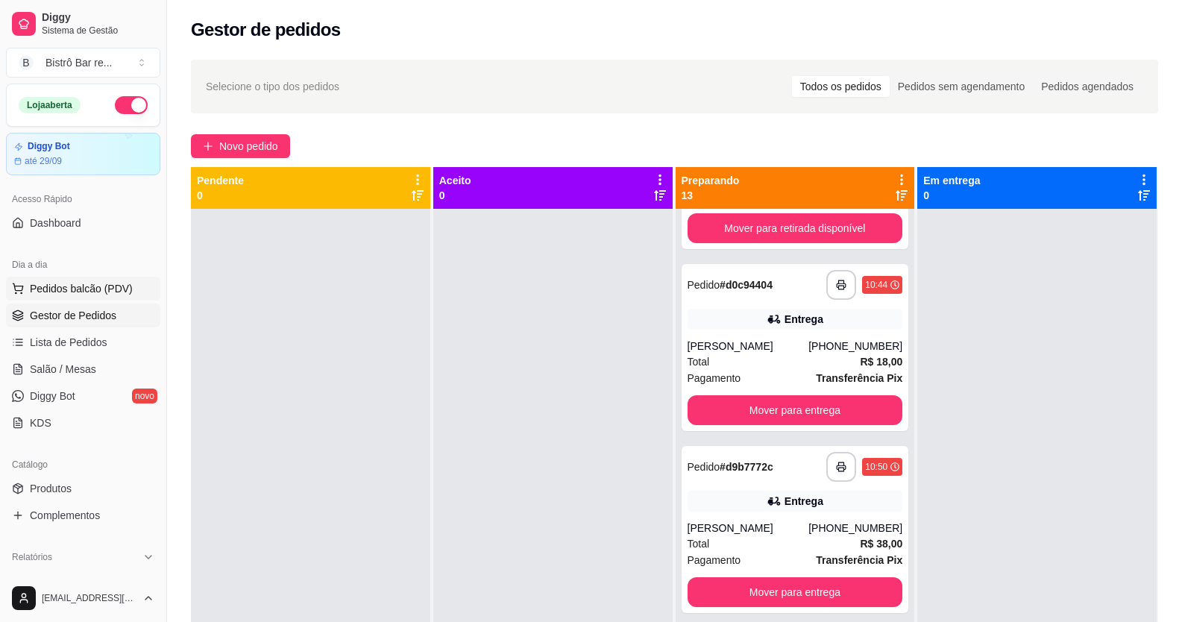
click at [76, 283] on span "Pedidos balcão (PDV)" at bounding box center [81, 288] width 103 height 15
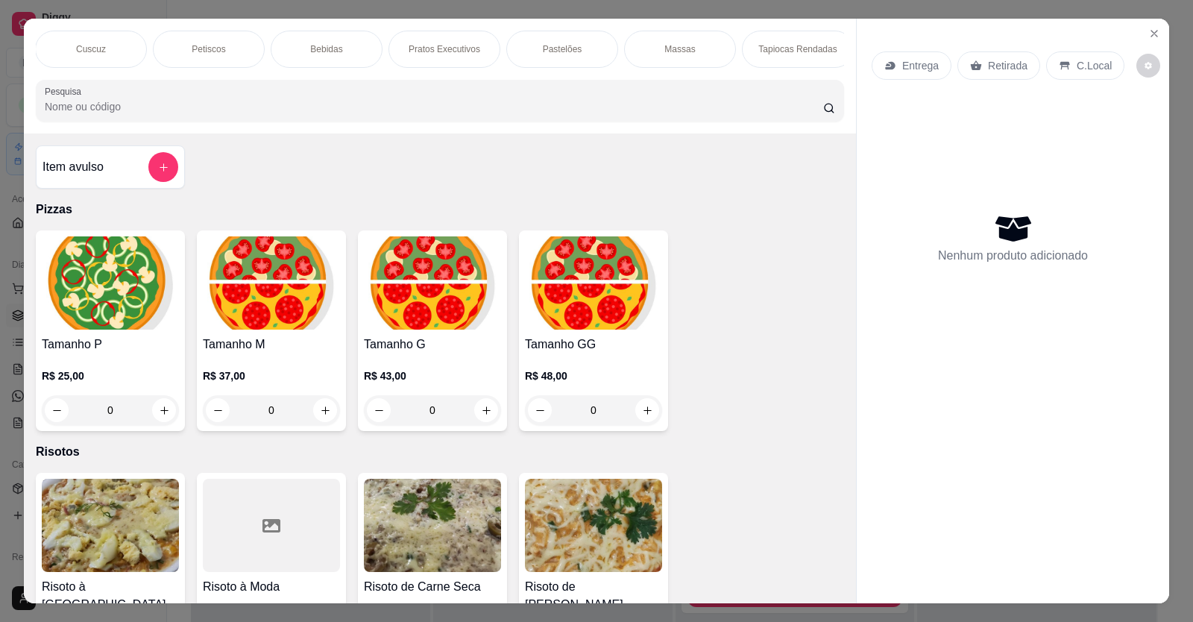
scroll to position [0, 1070]
click at [561, 45] on p "Marmita" at bounding box center [552, 49] width 32 height 12
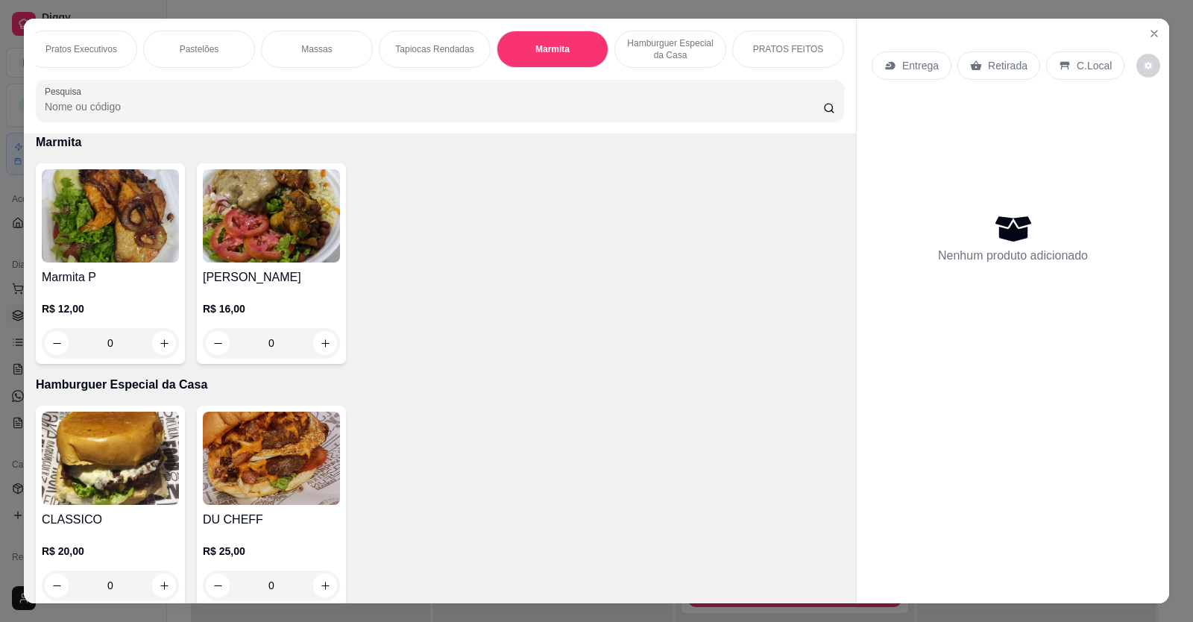
scroll to position [29, 0]
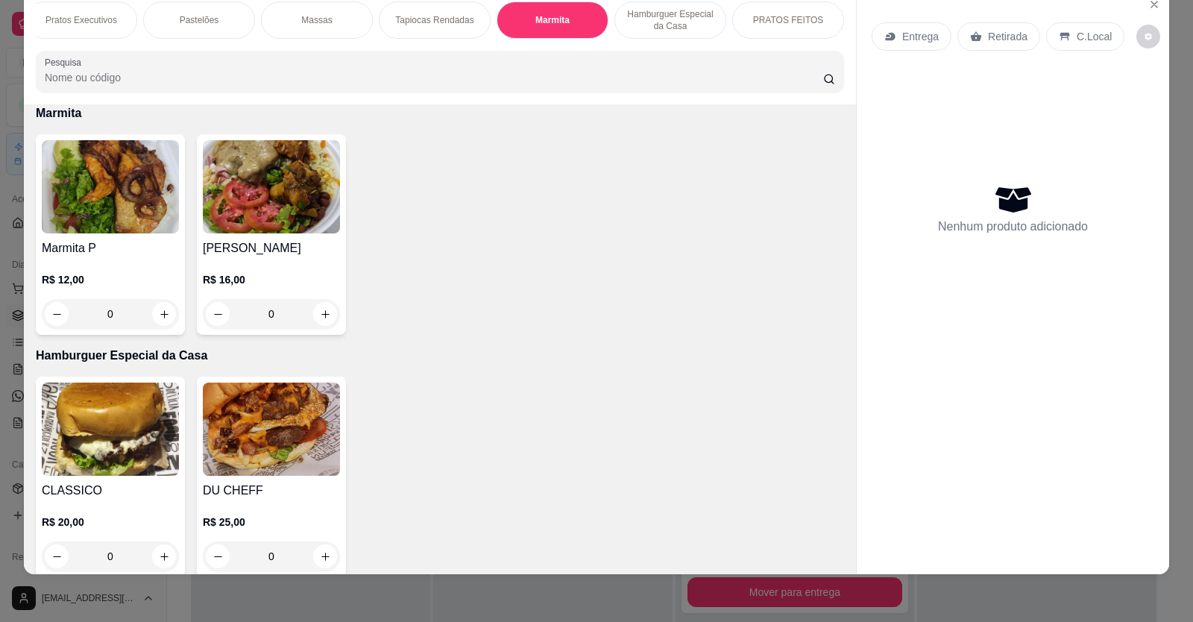
click at [324, 325] on div "0" at bounding box center [271, 314] width 137 height 30
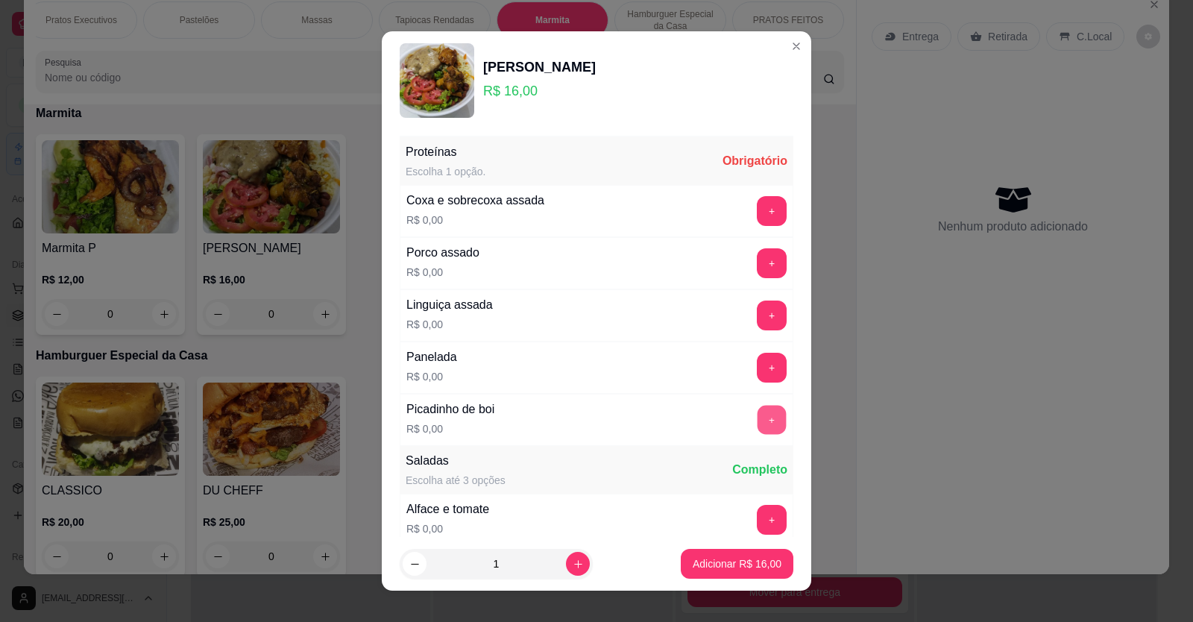
click at [757, 415] on button "+" at bounding box center [771, 419] width 29 height 29
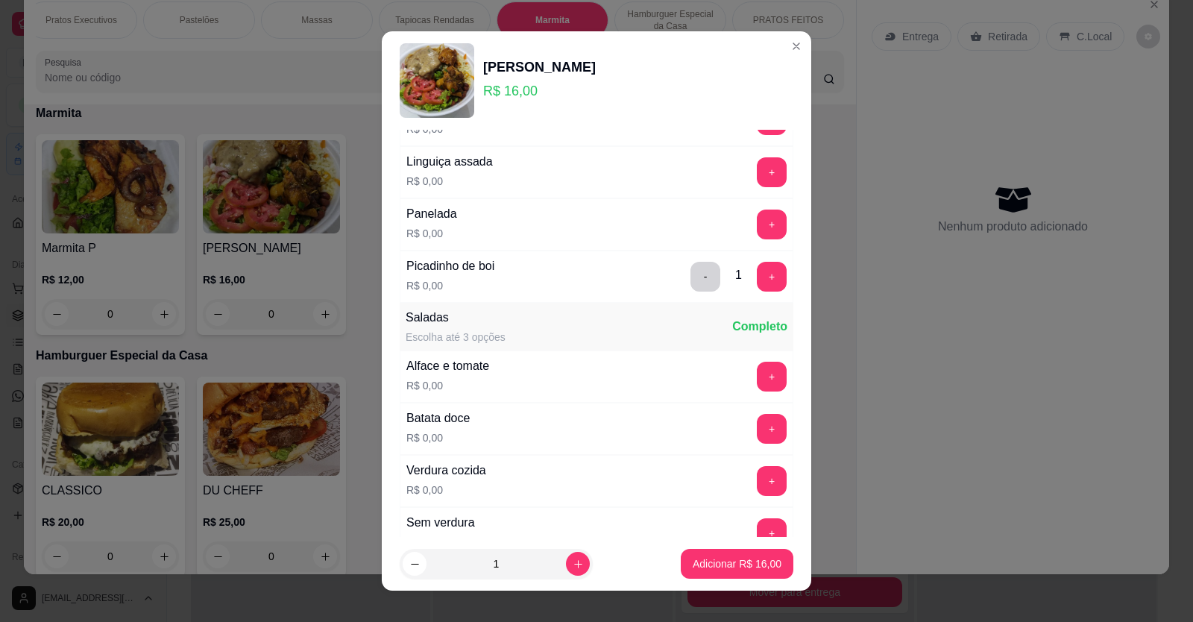
scroll to position [149, 0]
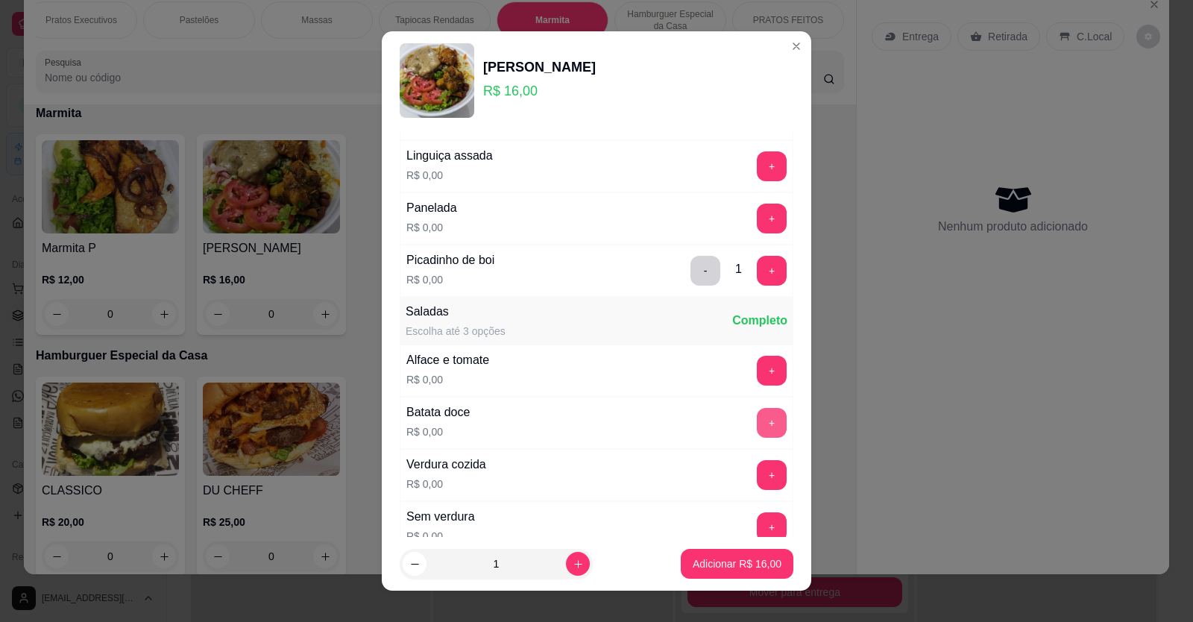
click at [757, 418] on button "+" at bounding box center [772, 423] width 30 height 30
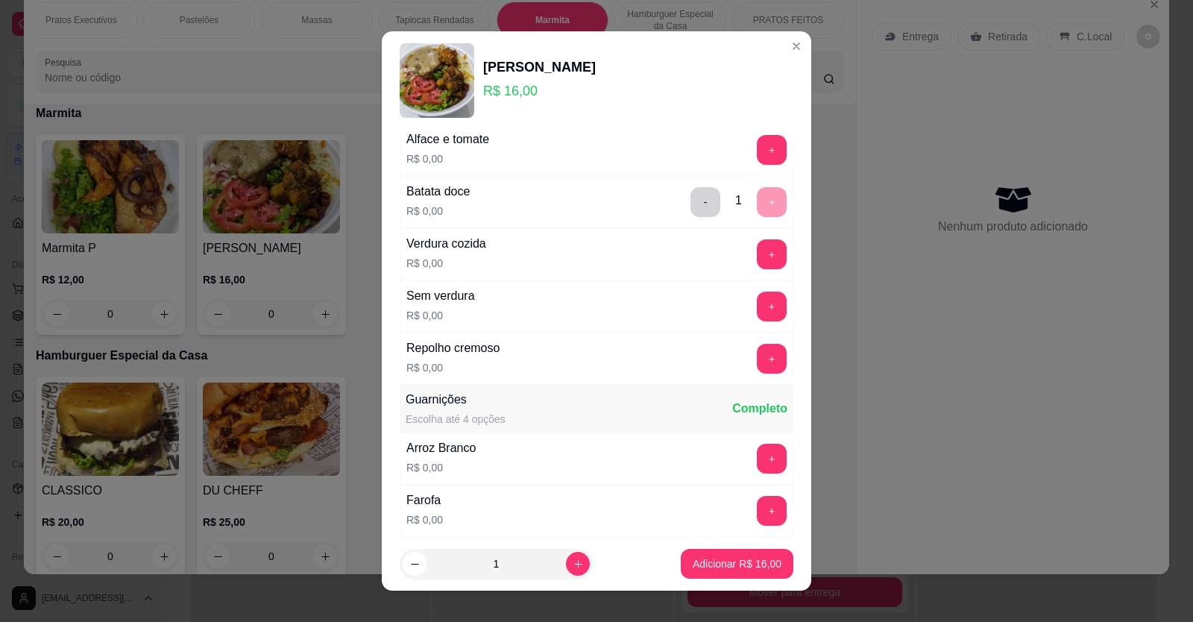
scroll to position [373, 0]
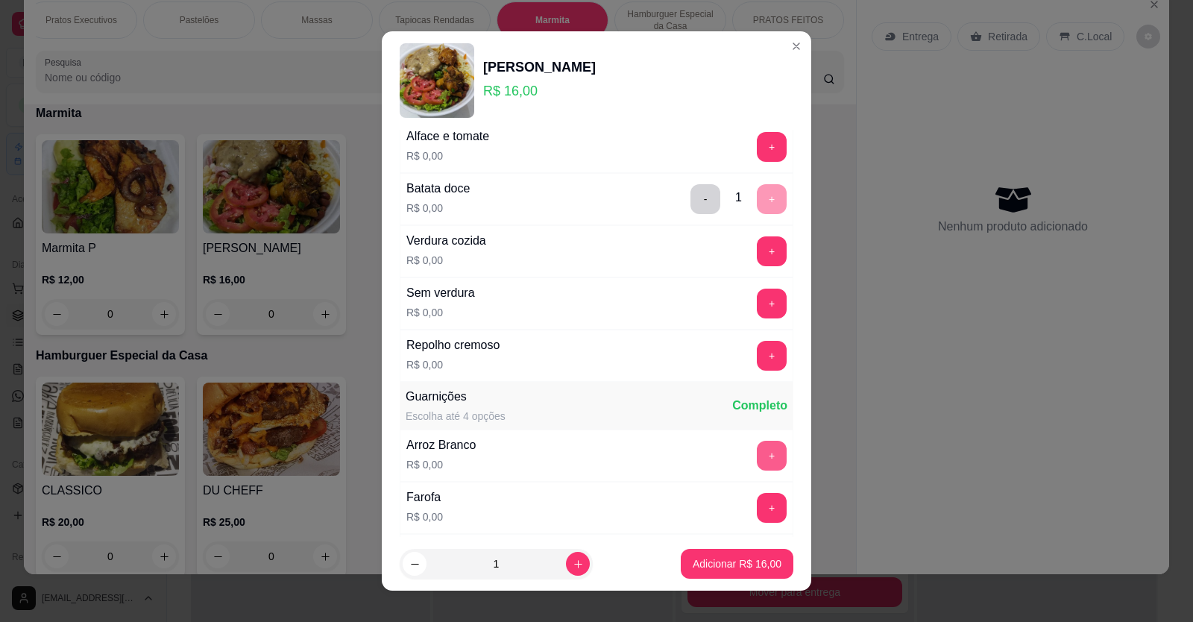
click at [757, 459] on button "+" at bounding box center [772, 456] width 30 height 30
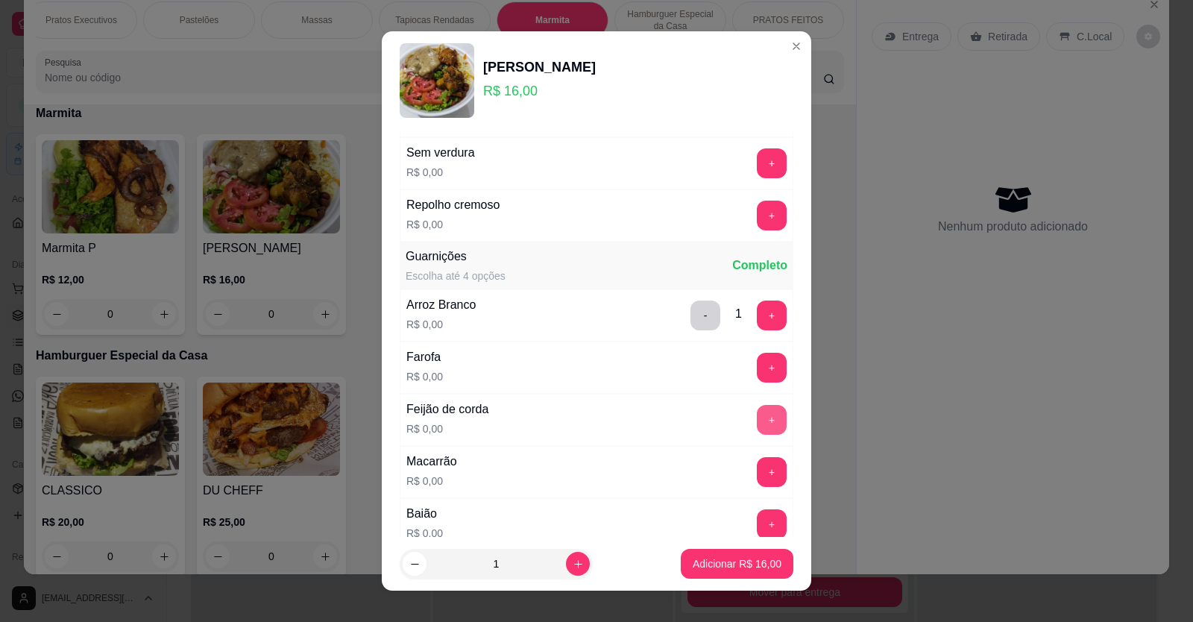
scroll to position [522, 0]
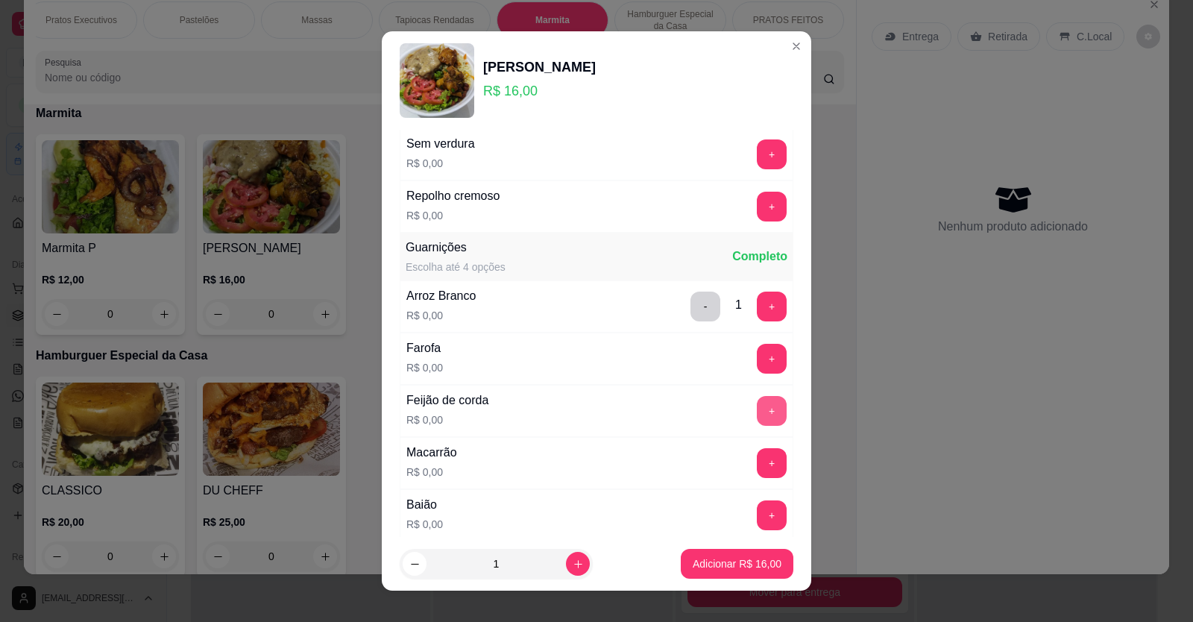
click at [757, 405] on button "+" at bounding box center [772, 411] width 30 height 30
click at [757, 468] on button "+" at bounding box center [772, 463] width 30 height 30
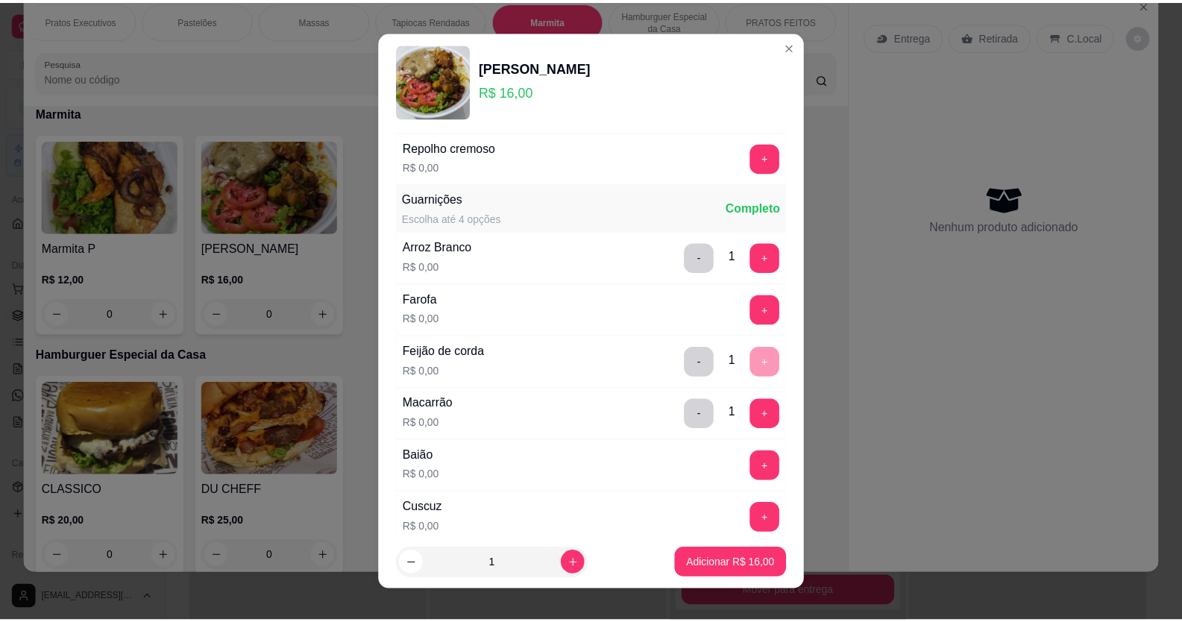
scroll to position [690, 0]
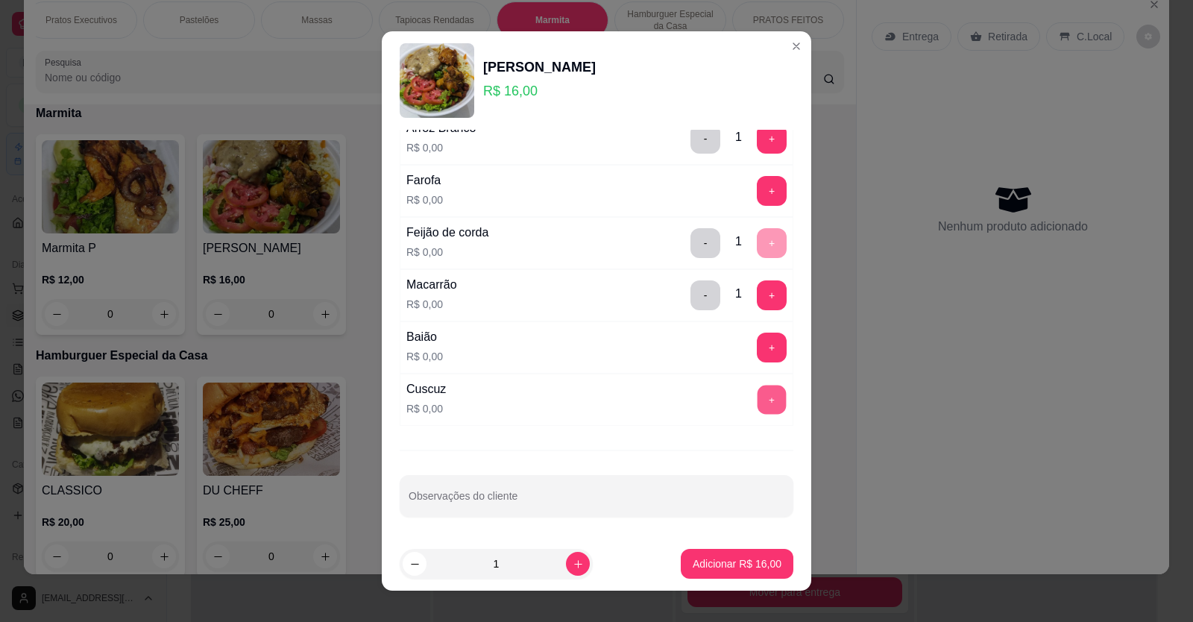
click at [757, 387] on button "+" at bounding box center [771, 399] width 29 height 29
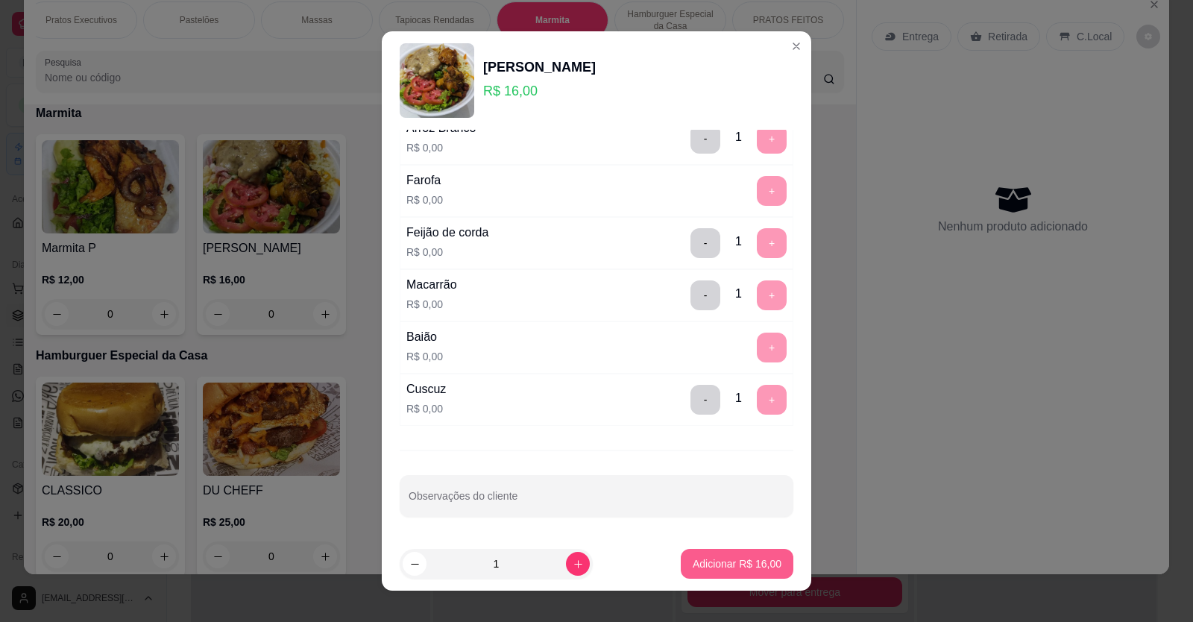
click at [703, 560] on p "Adicionar R$ 16,00" at bounding box center [737, 563] width 89 height 15
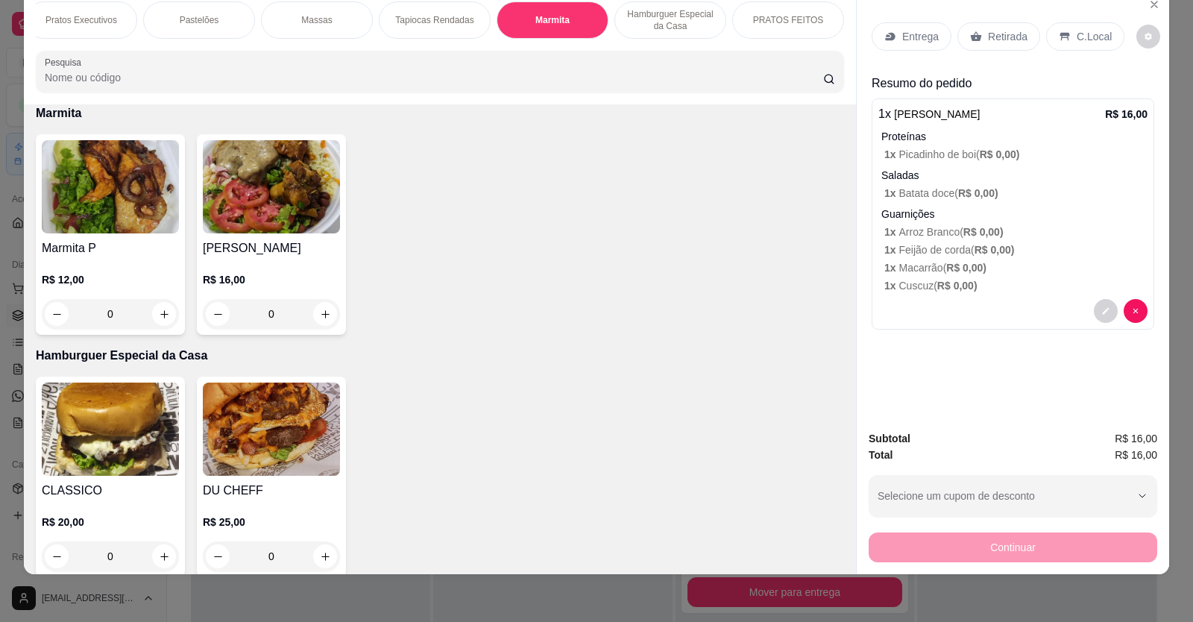
click at [886, 36] on icon at bounding box center [888, 35] width 4 height 3
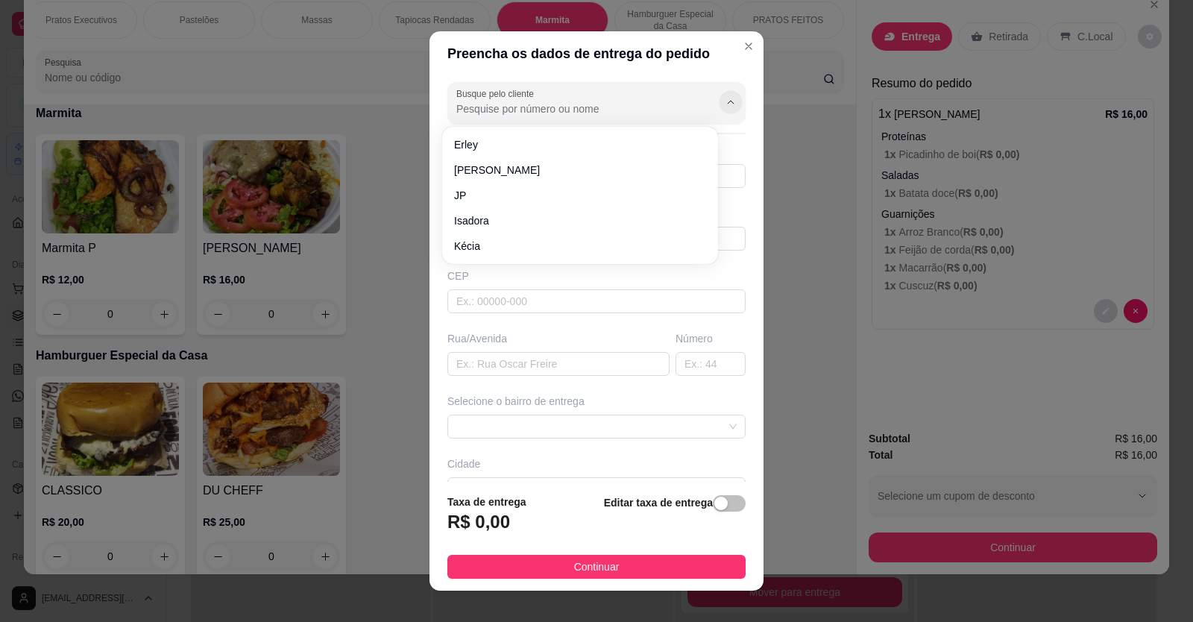
click at [725, 100] on icon "Show suggestions" at bounding box center [731, 102] width 12 height 12
click at [464, 107] on input "Busque pelo cliente" at bounding box center [575, 108] width 239 height 15
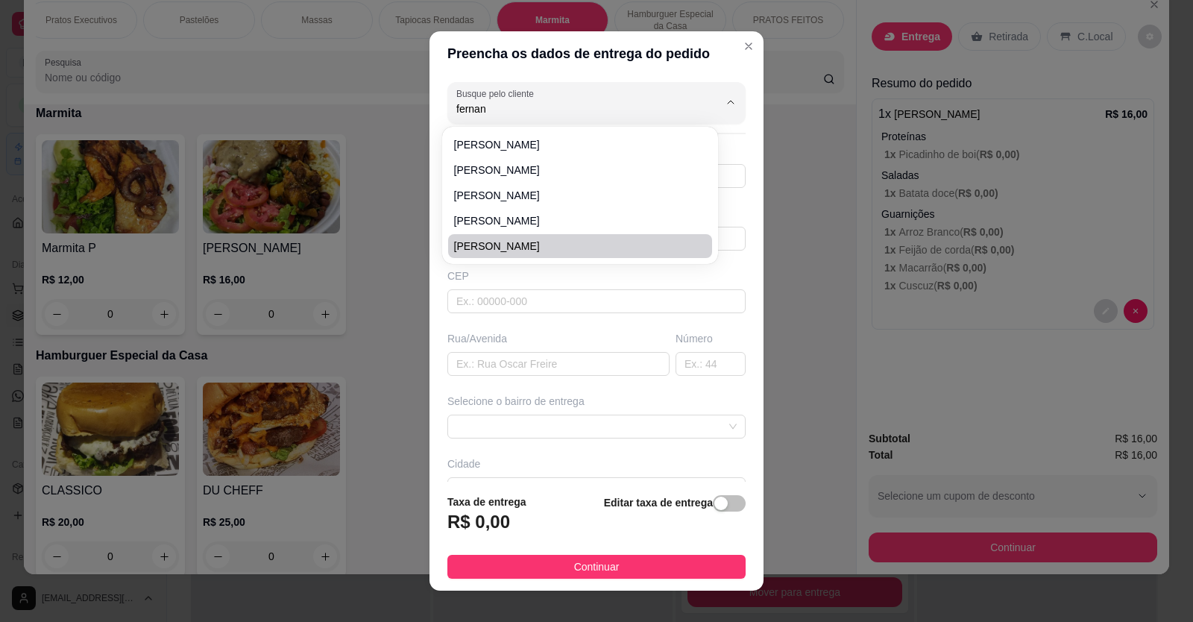
click at [521, 239] on span "[PERSON_NAME]" at bounding box center [572, 246] width 237 height 15
type input "[PERSON_NAME]"
type input "88996378606"
type input "[PERSON_NAME]"
type input "62930000"
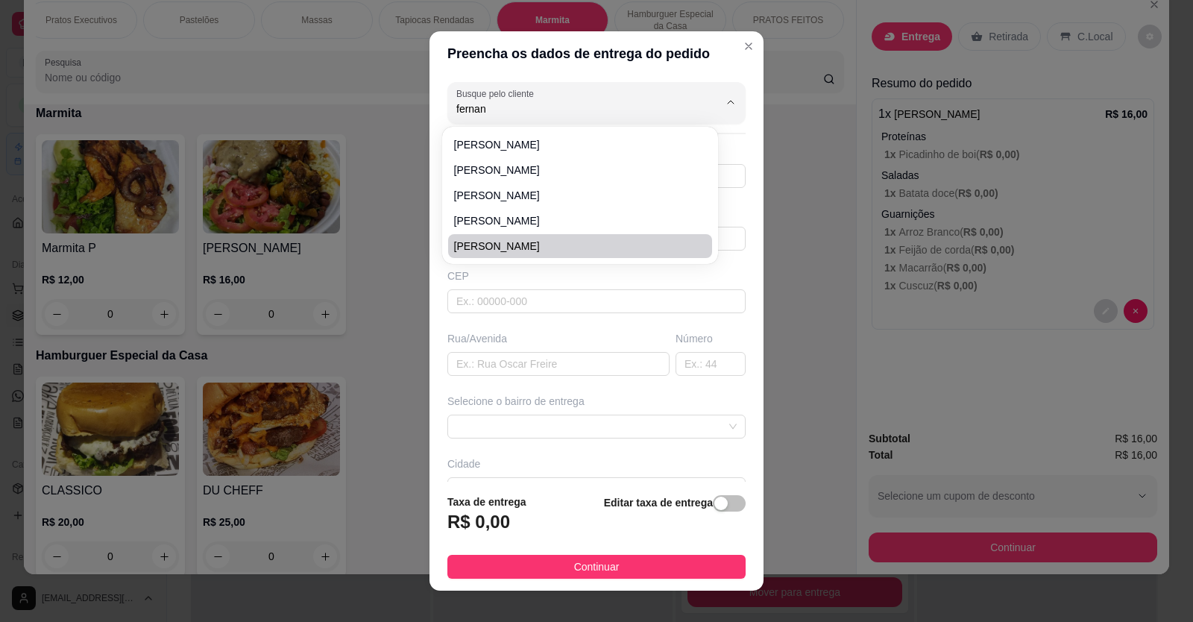
type input "Avenida dos expedicionários"
type input "3543"
type input "Limoeiro do norte"
type input "Casa"
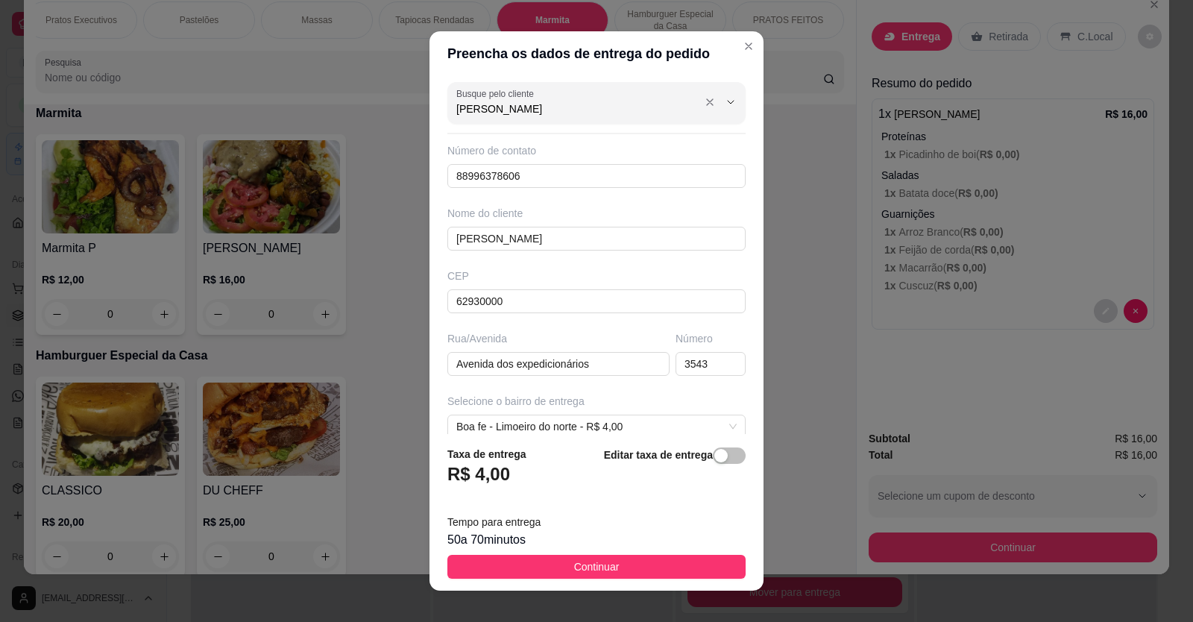
click at [566, 110] on input "[PERSON_NAME]" at bounding box center [575, 108] width 239 height 15
click at [530, 175] on span "[PERSON_NAME]" at bounding box center [572, 170] width 237 height 15
type input "[PERSON_NAME]"
type input "88996339147"
type input "[PERSON_NAME]"
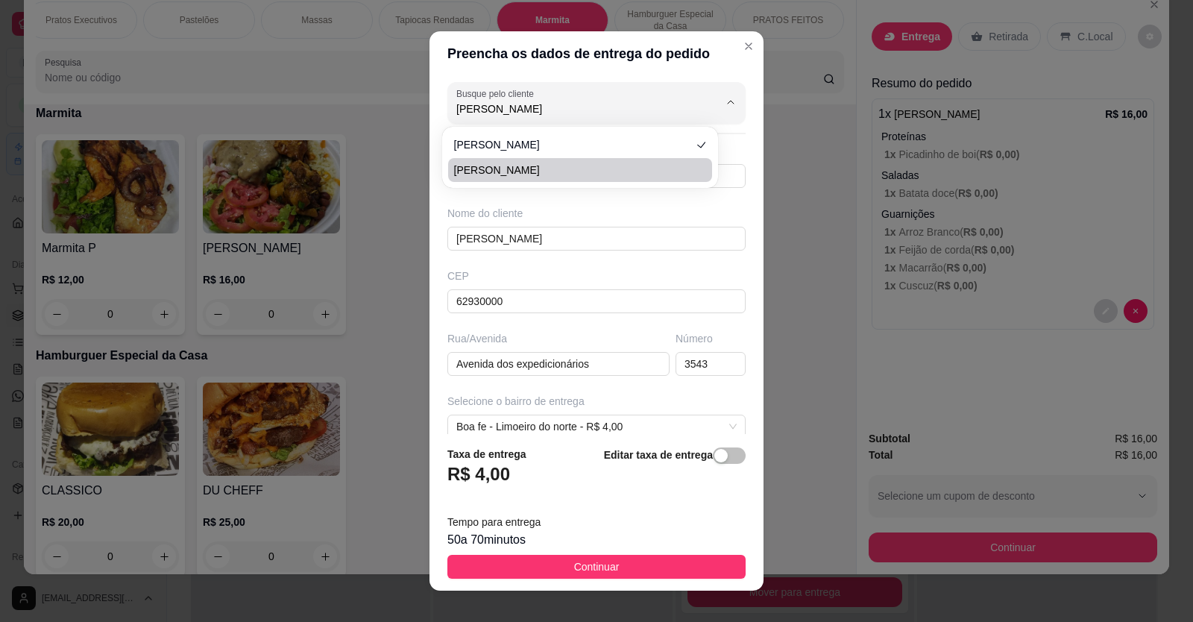
type input "Rua [PERSON_NAME]"
type input "971"
type input "LIMOEIRO DO NORTE"
type input "Por trás da AABB, residencial prosperar"
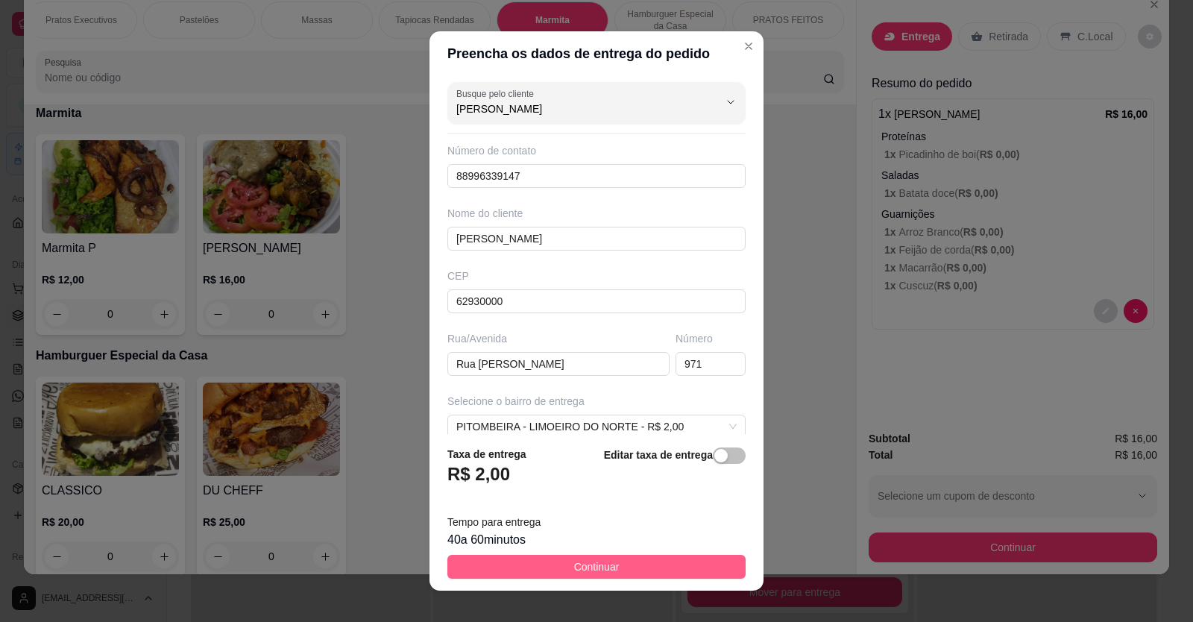
type input "[PERSON_NAME]"
click at [634, 561] on button "Continuar" at bounding box center [596, 567] width 298 height 24
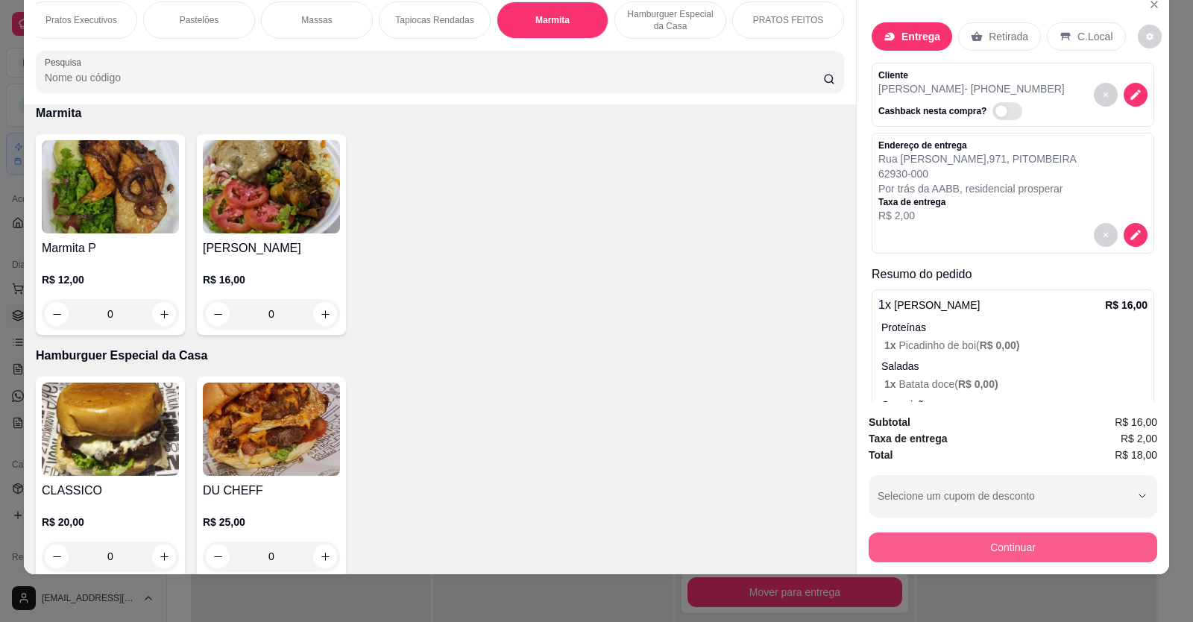
click at [906, 552] on button "Continuar" at bounding box center [1012, 547] width 288 height 30
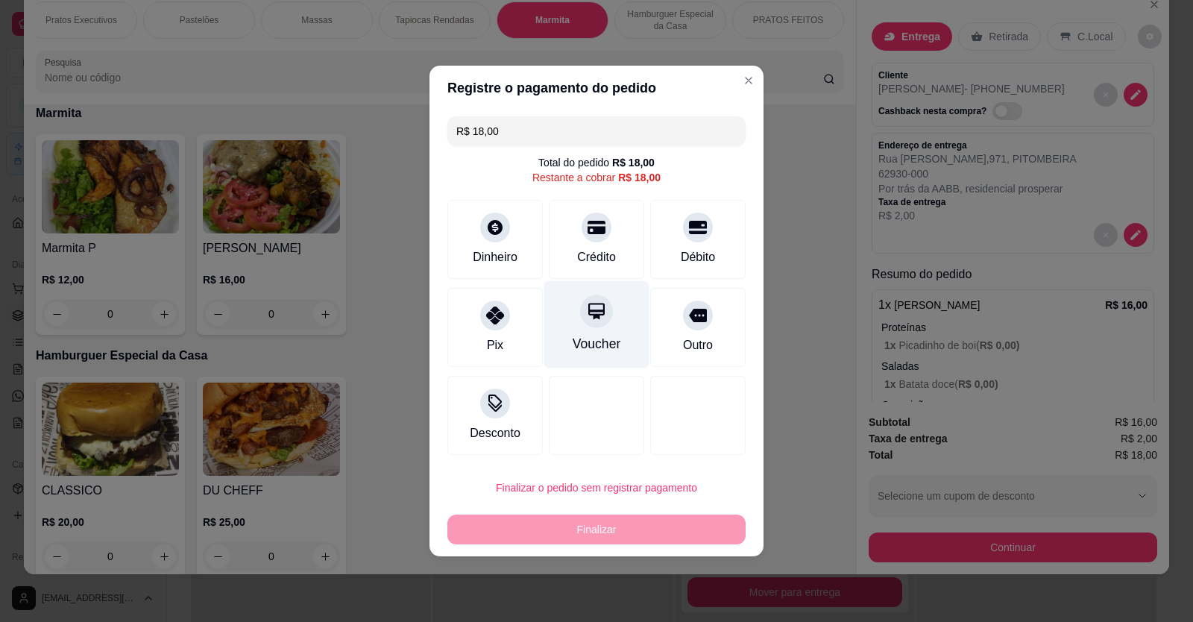
click at [611, 306] on div "Voucher" at bounding box center [596, 324] width 105 height 87
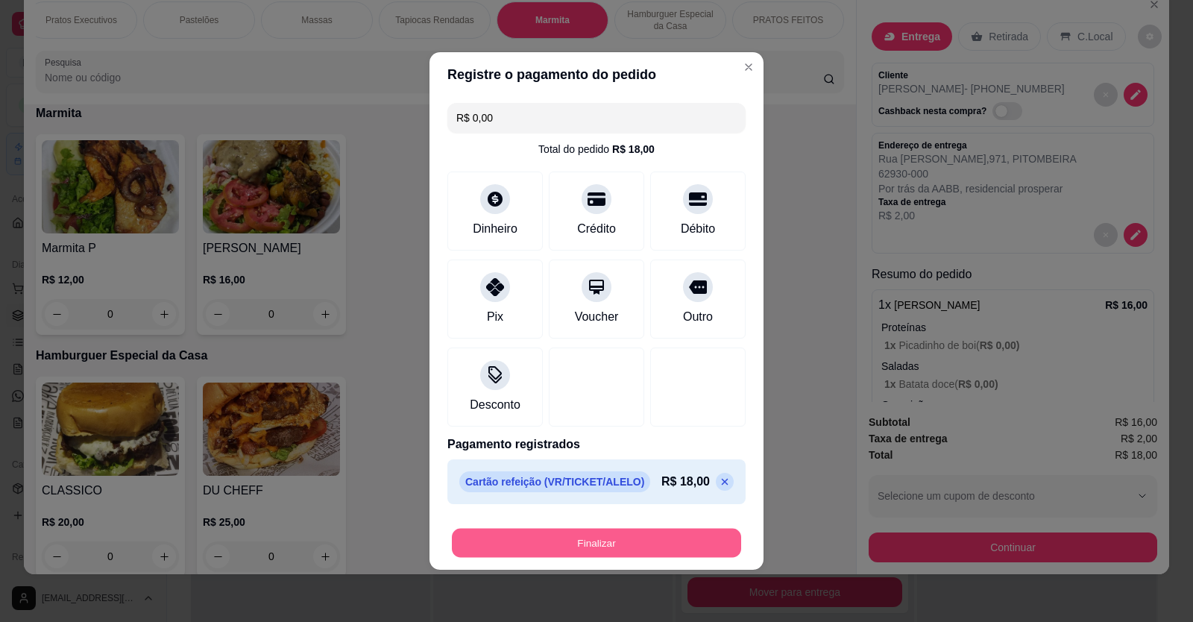
click at [599, 544] on button "Finalizar" at bounding box center [596, 543] width 289 height 29
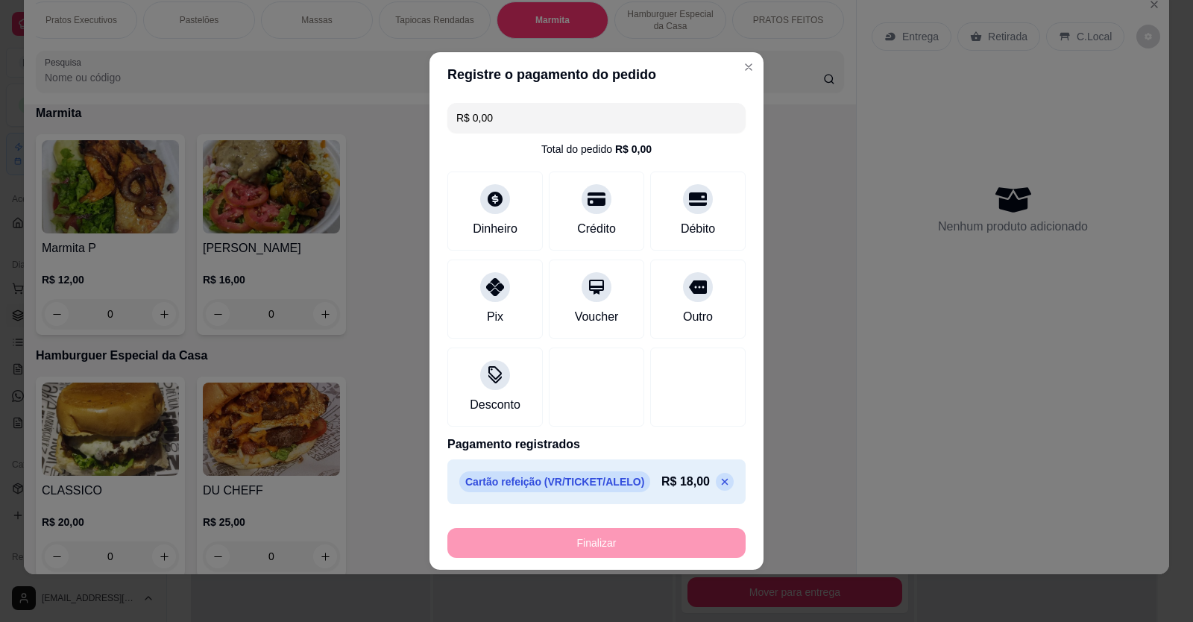
type input "-R$ 18,00"
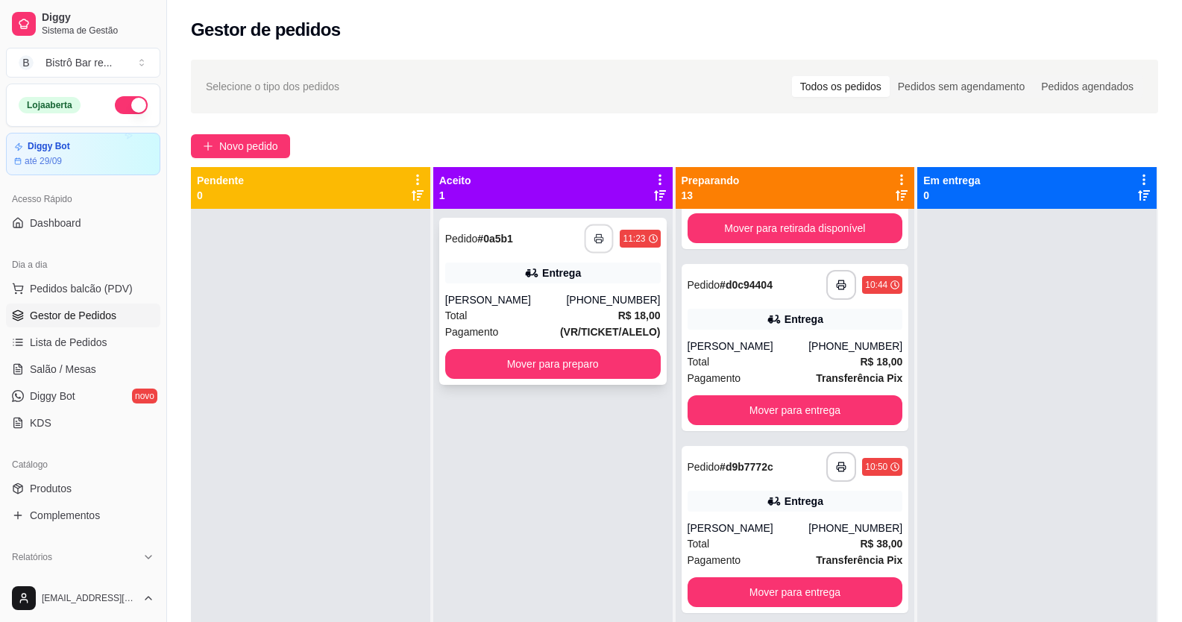
click at [596, 224] on button "button" at bounding box center [598, 238] width 29 height 29
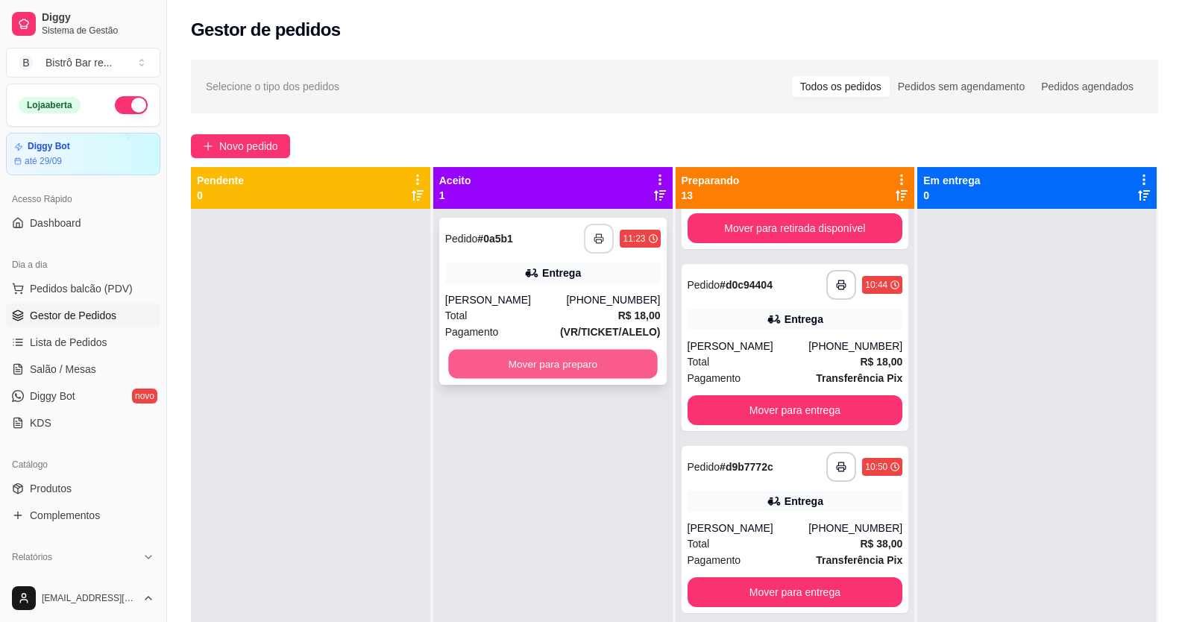
click at [607, 365] on button "Mover para preparo" at bounding box center [552, 364] width 209 height 29
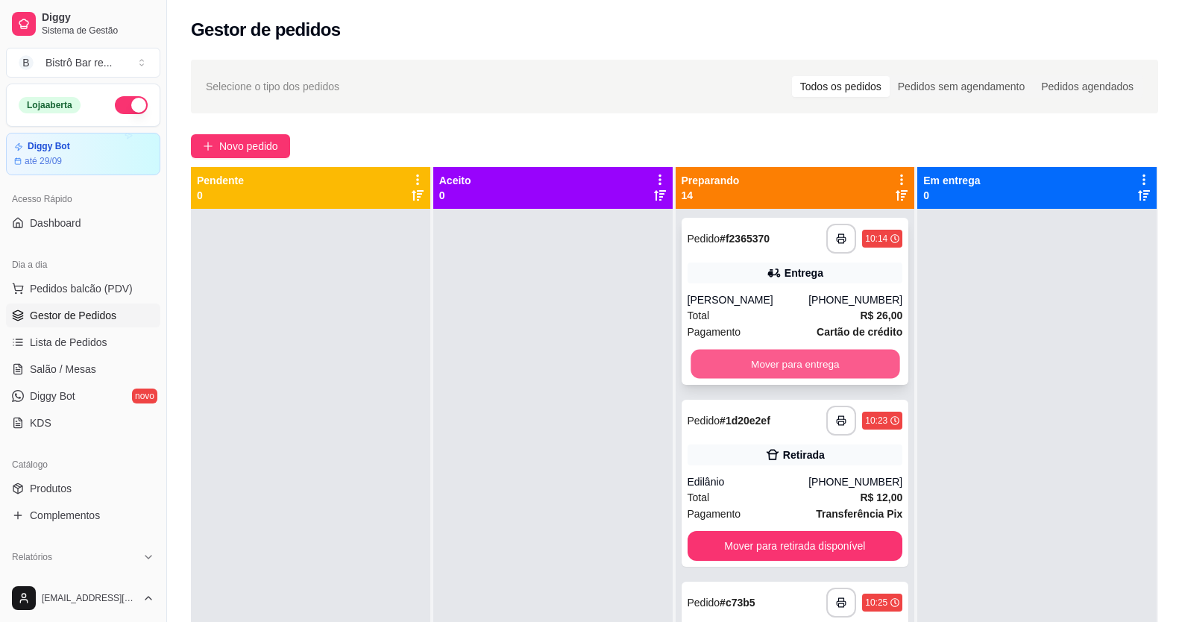
click at [839, 365] on button "Mover para entrega" at bounding box center [794, 364] width 209 height 29
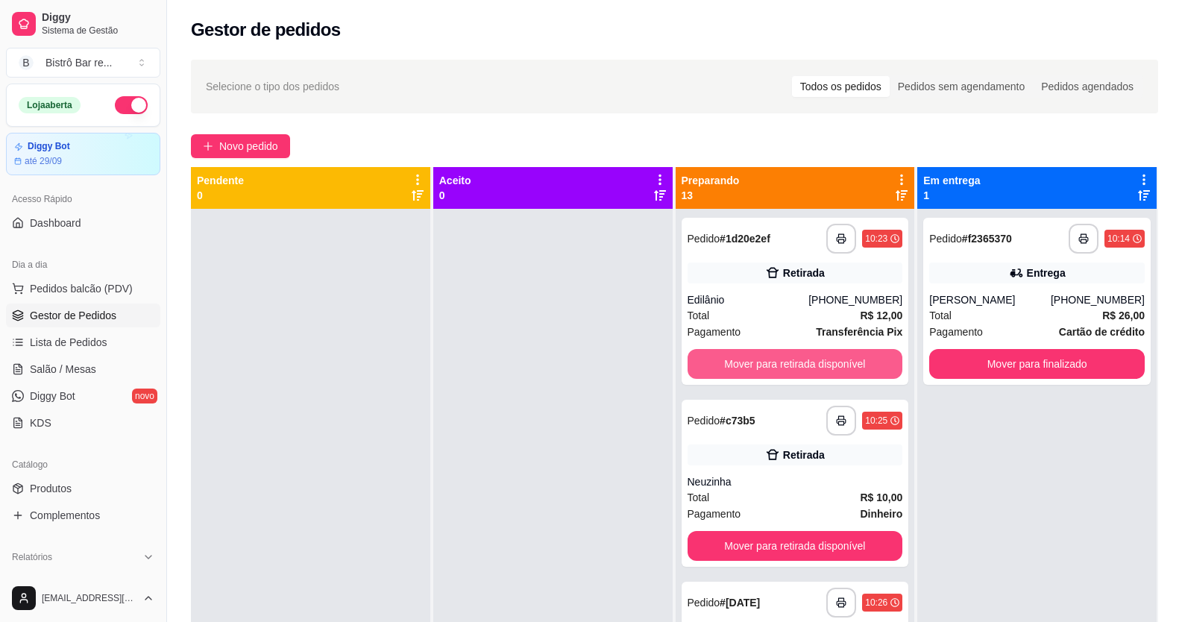
click at [818, 364] on button "Mover para retirada disponível" at bounding box center [794, 364] width 215 height 30
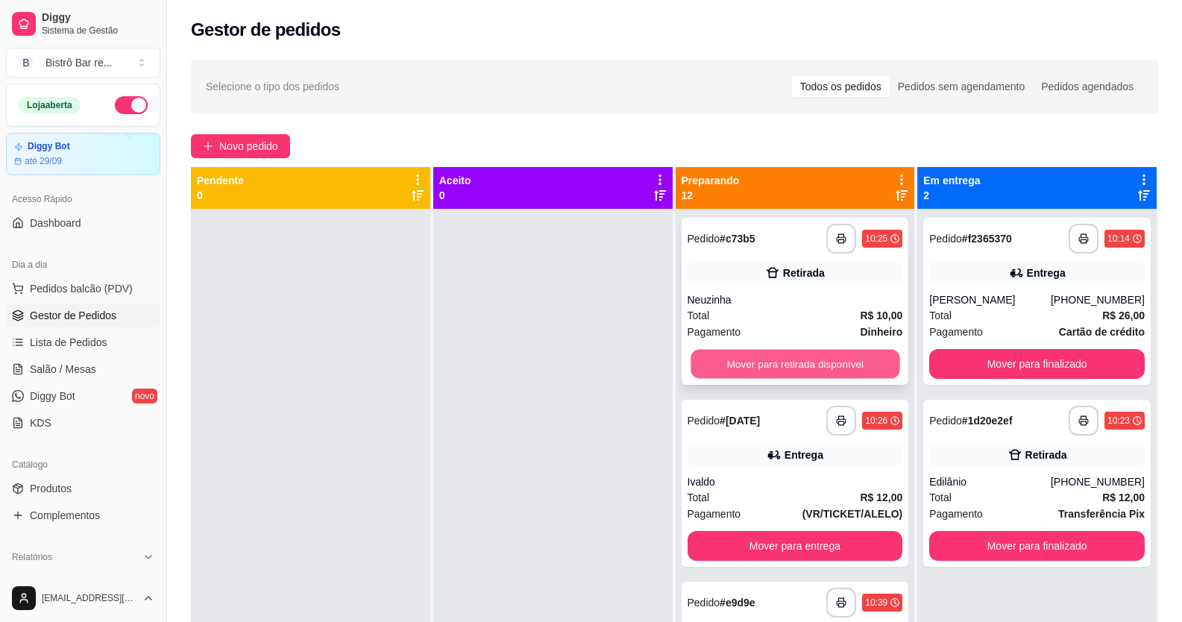
click at [818, 353] on button "Mover para retirada disponível" at bounding box center [794, 364] width 209 height 29
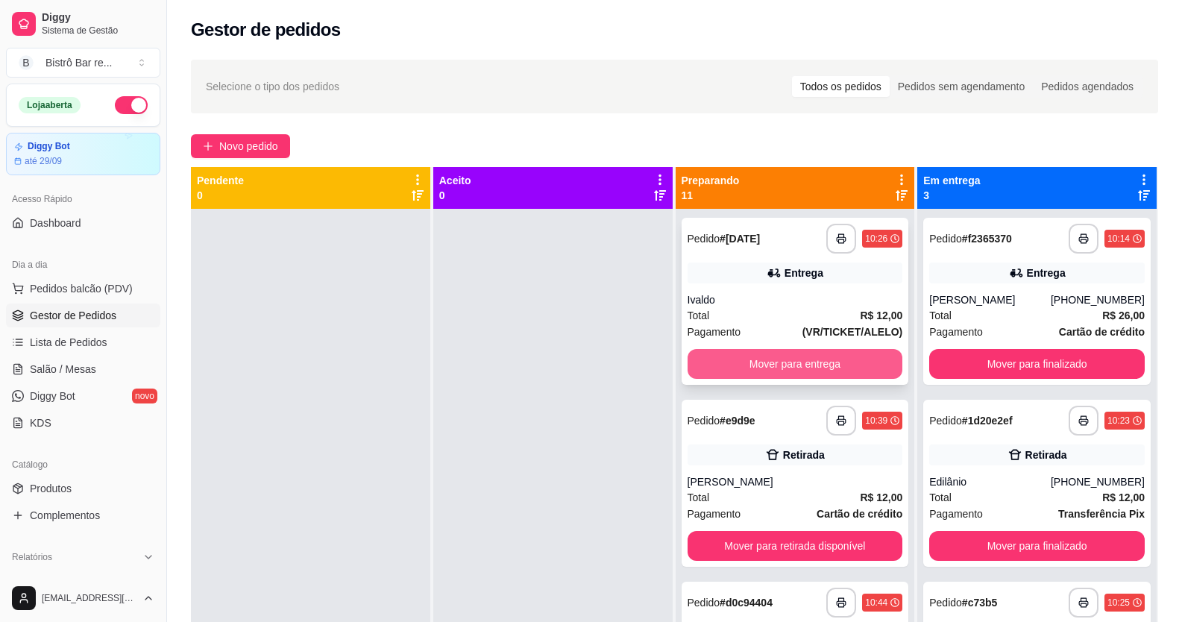
click at [816, 359] on button "Mover para entrega" at bounding box center [794, 364] width 215 height 30
click at [816, 359] on button "Mover para retirada disponível" at bounding box center [794, 364] width 215 height 30
click at [814, 379] on button "Mover para entrega" at bounding box center [794, 364] width 209 height 29
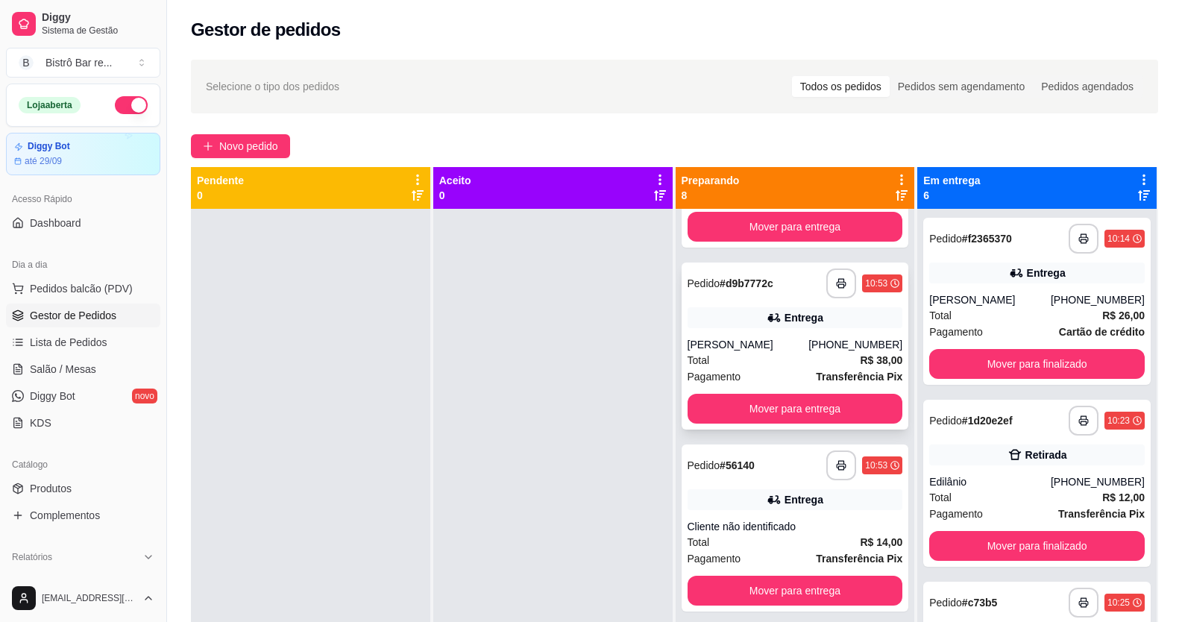
scroll to position [298, 0]
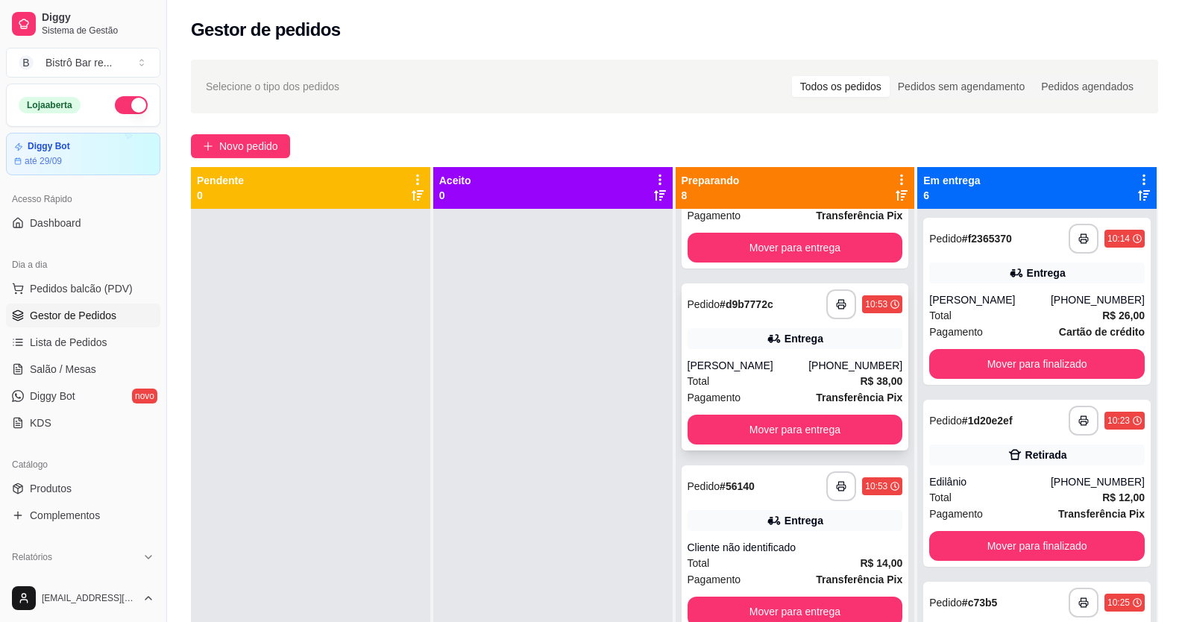
click at [715, 306] on span "Pedido" at bounding box center [703, 304] width 33 height 12
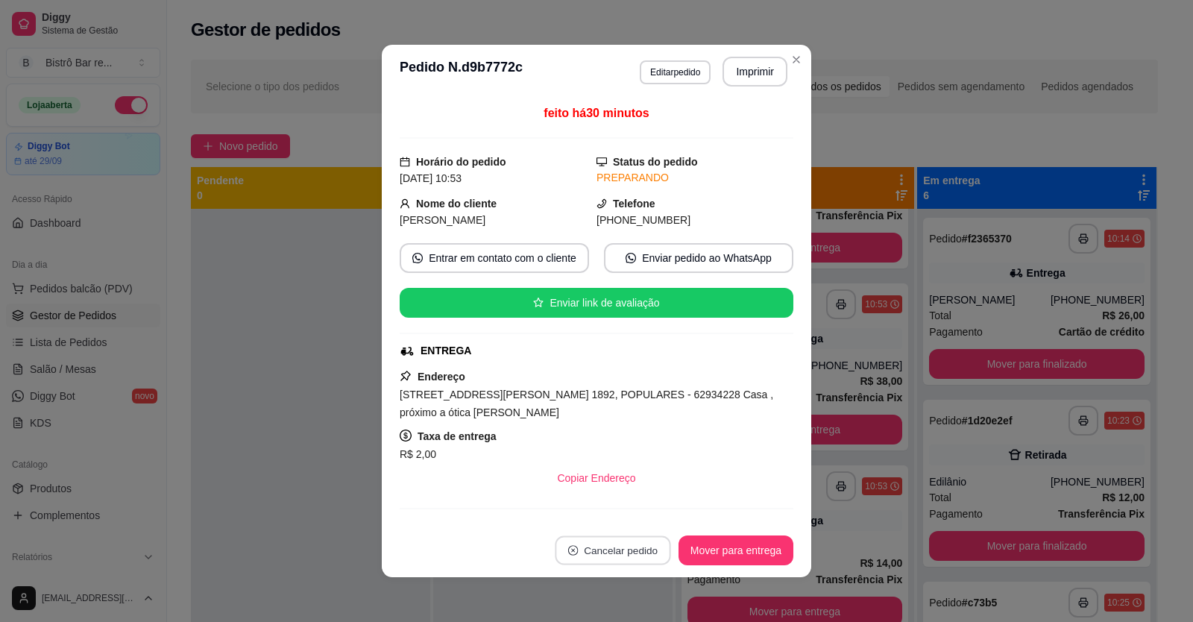
click at [631, 546] on button "Cancelar pedido" at bounding box center [613, 550] width 116 height 29
click at [634, 511] on button "Sim" at bounding box center [648, 513] width 58 height 29
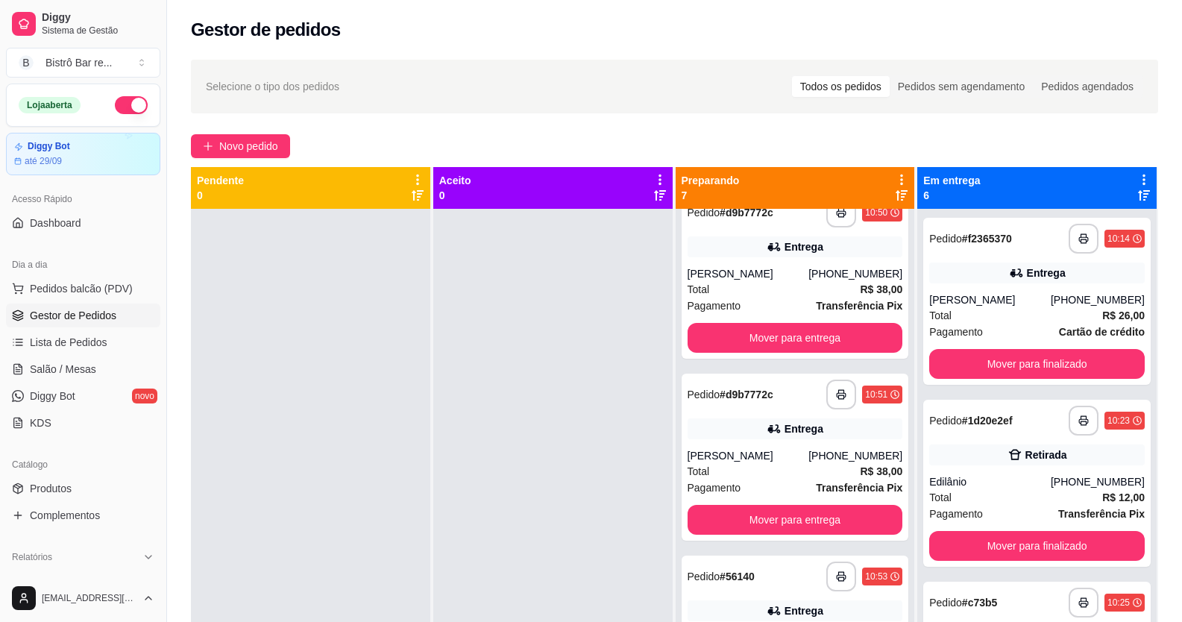
scroll to position [0, 0]
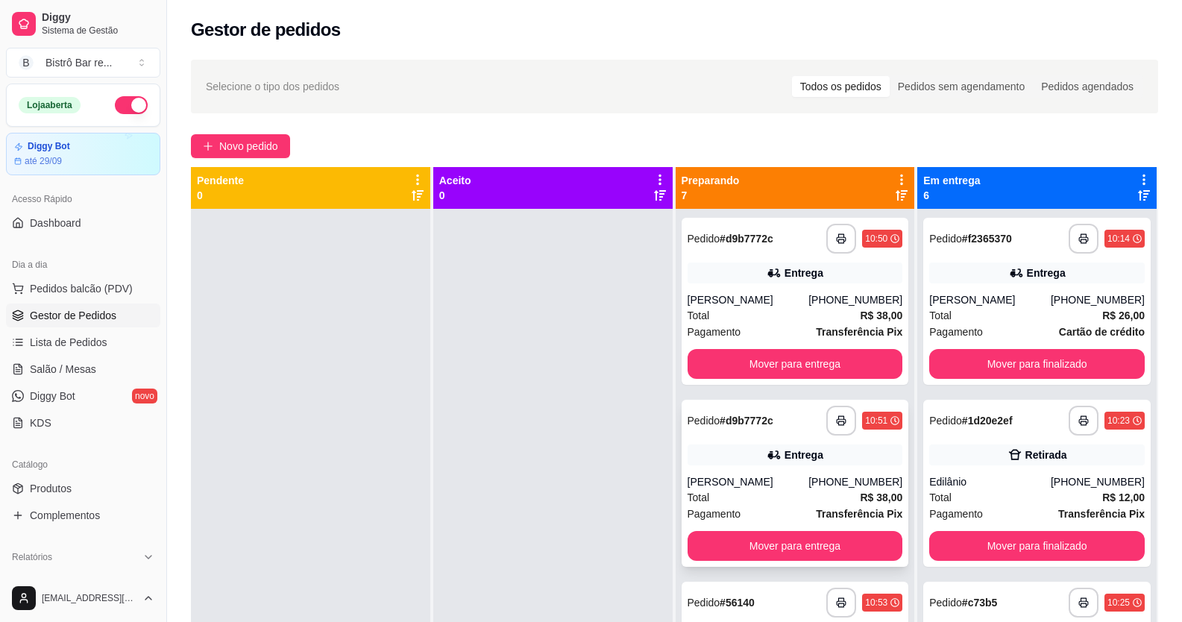
click at [729, 423] on strong "# d9b7772c" at bounding box center [746, 420] width 54 height 12
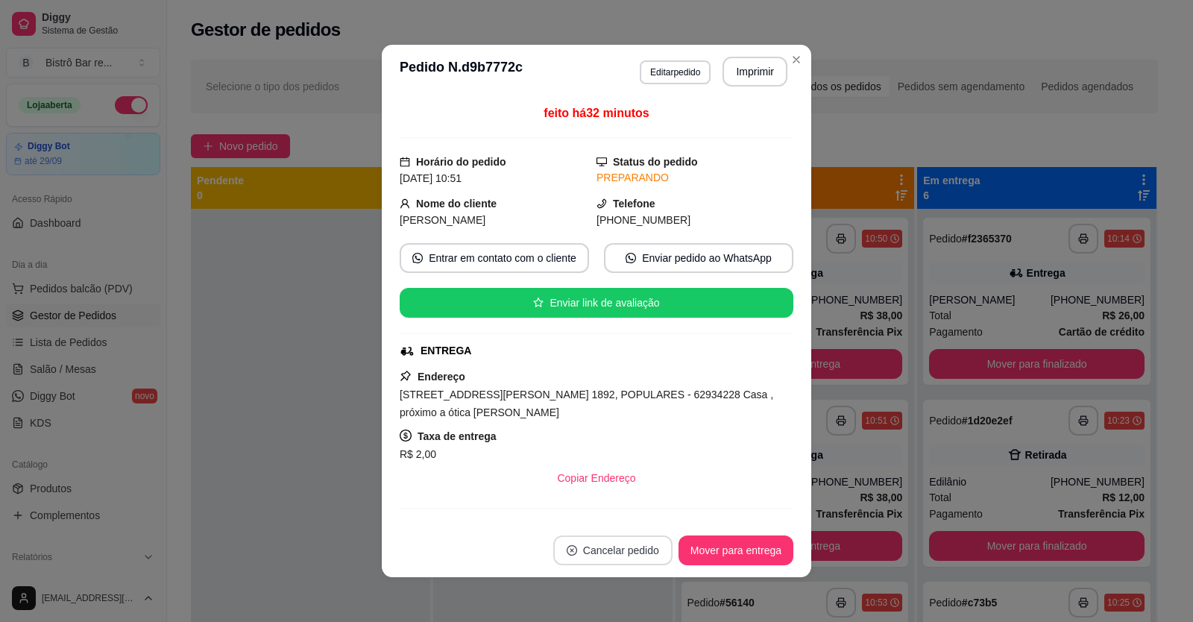
click at [646, 552] on button "Cancelar pedido" at bounding box center [612, 550] width 119 height 30
click at [651, 514] on button "Sim" at bounding box center [648, 513] width 58 height 29
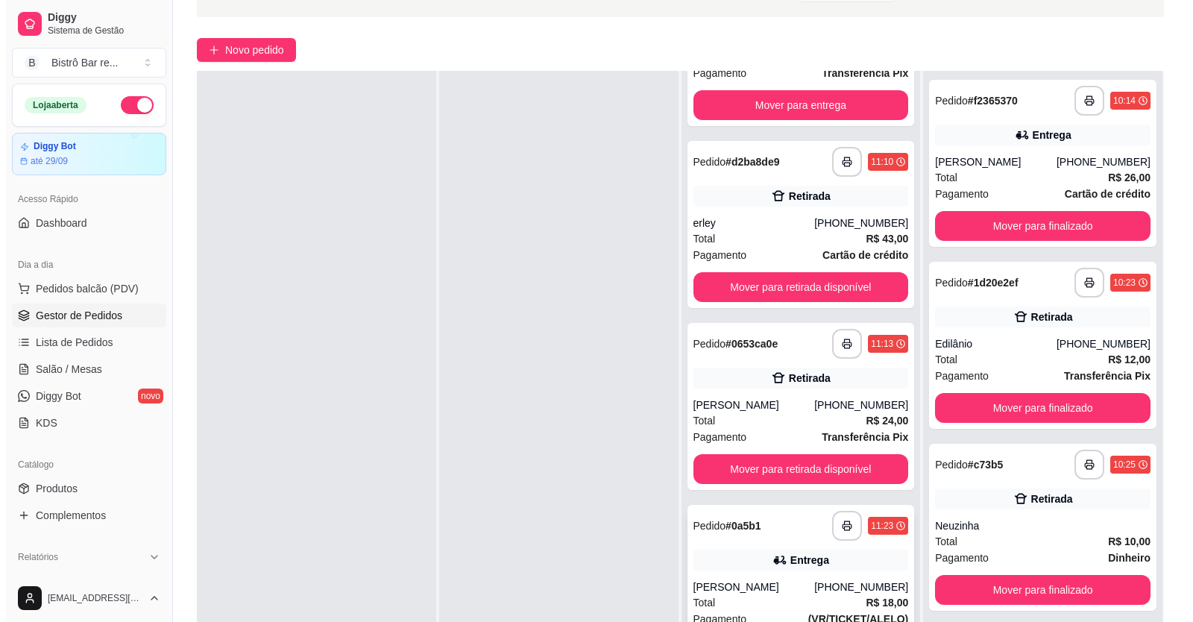
scroll to position [227, 0]
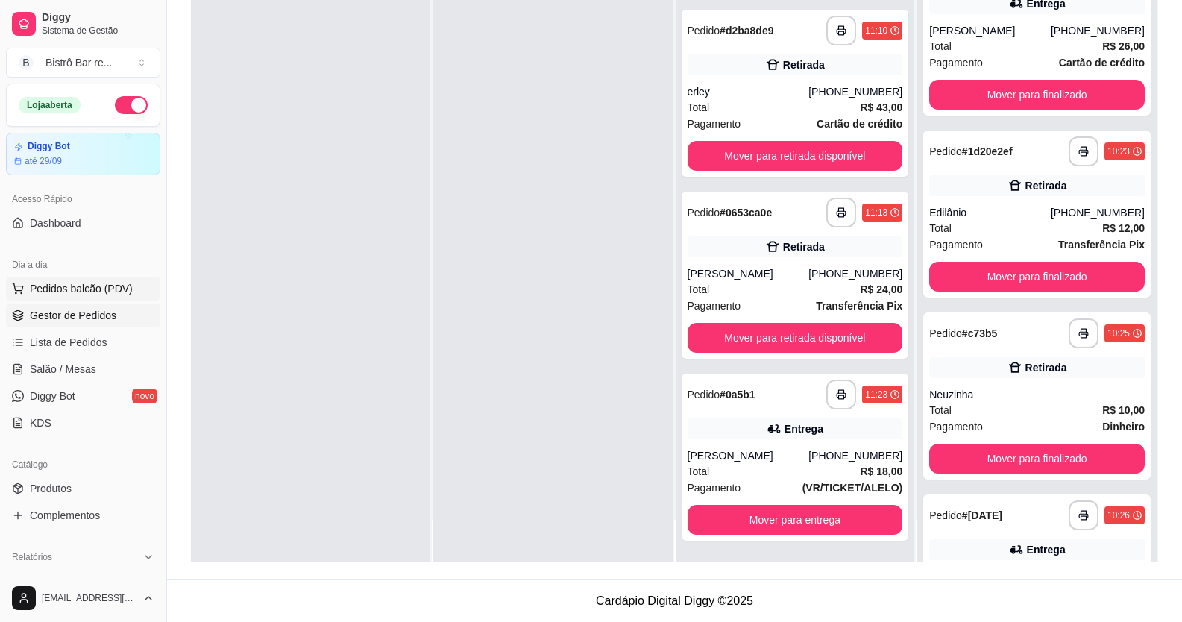
click at [75, 296] on button "Pedidos balcão (PDV)" at bounding box center [83, 289] width 154 height 24
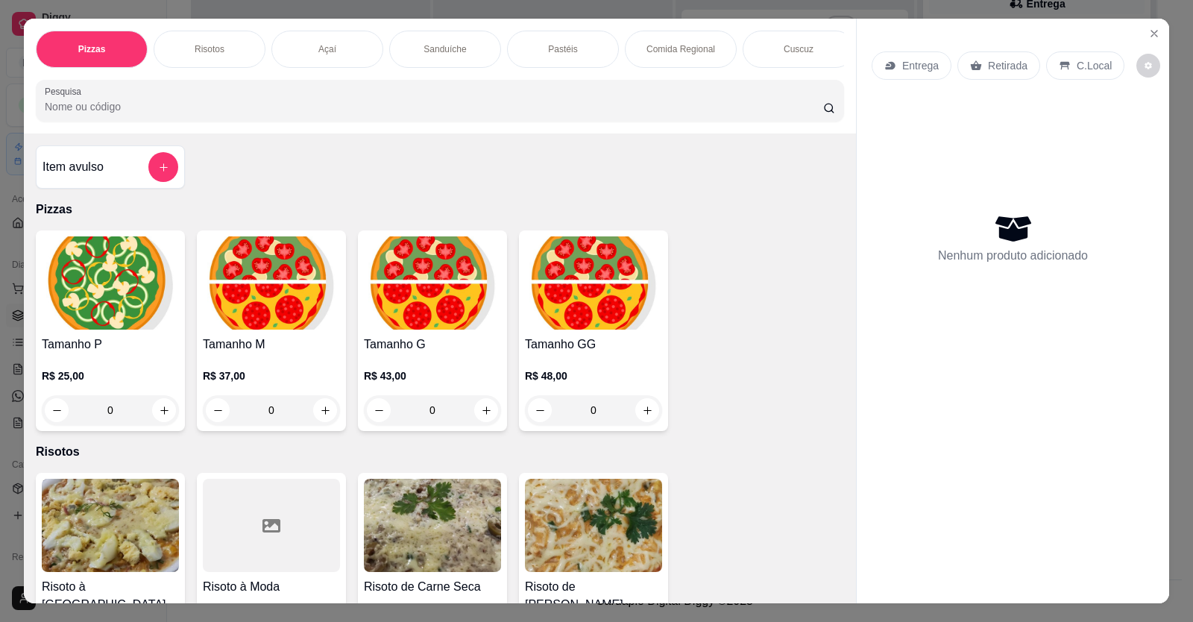
scroll to position [0, 707]
click at [659, 48] on div "Massas" at bounding box center [680, 49] width 112 height 37
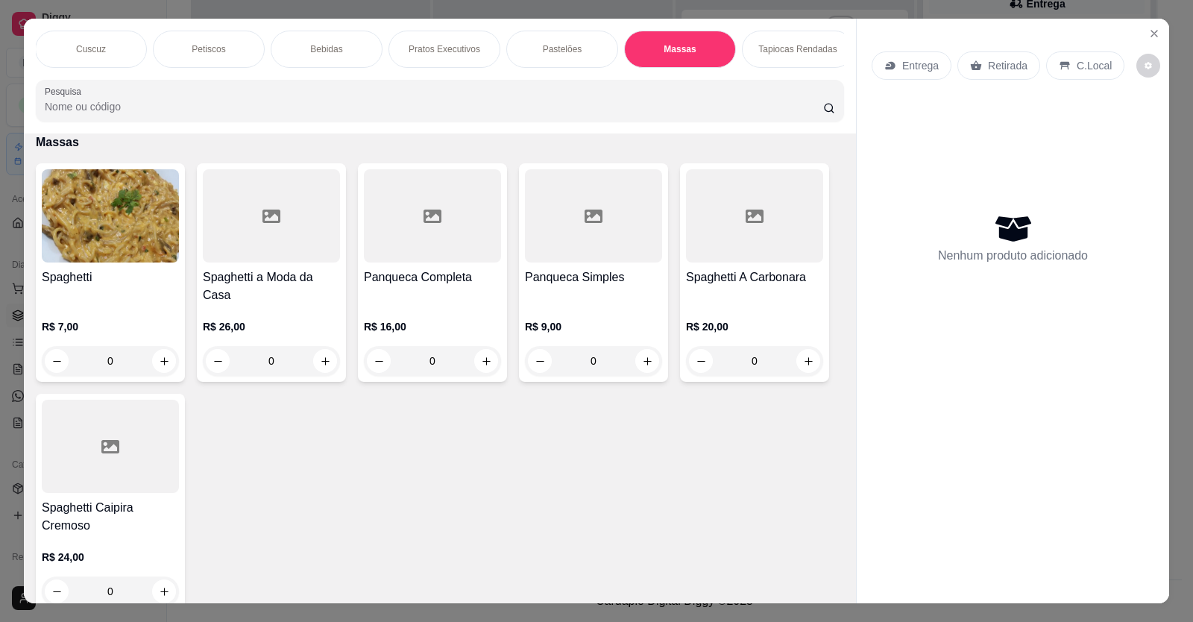
scroll to position [29, 0]
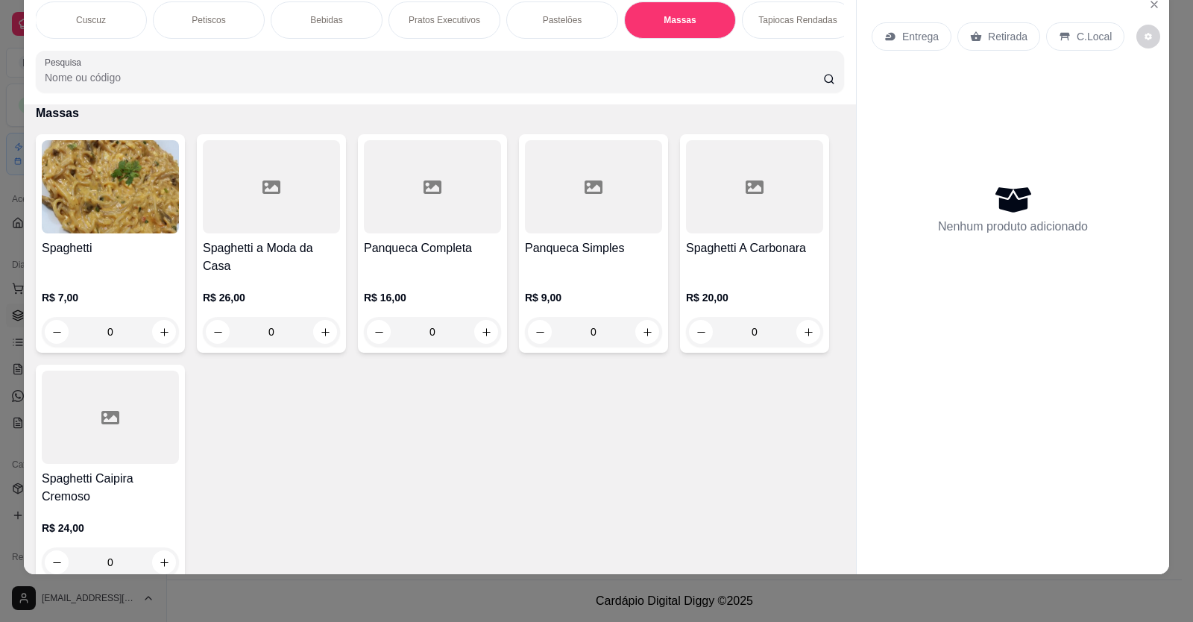
click at [160, 344] on div "0" at bounding box center [110, 332] width 137 height 30
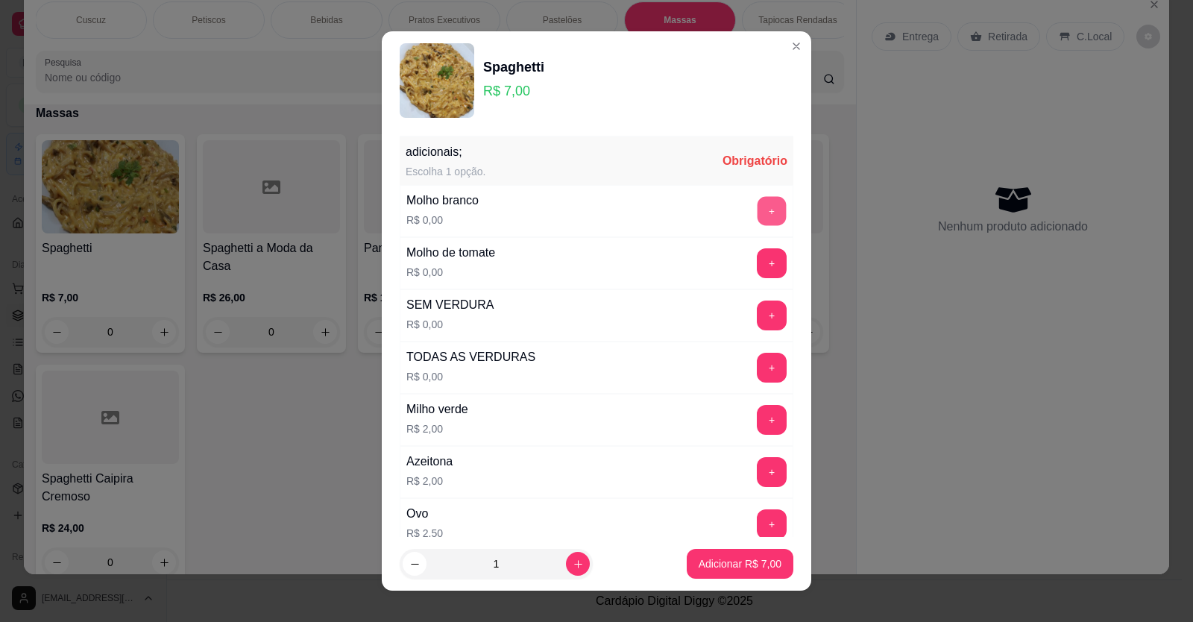
click at [757, 207] on button "+" at bounding box center [771, 210] width 29 height 29
click at [757, 366] on button "+" at bounding box center [771, 367] width 29 height 29
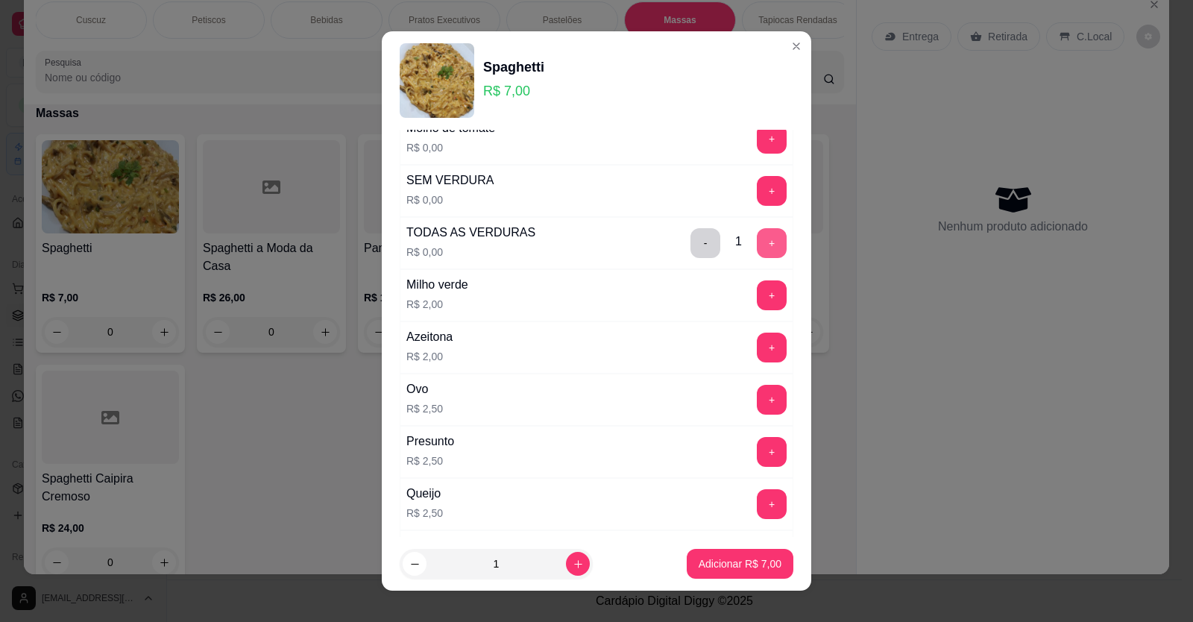
scroll to position [149, 0]
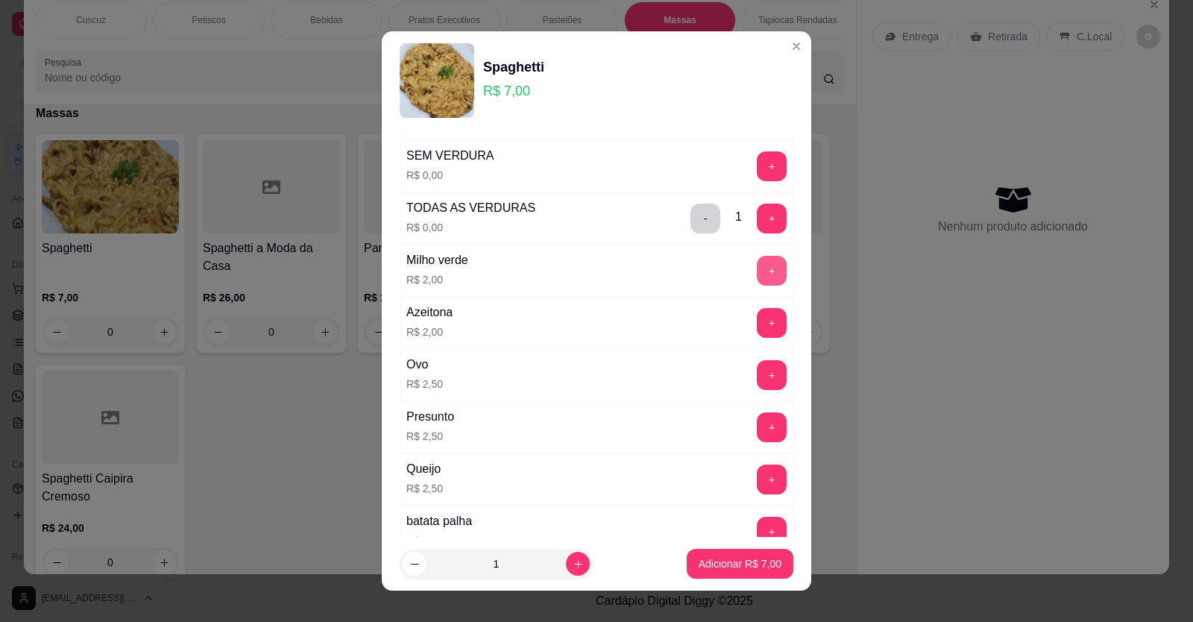
click at [757, 275] on button "+" at bounding box center [772, 271] width 30 height 30
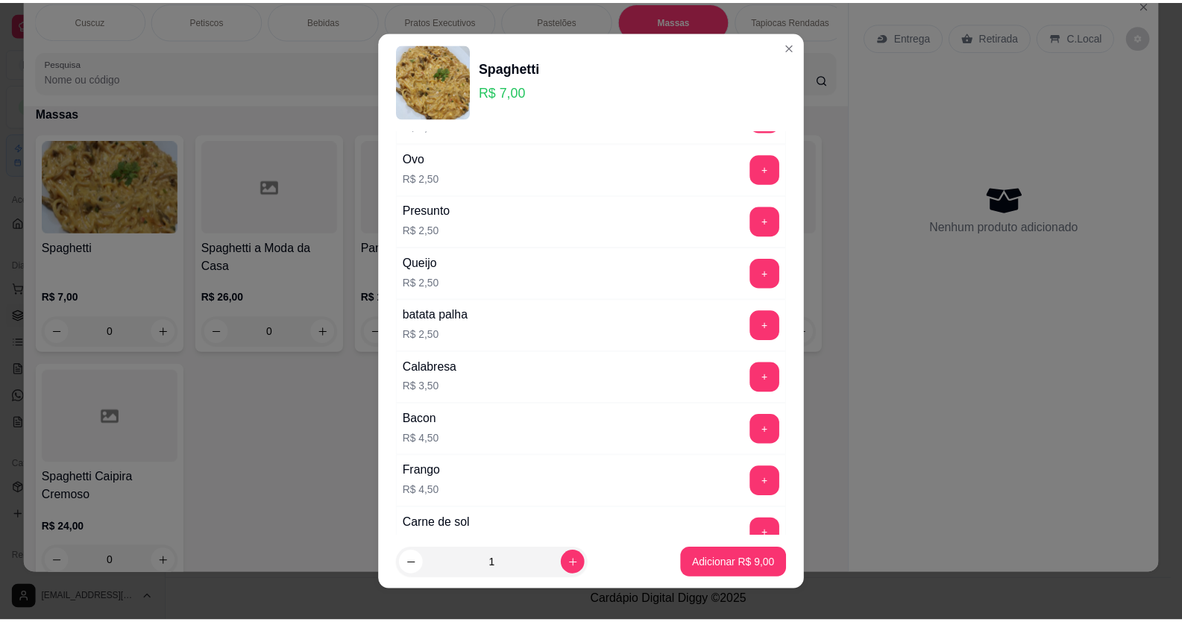
scroll to position [373, 0]
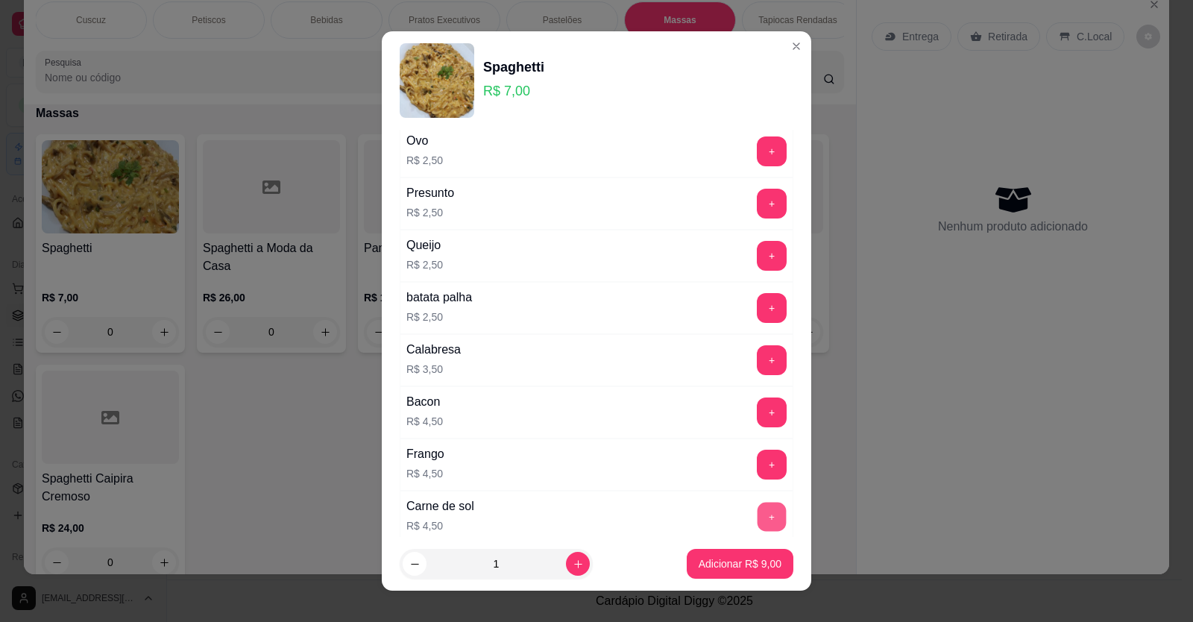
click at [757, 508] on button "+" at bounding box center [771, 516] width 29 height 29
click at [716, 566] on p "Adicionar R$ 13,50" at bounding box center [737, 564] width 86 height 14
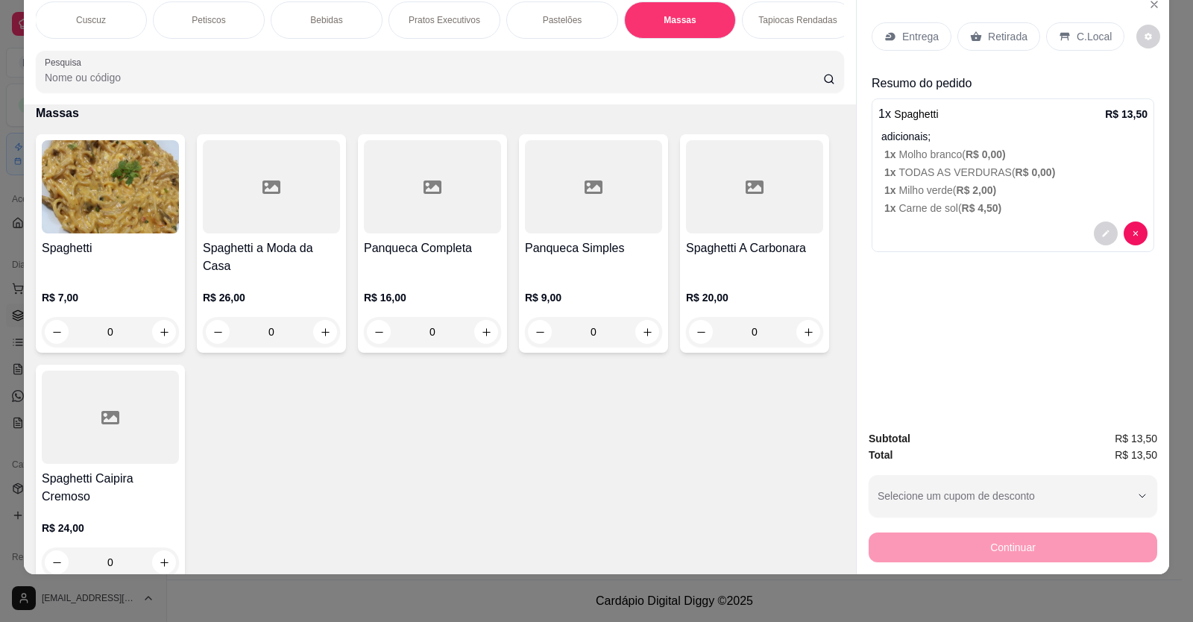
click at [925, 31] on p "Entrega" at bounding box center [920, 36] width 37 height 15
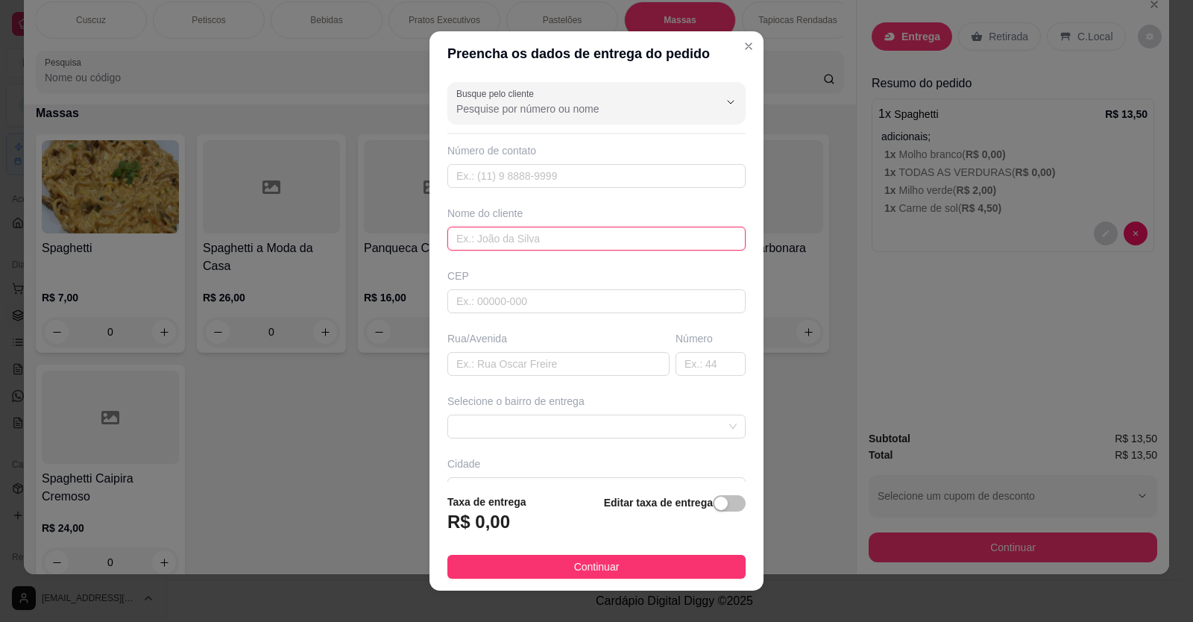
click at [451, 236] on input "text" at bounding box center [596, 239] width 298 height 24
type input "Debora"
click at [449, 359] on input "text" at bounding box center [558, 364] width 222 height 24
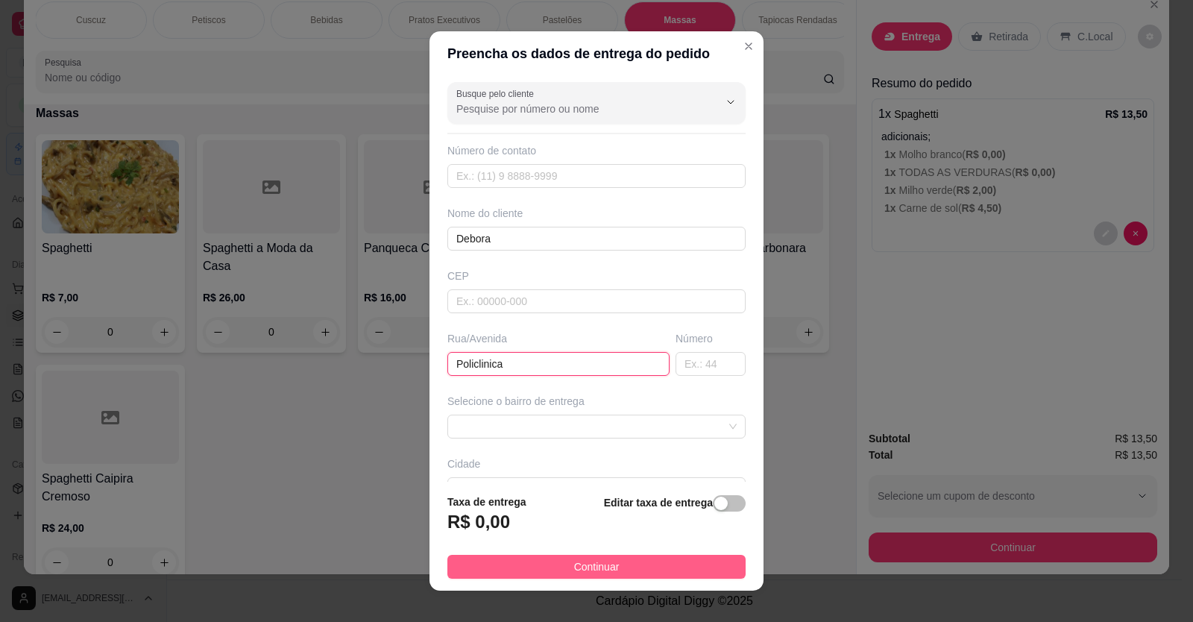
type input "Policlinica"
click at [593, 570] on span "Continuar" at bounding box center [596, 566] width 45 height 16
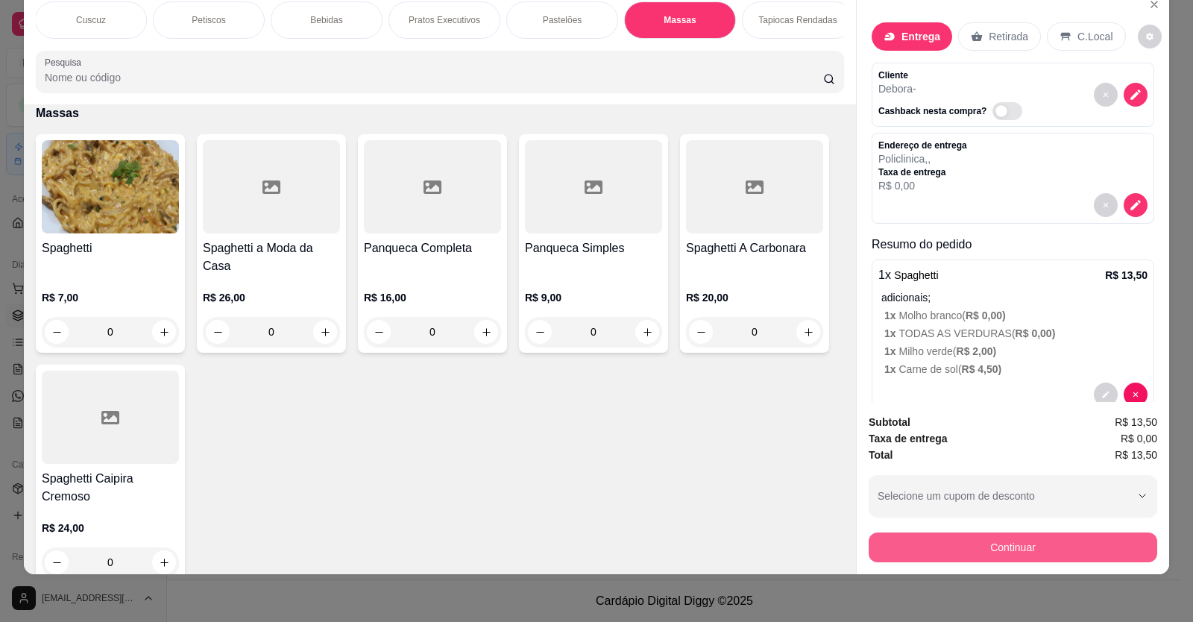
click at [1053, 545] on button "Continuar" at bounding box center [1012, 547] width 288 height 30
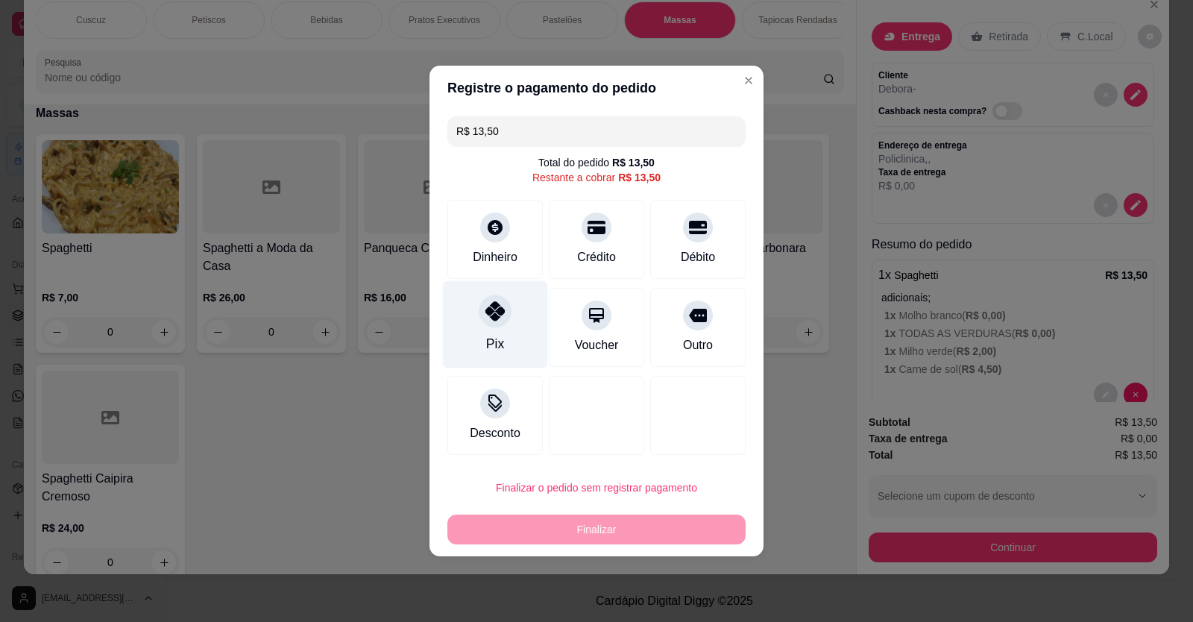
click at [495, 311] on icon at bounding box center [494, 310] width 19 height 19
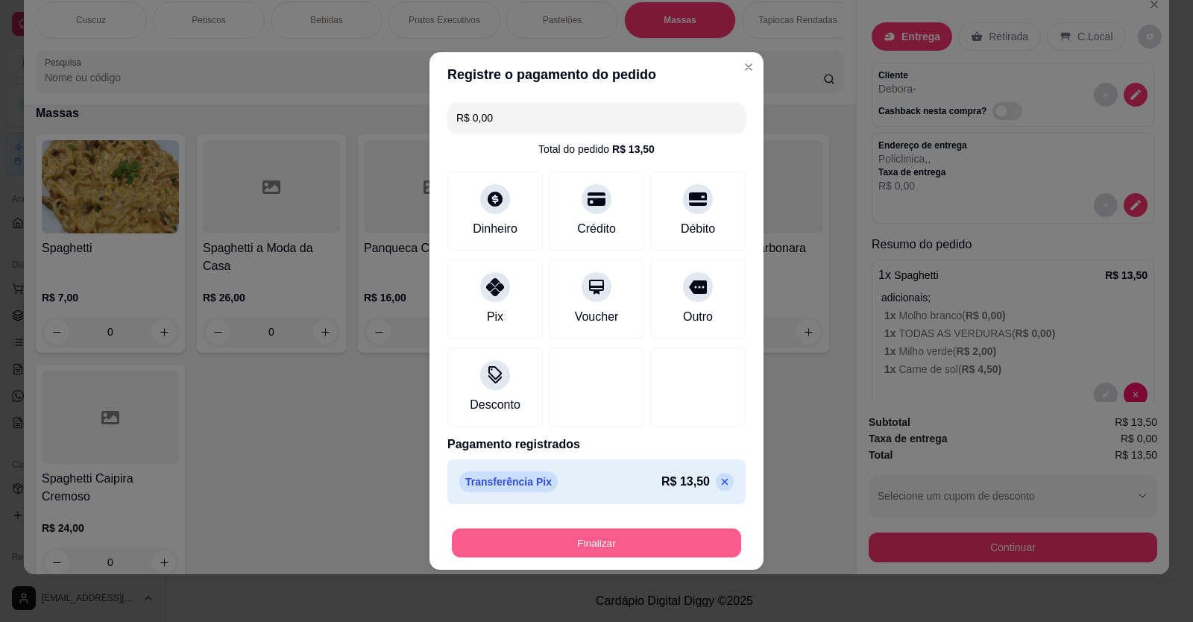
click at [601, 543] on button "Finalizar" at bounding box center [596, 543] width 289 height 29
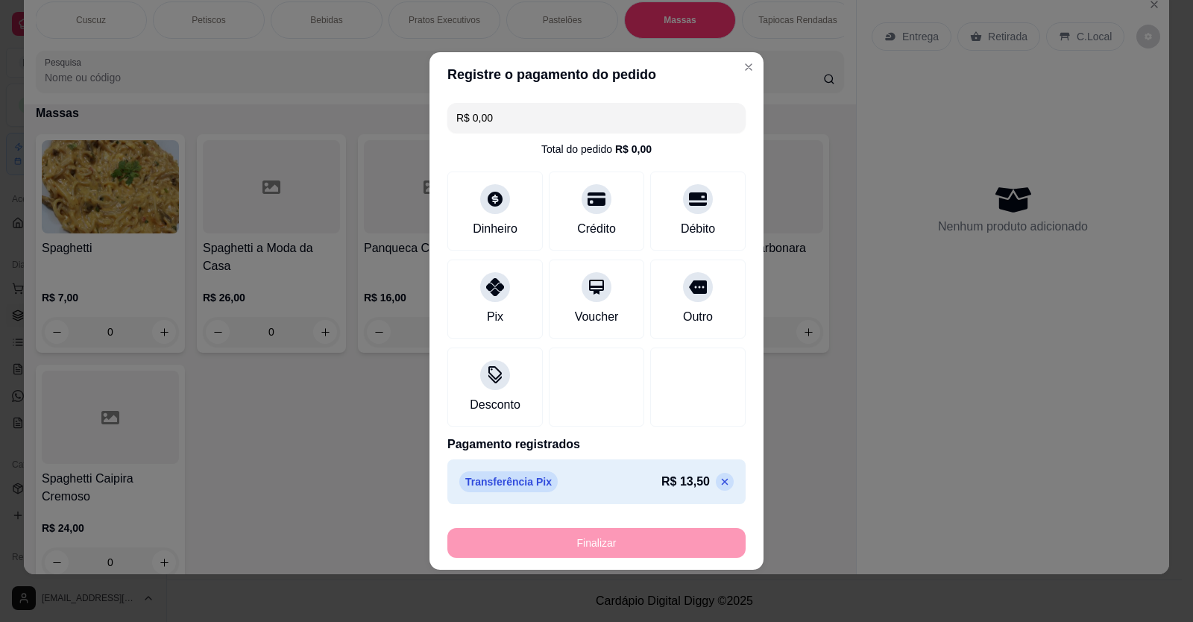
type input "-R$ 13,50"
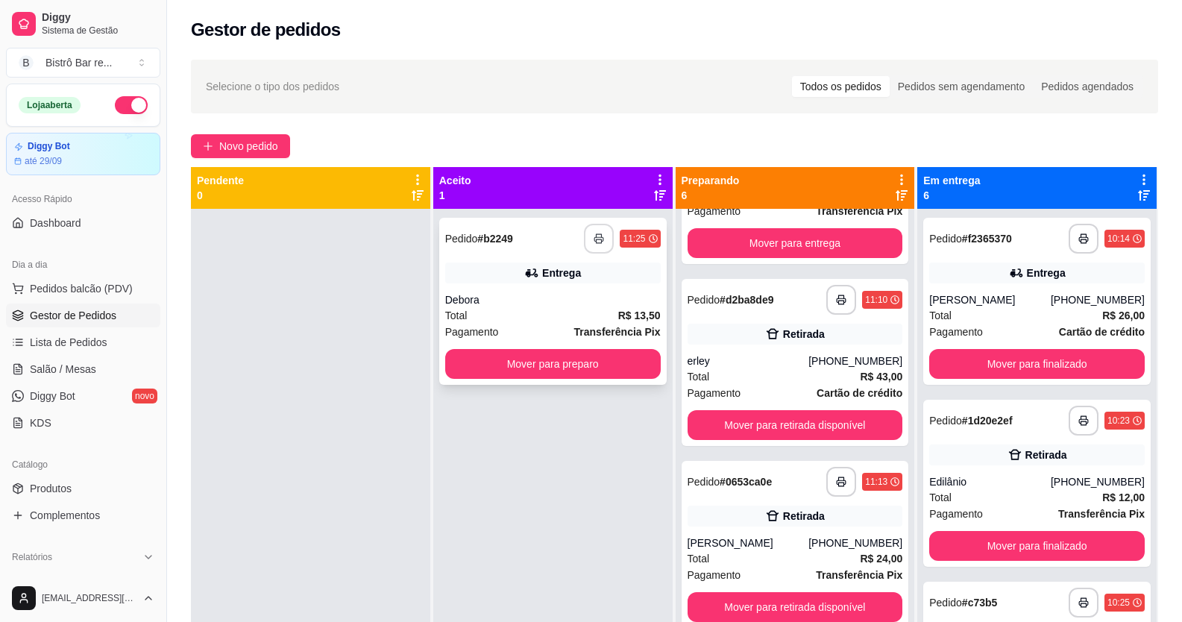
click at [593, 237] on icon "button" at bounding box center [598, 238] width 10 height 10
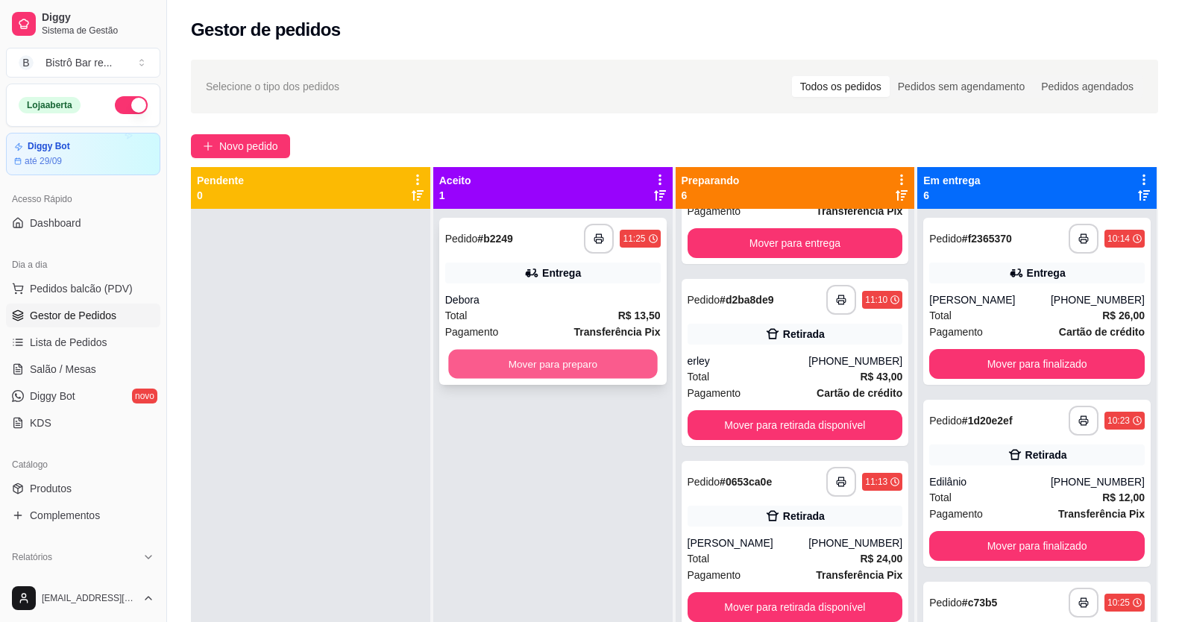
click at [644, 365] on button "Mover para preparo" at bounding box center [552, 364] width 209 height 29
